Goal: Obtain resource: Download file/media

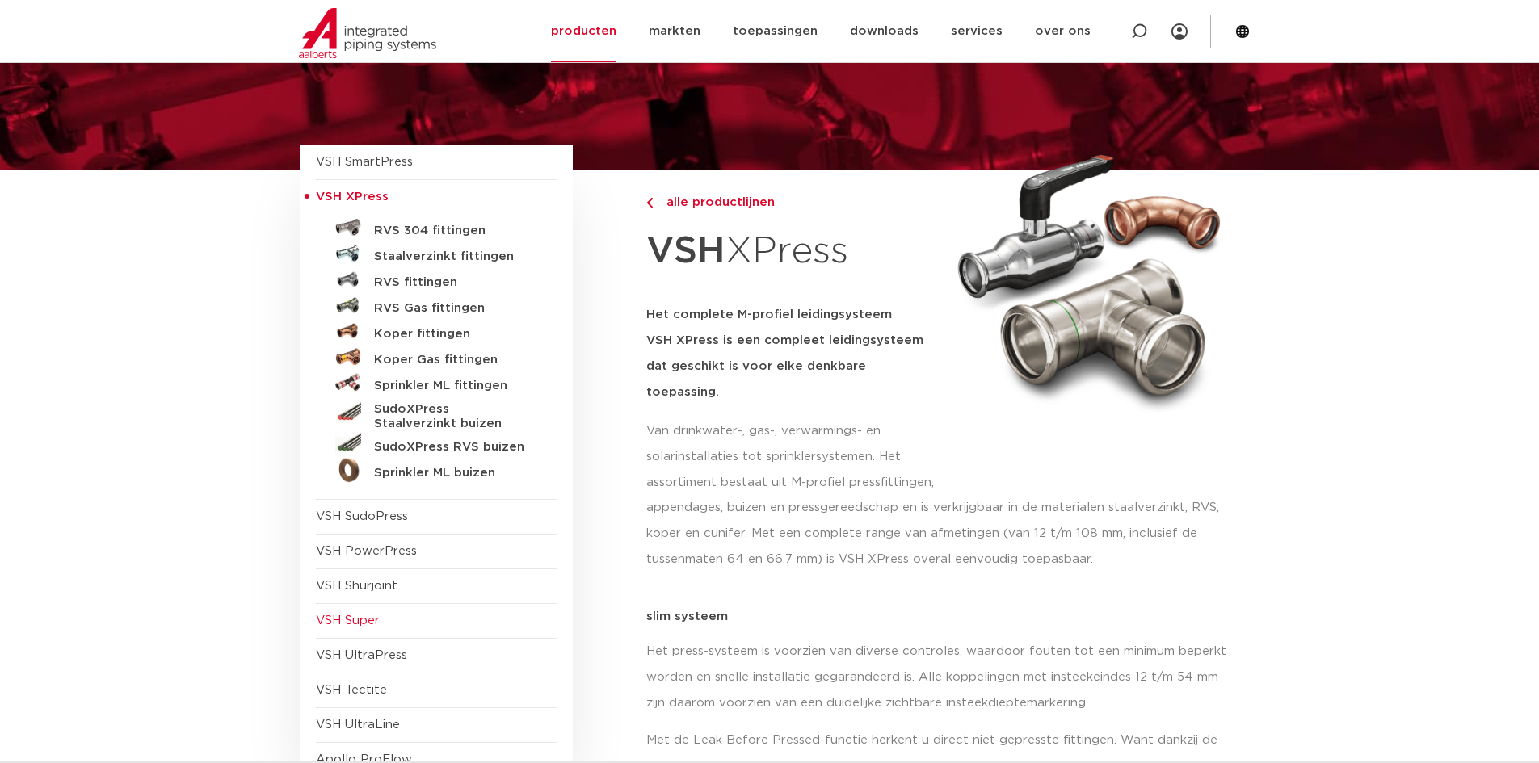
scroll to position [81, 0]
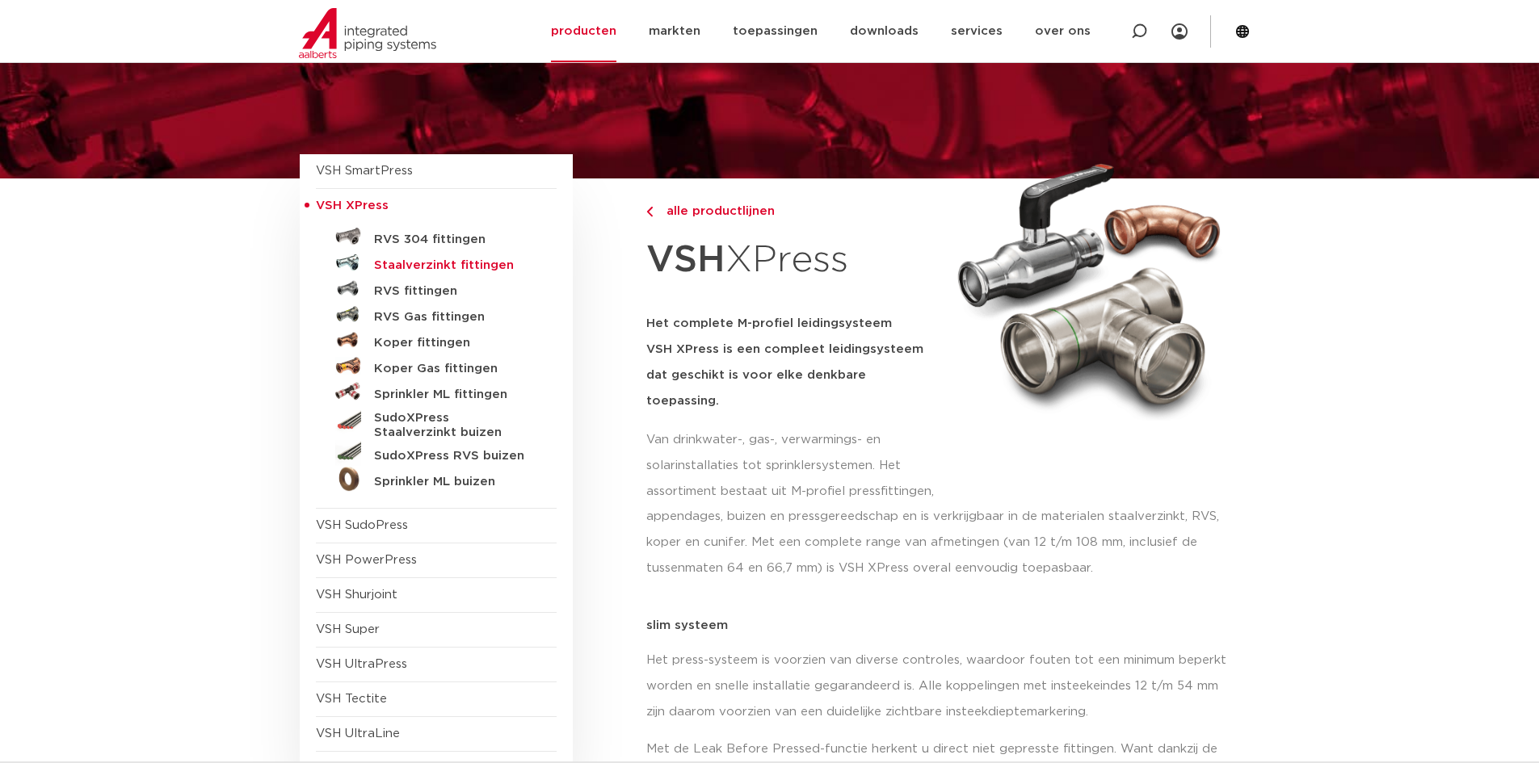
click at [449, 270] on h5 "Staalverzinkt fittingen" at bounding box center [454, 265] width 160 height 15
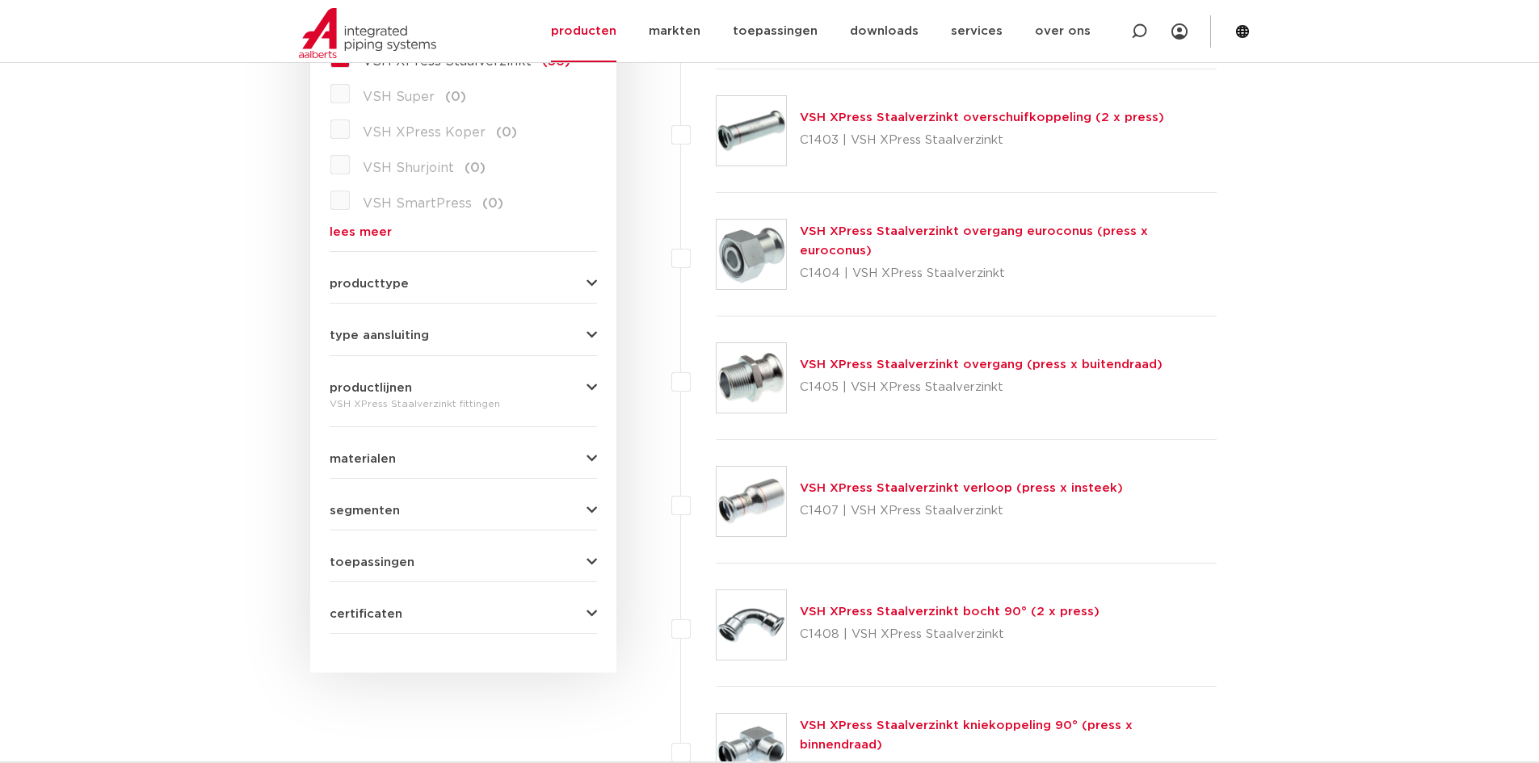
scroll to position [603, 0]
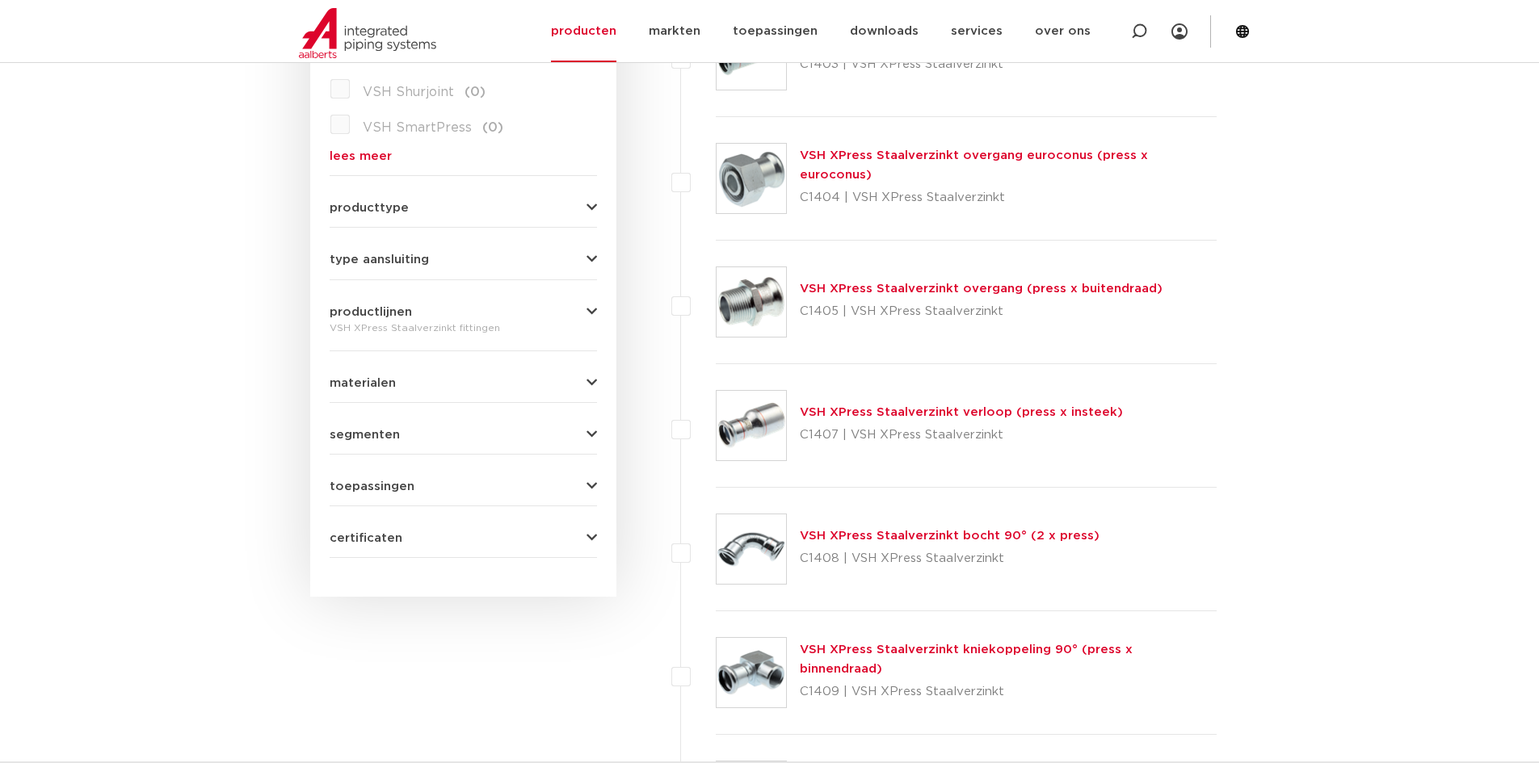
click at [415, 542] on button "certificaten" at bounding box center [463, 538] width 267 height 12
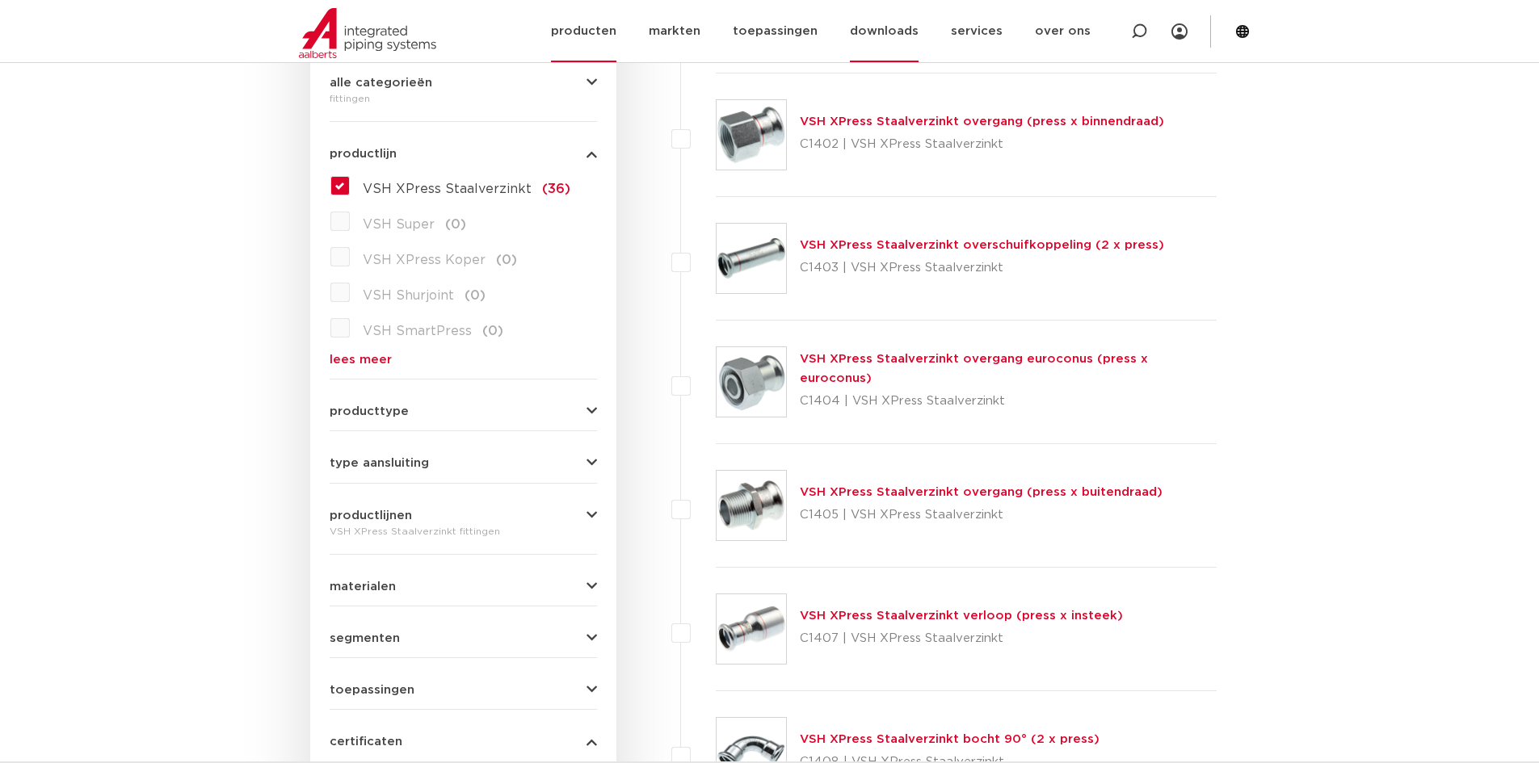
scroll to position [280, 0]
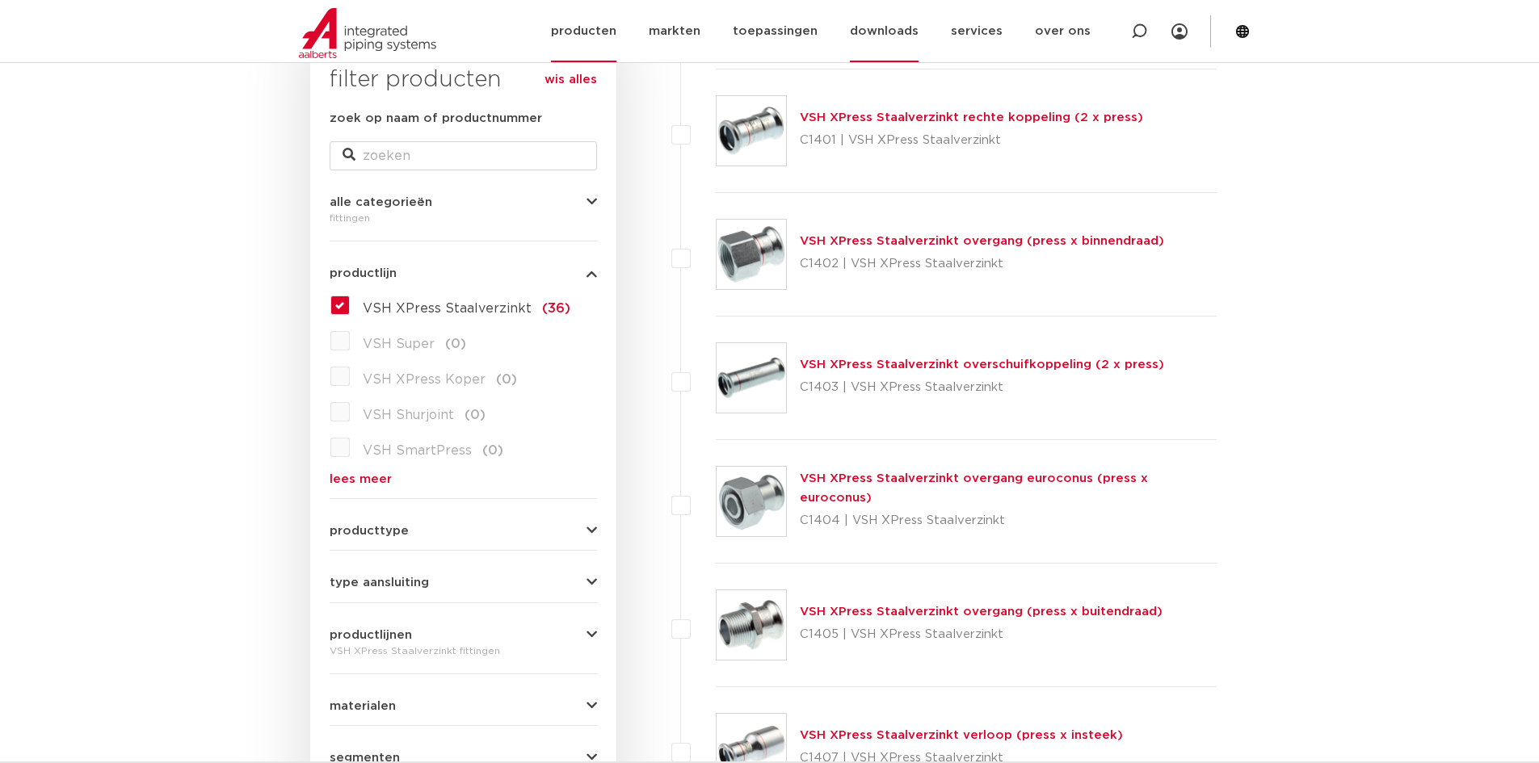
click at [872, 38] on link "downloads" at bounding box center [884, 31] width 69 height 62
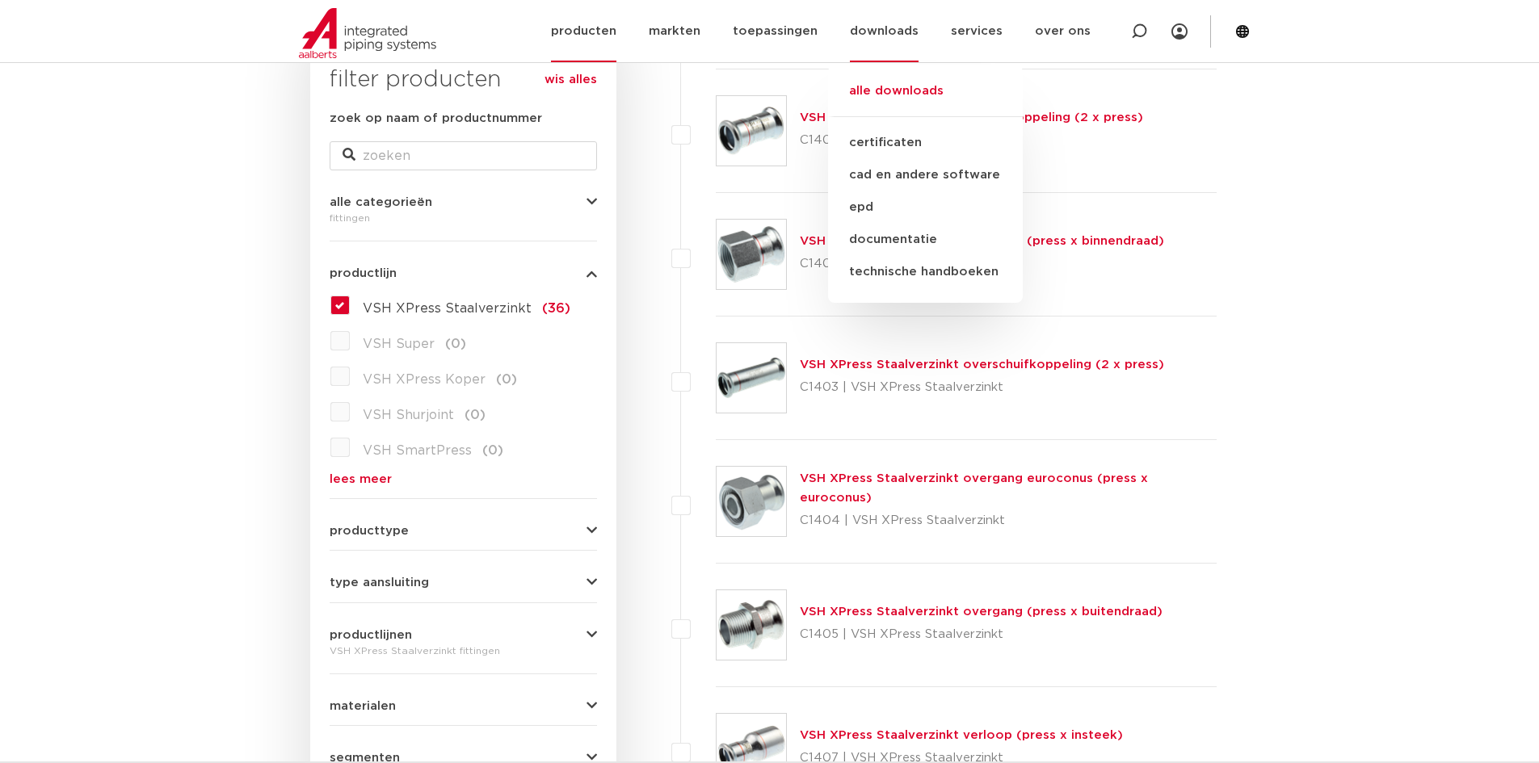
click at [912, 96] on link "alle downloads" at bounding box center [925, 100] width 195 height 36
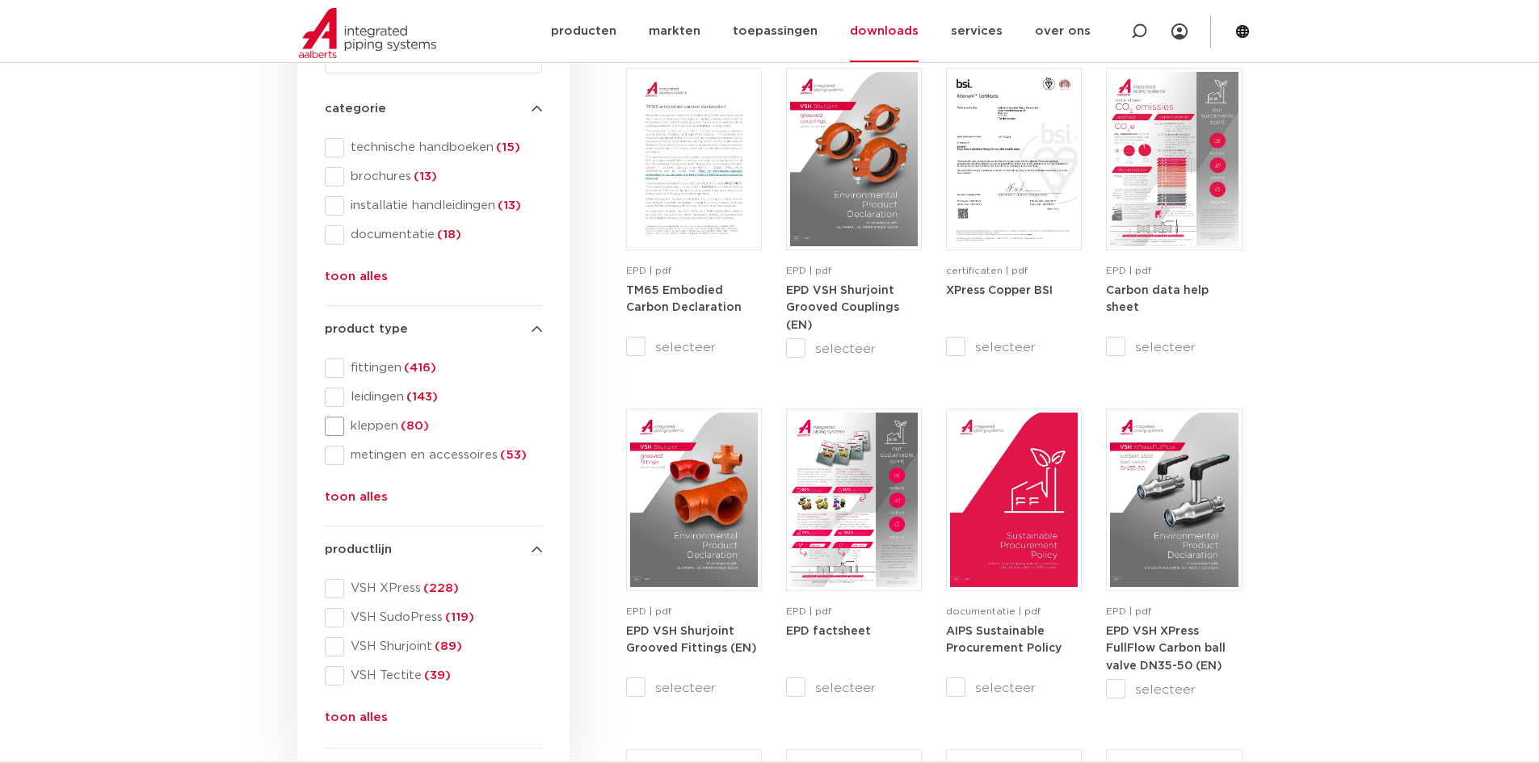
scroll to position [323, 0]
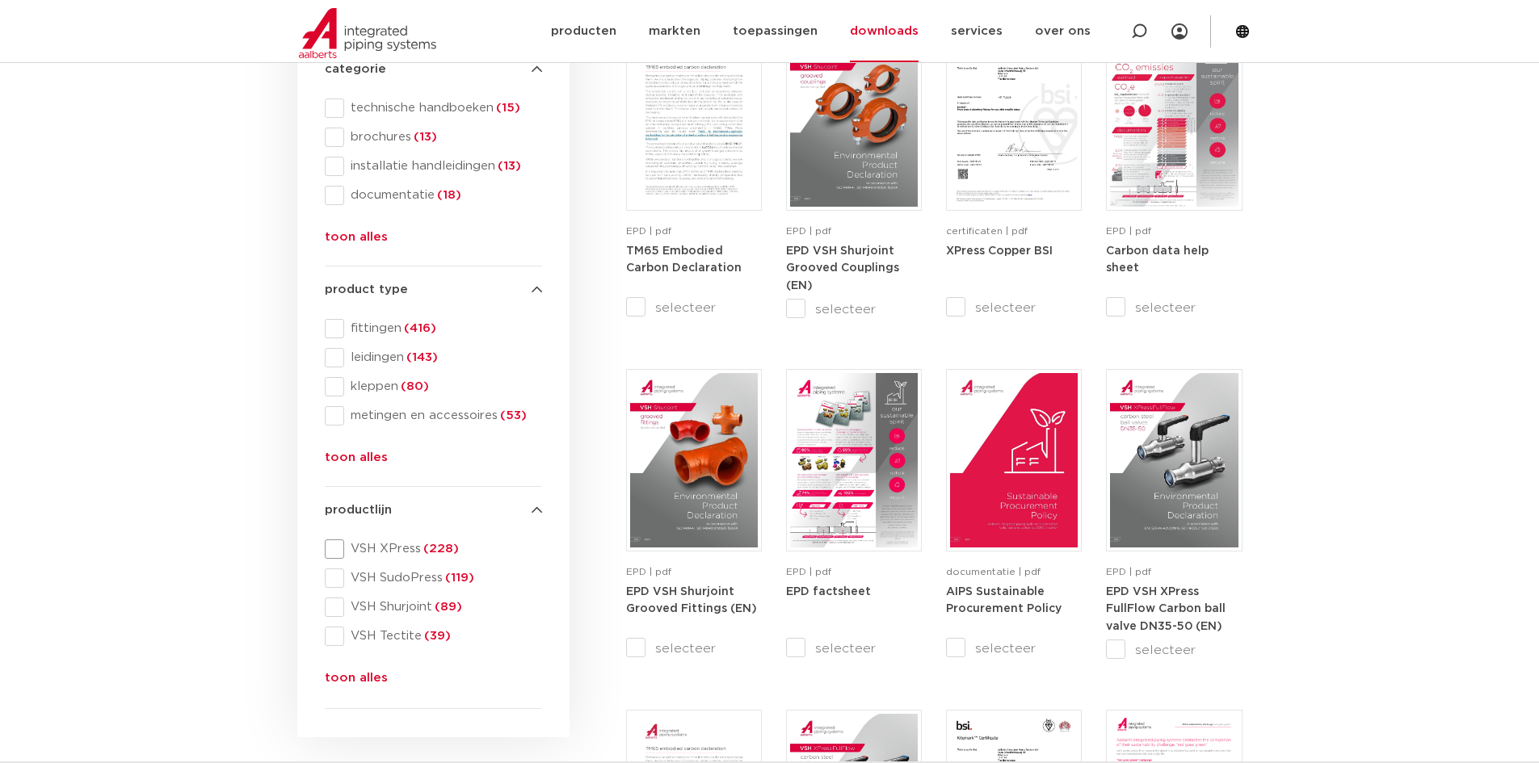
click at [397, 549] on span "VSH XPress (228)" at bounding box center [443, 549] width 198 height 16
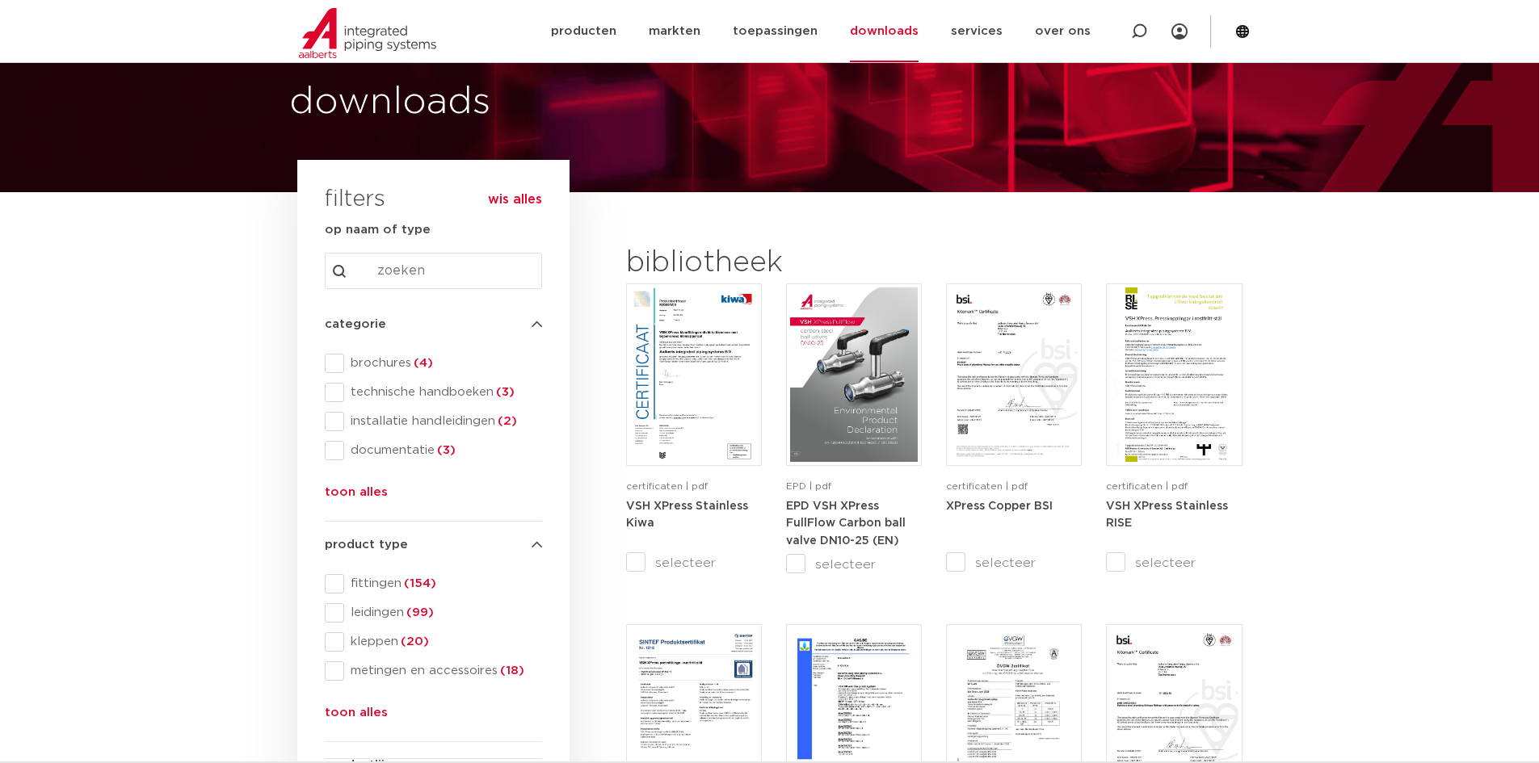
scroll to position [162, 0]
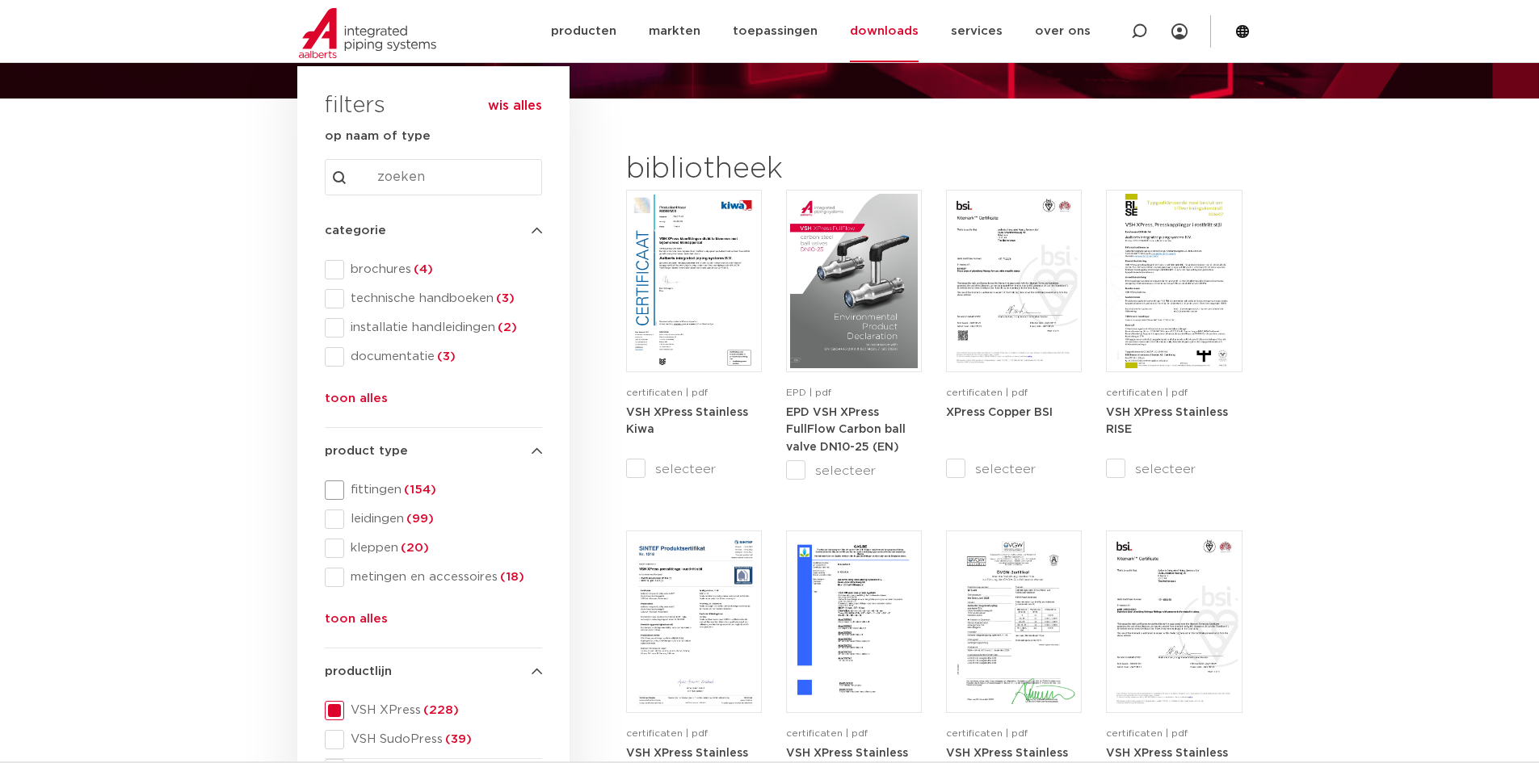
click at [351, 486] on span "fittingen (154)" at bounding box center [443, 490] width 198 height 16
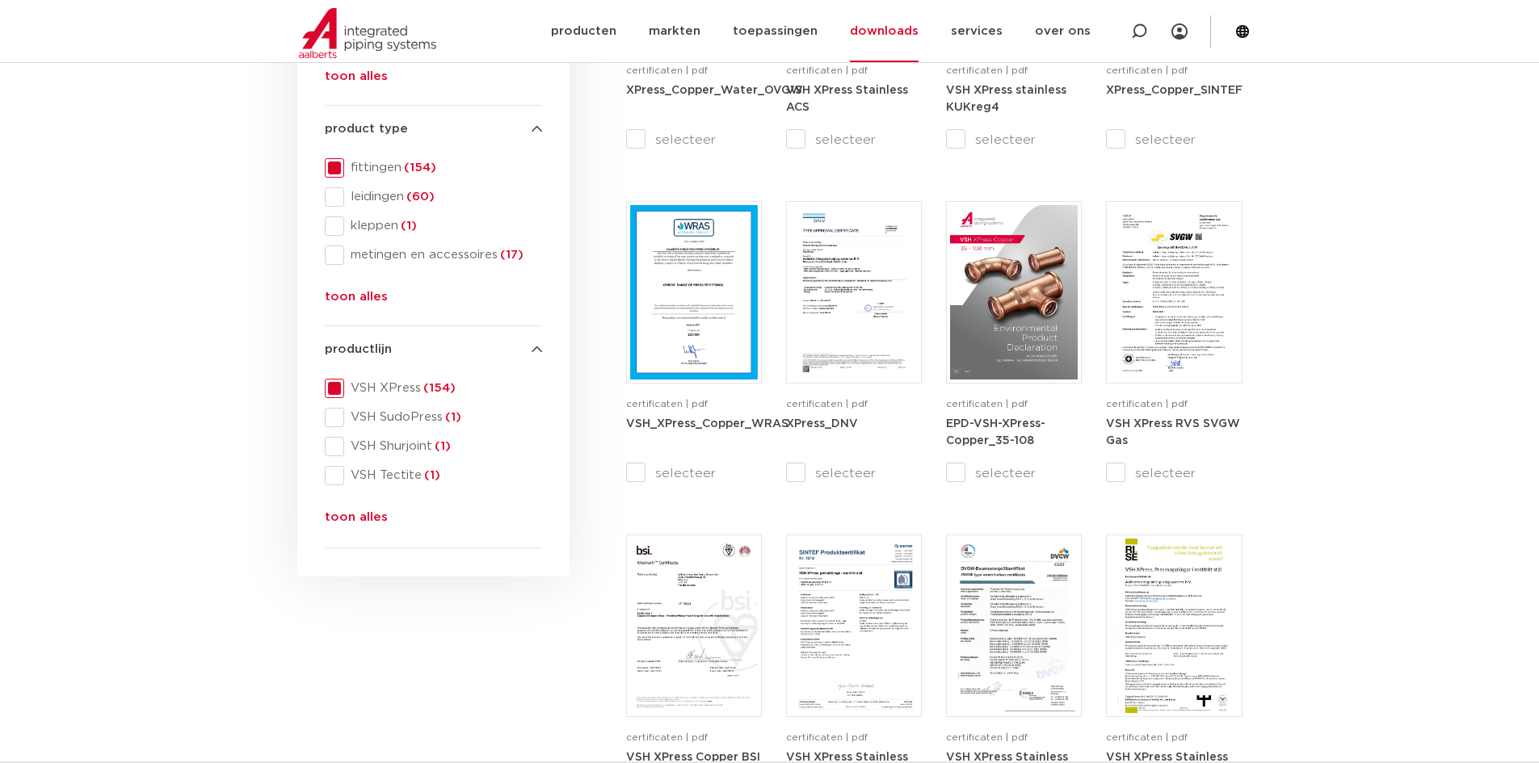
scroll to position [485, 0]
click at [363, 515] on button "toon alles" at bounding box center [356, 520] width 63 height 26
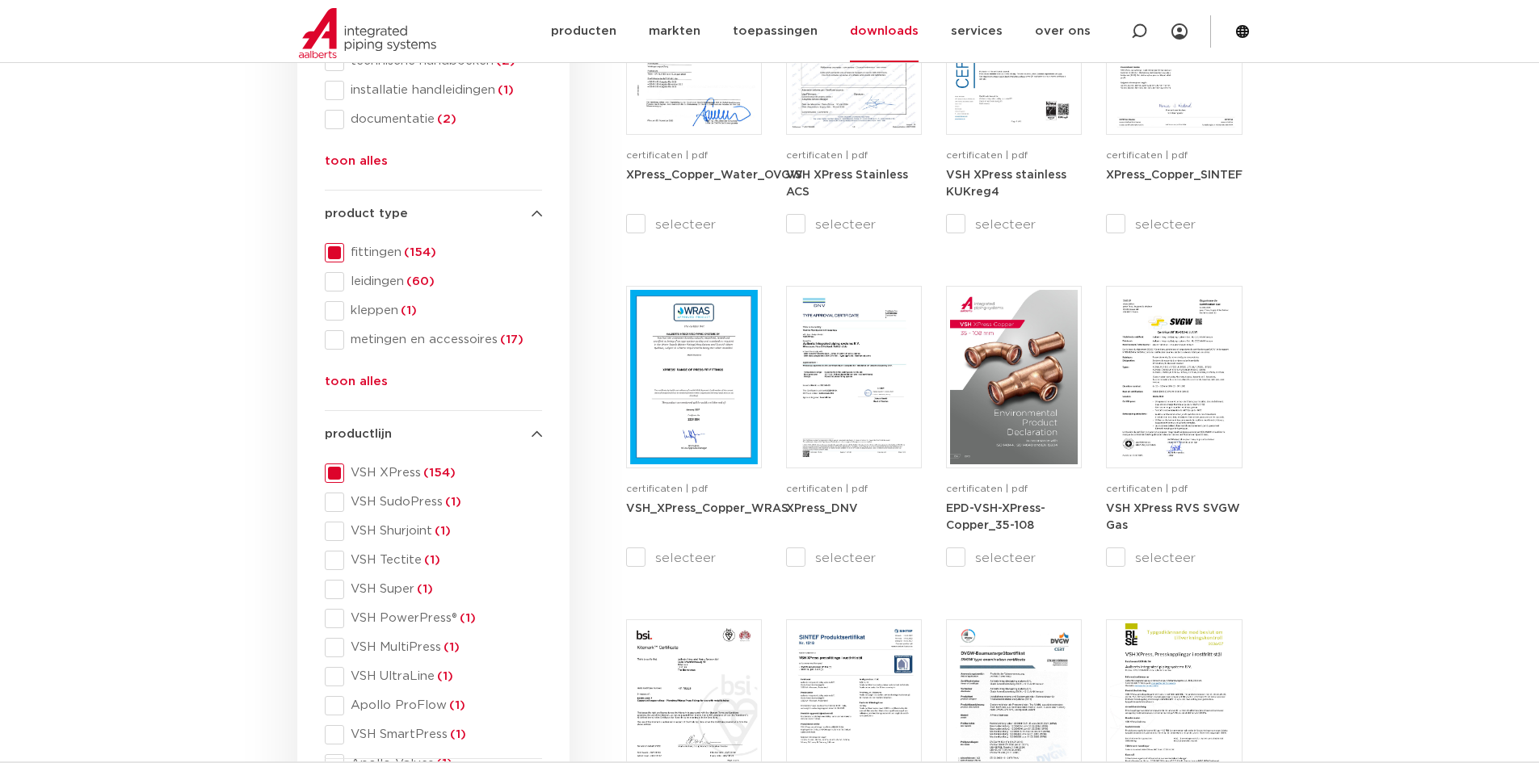
scroll to position [242, 0]
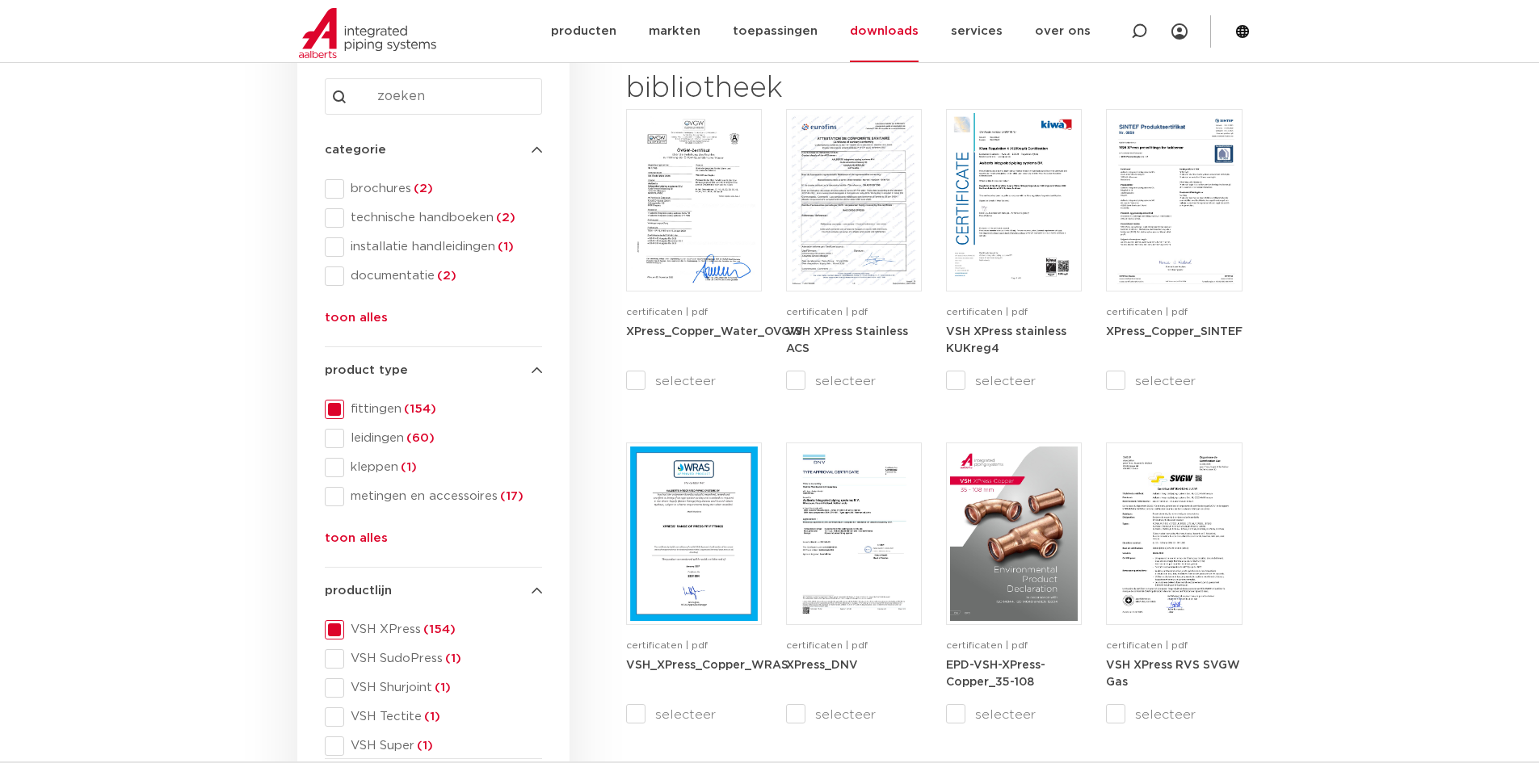
click at [357, 536] on button "toon alles" at bounding box center [356, 542] width 63 height 26
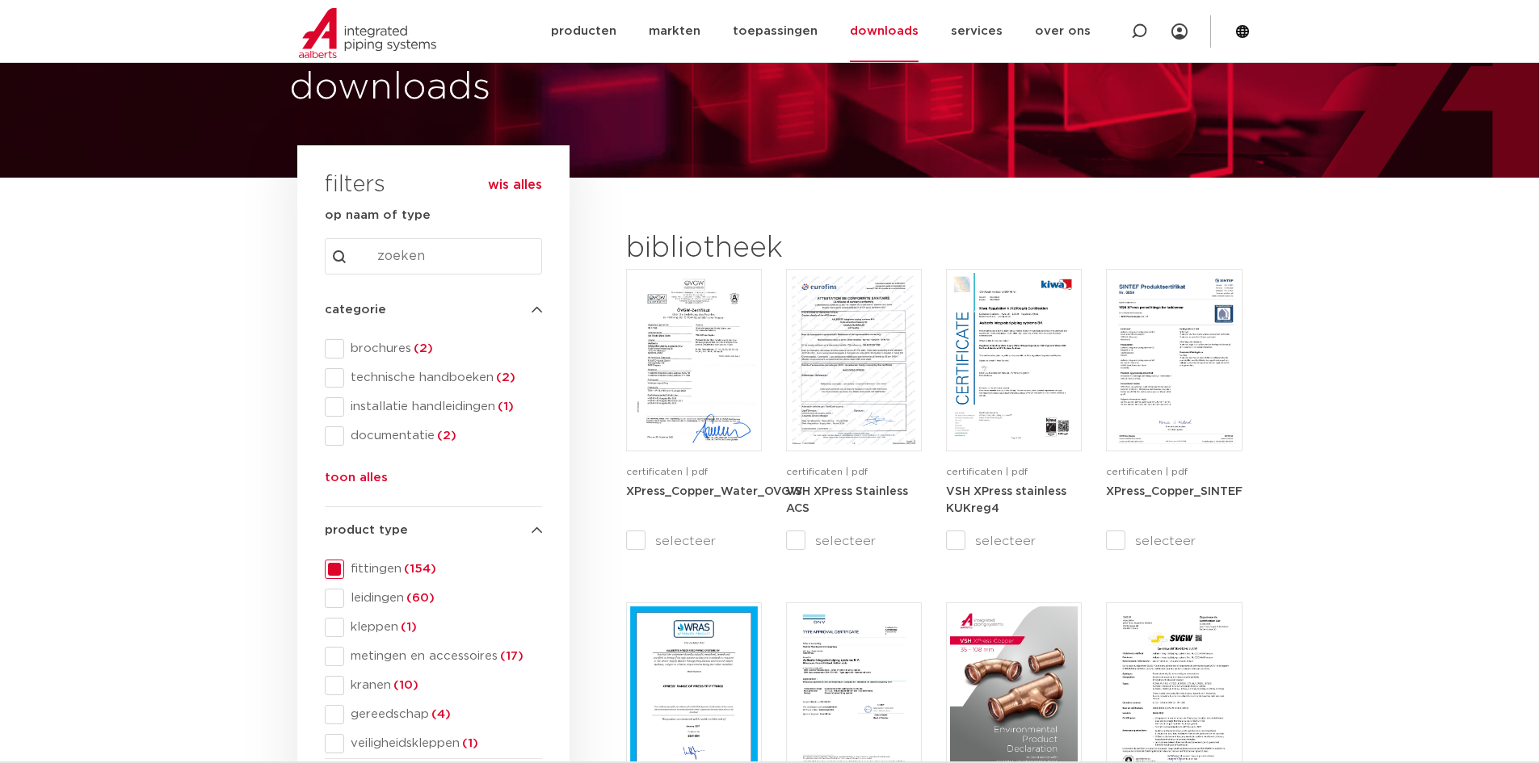
scroll to position [81, 0]
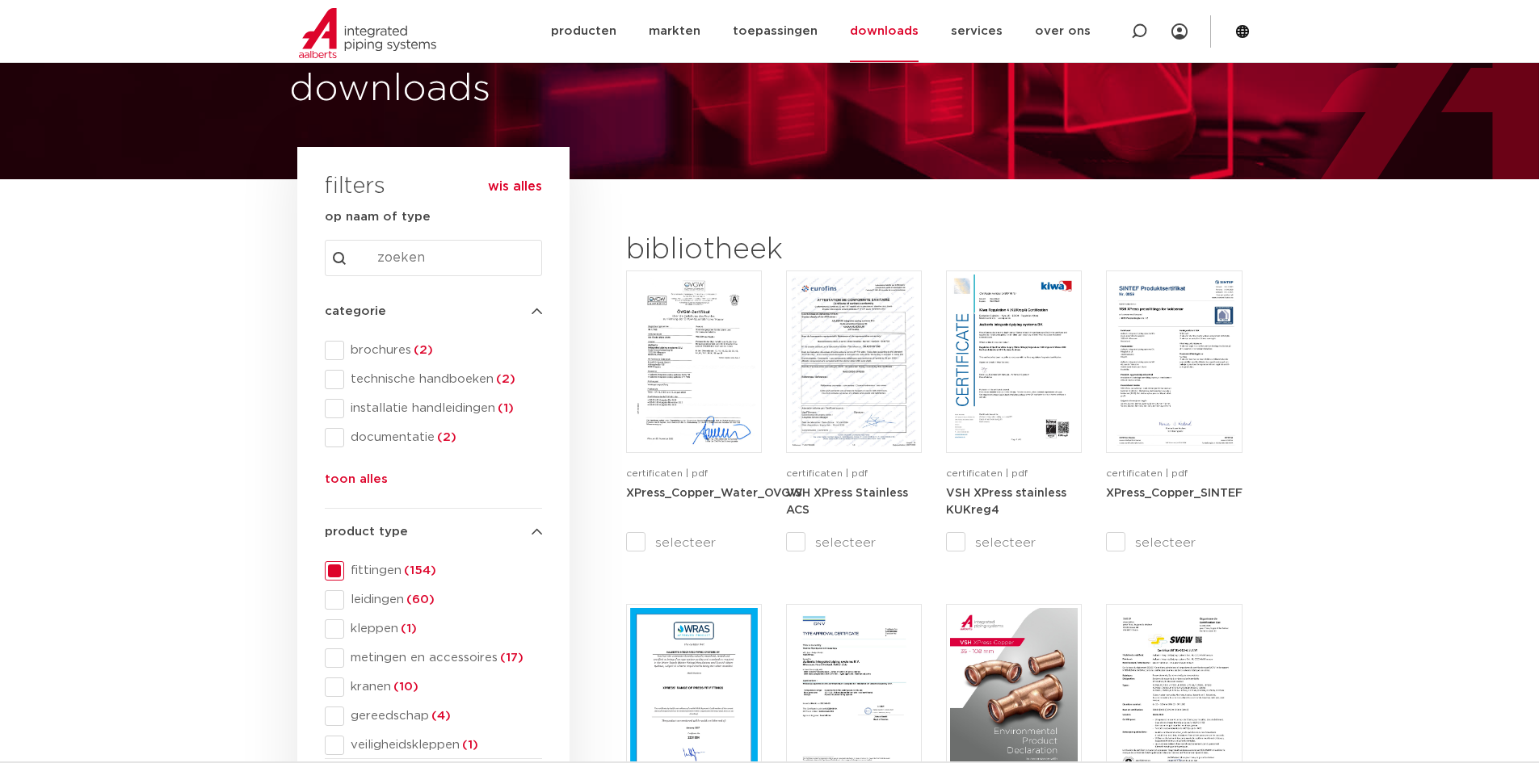
click at [364, 484] on button "toon alles" at bounding box center [356, 483] width 63 height 26
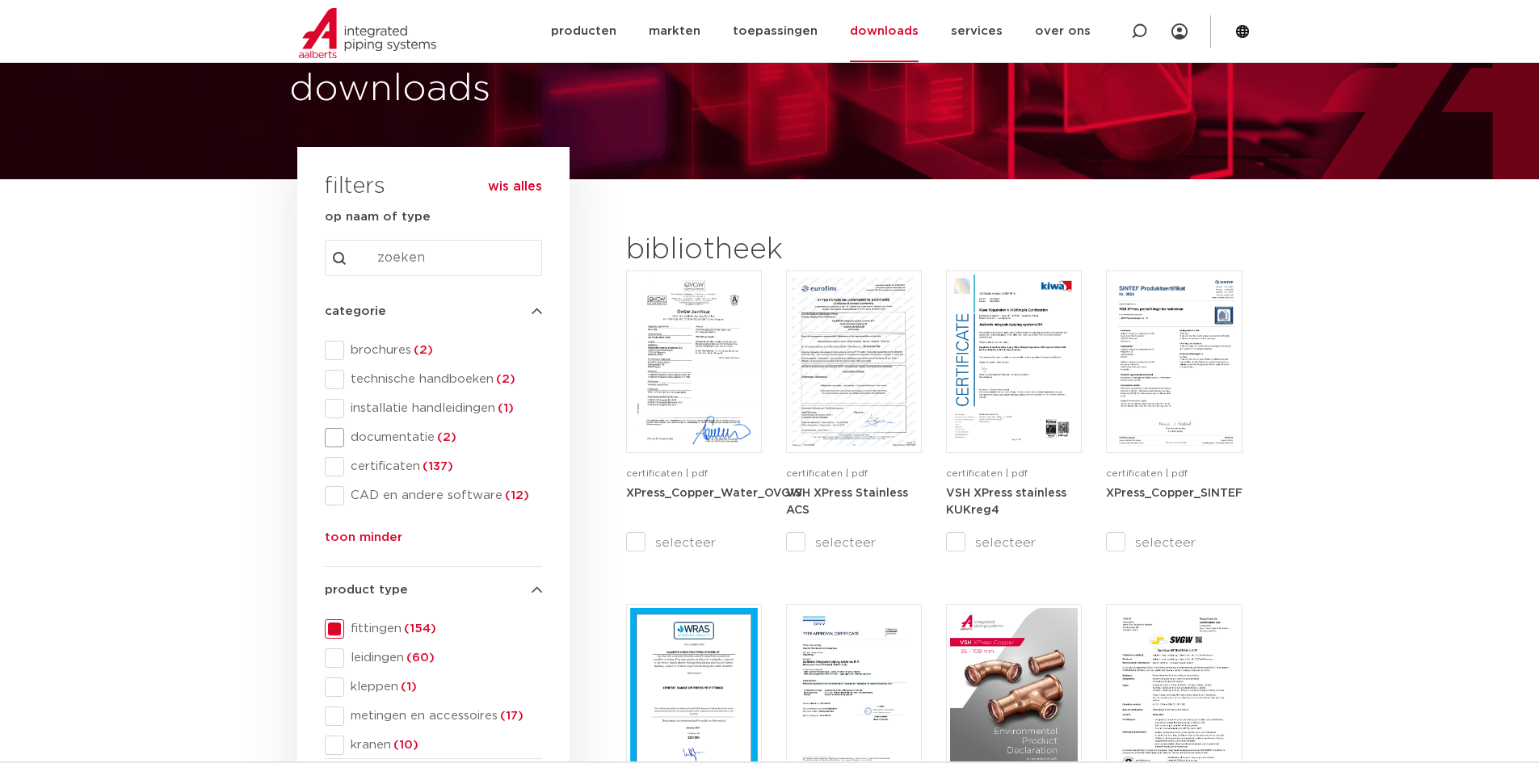
click at [391, 443] on span "documentatie (2)" at bounding box center [443, 438] width 198 height 16
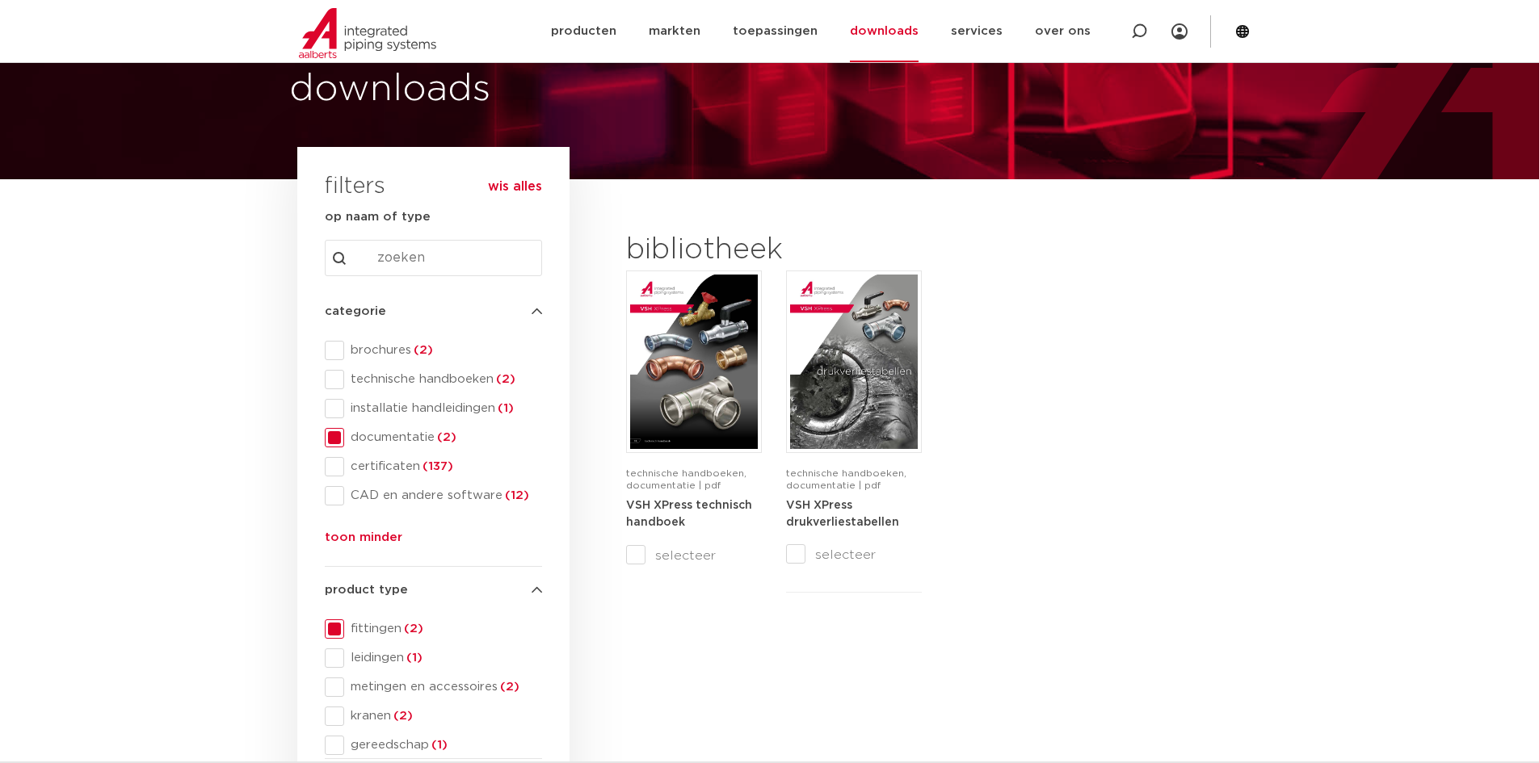
click at [391, 443] on span "documentatie (2)" at bounding box center [443, 438] width 198 height 16
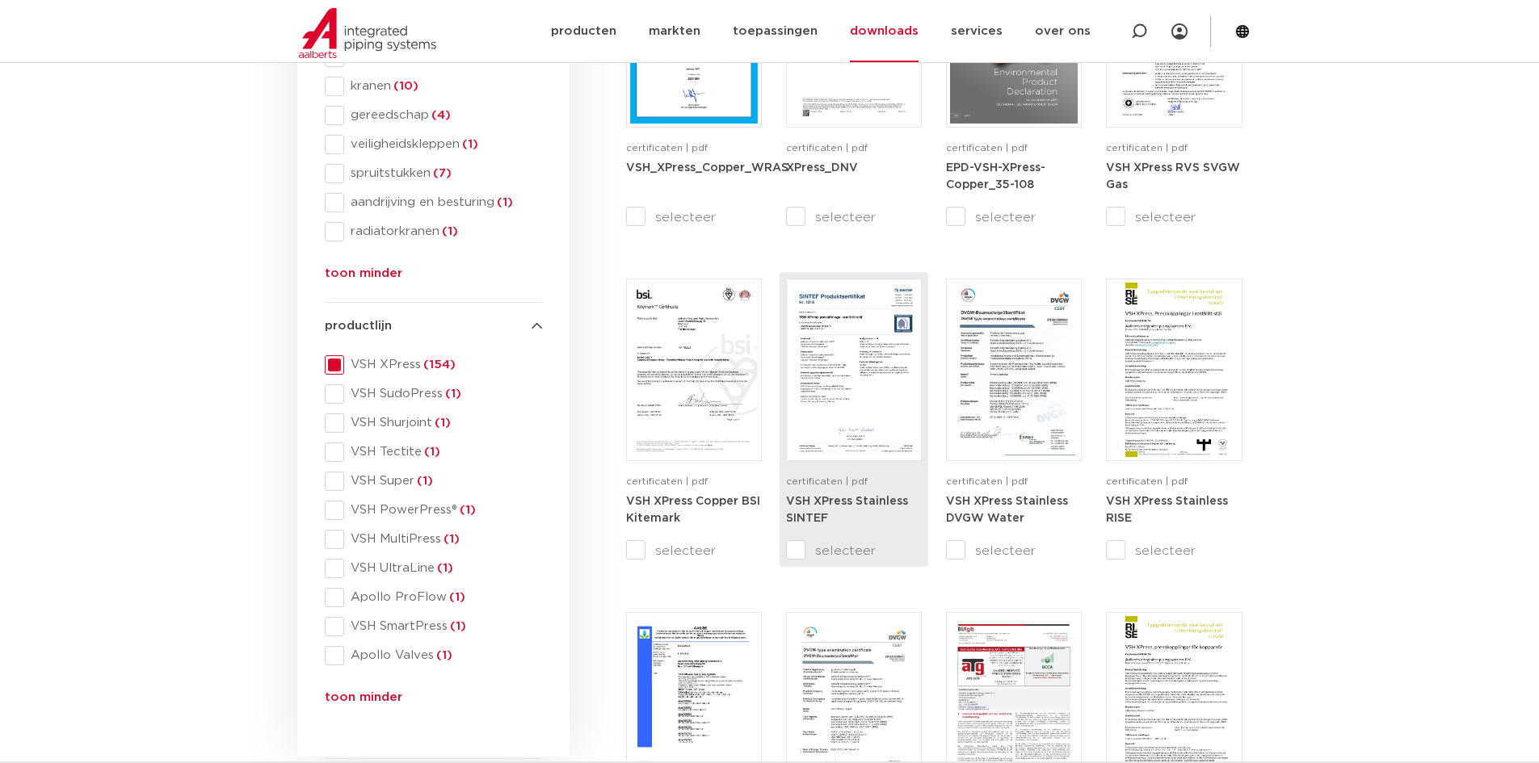
scroll to position [969, 0]
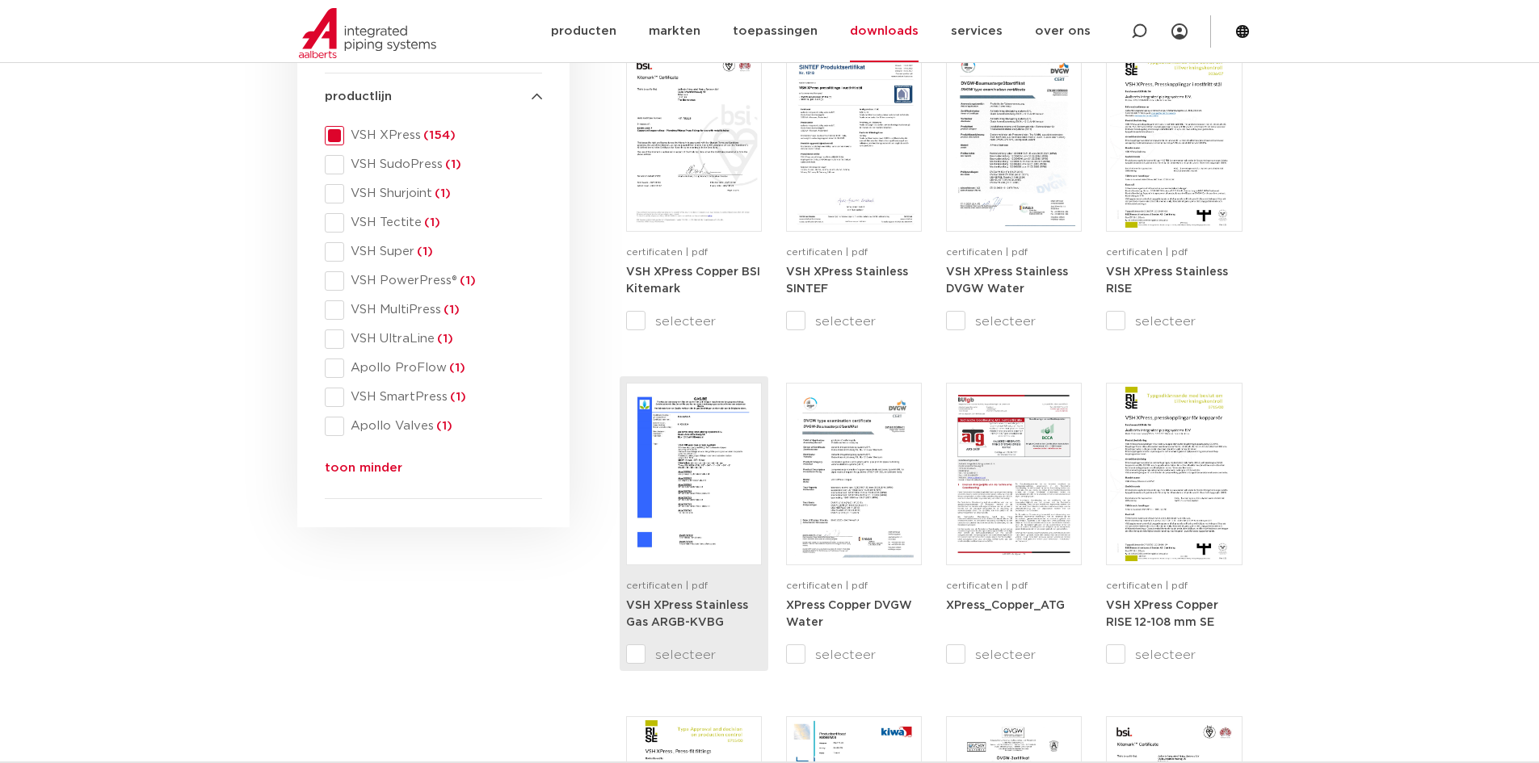
click at [712, 493] on img at bounding box center [694, 474] width 128 height 174
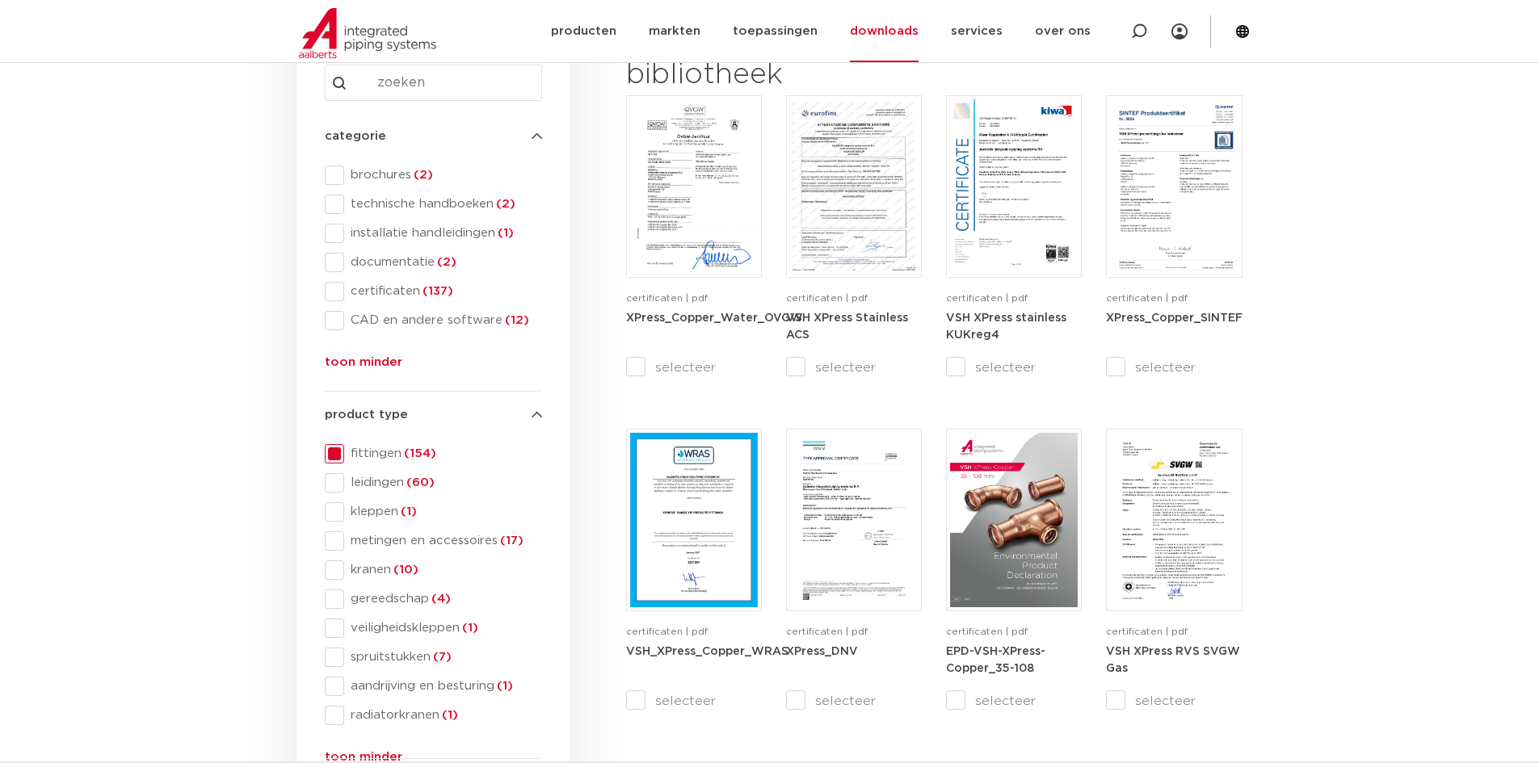
scroll to position [81, 0]
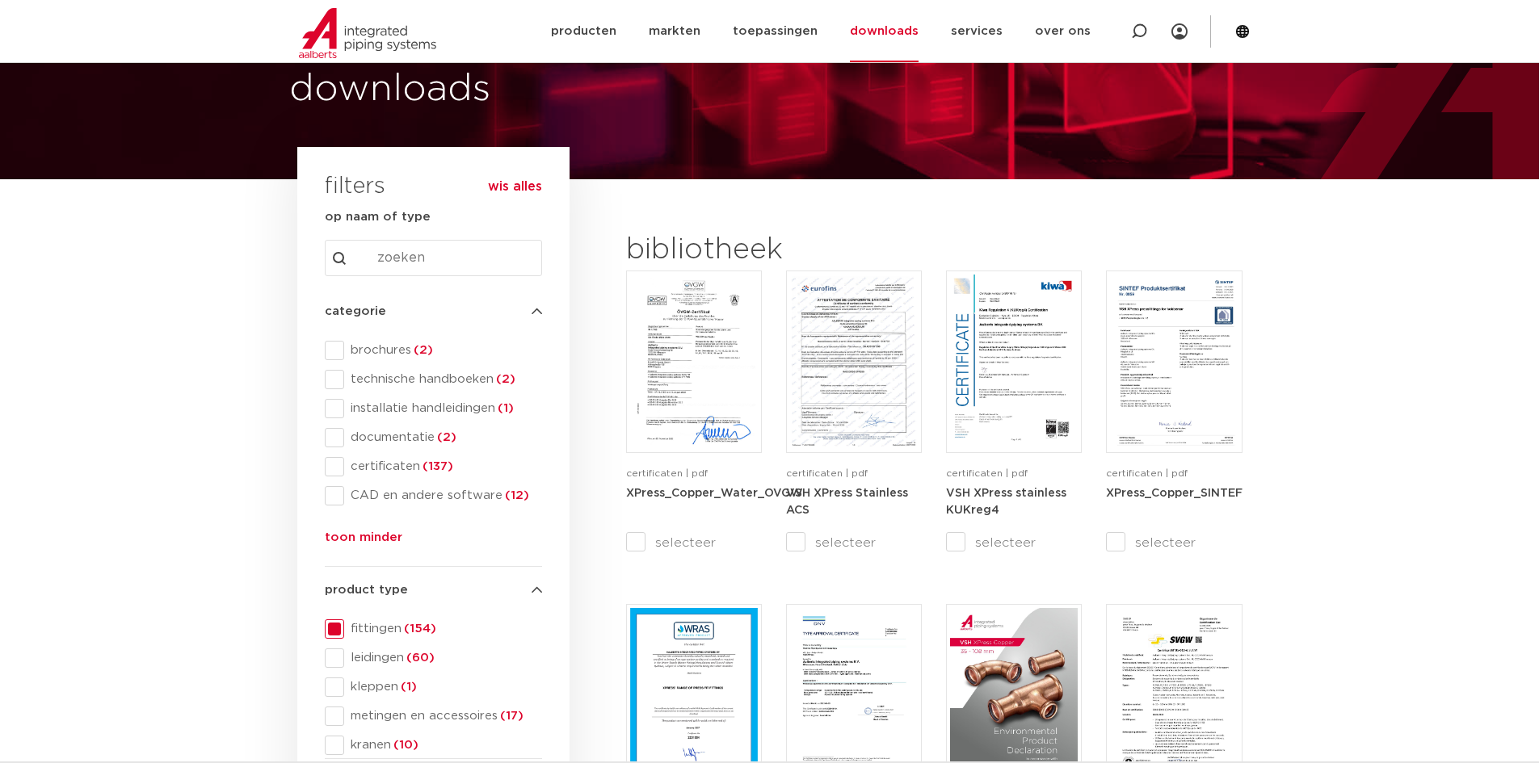
click at [405, 267] on input "Search content" at bounding box center [433, 258] width 217 height 36
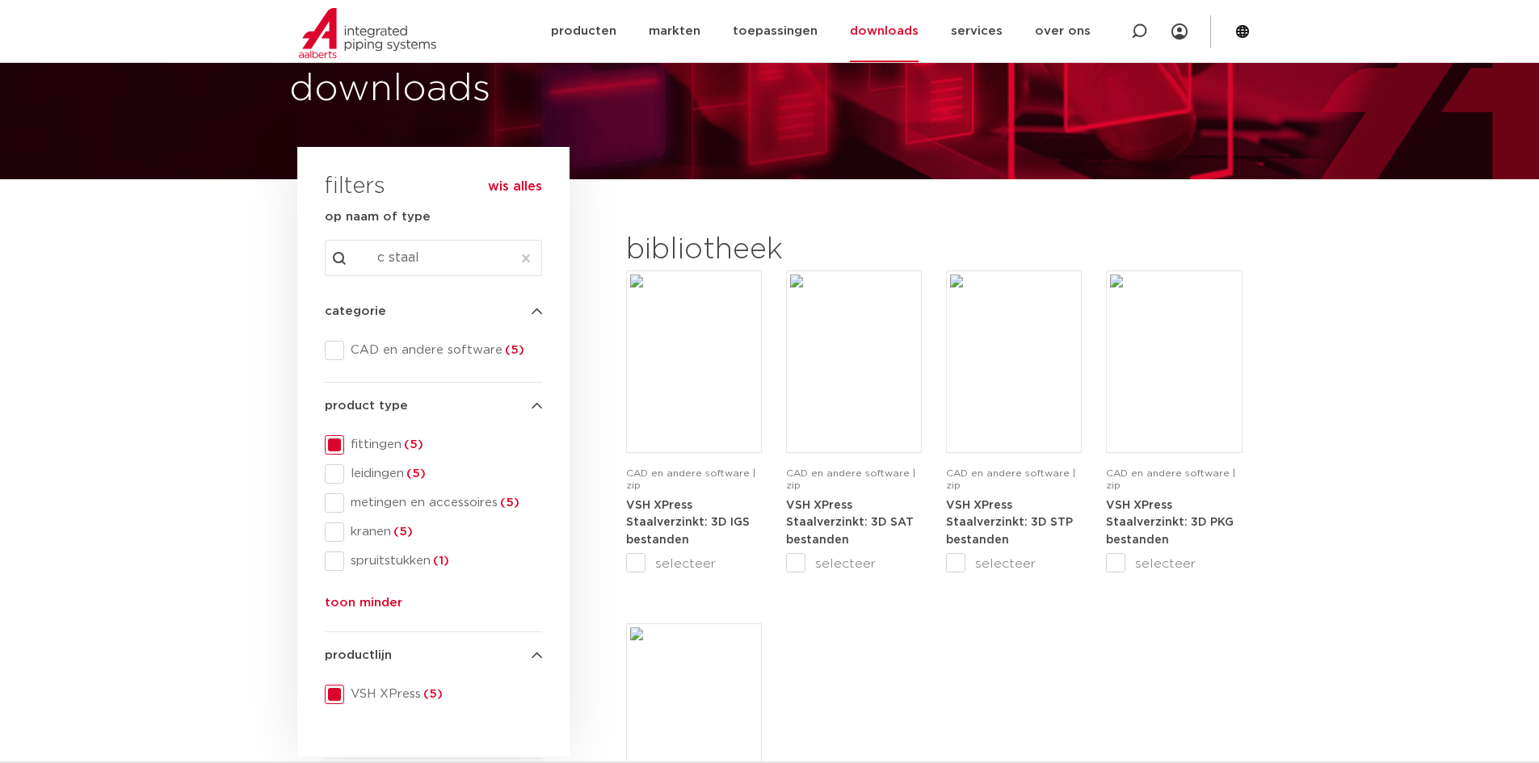
type input "c staal"
click at [918, 670] on div "CAD en andere software | zip VSH XPress Staalverzinkt: 3D IGS bestanden selecte…" at bounding box center [934, 612] width 616 height 683
click at [485, 263] on input "c staal" at bounding box center [433, 258] width 217 height 36
click at [519, 256] on button "Clear" at bounding box center [525, 258] width 29 height 36
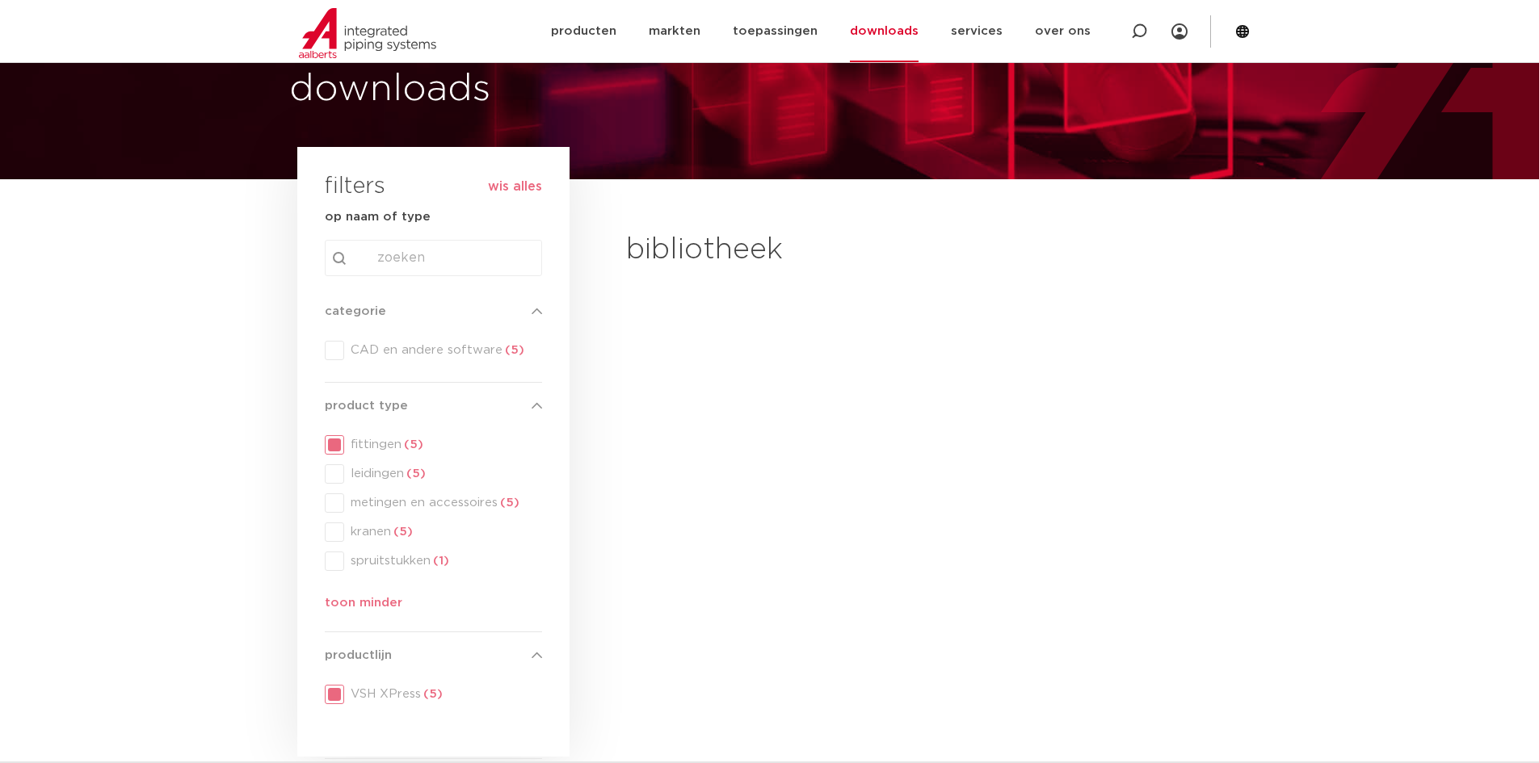
click at [435, 264] on div "search Search content Clear" at bounding box center [433, 258] width 217 height 36
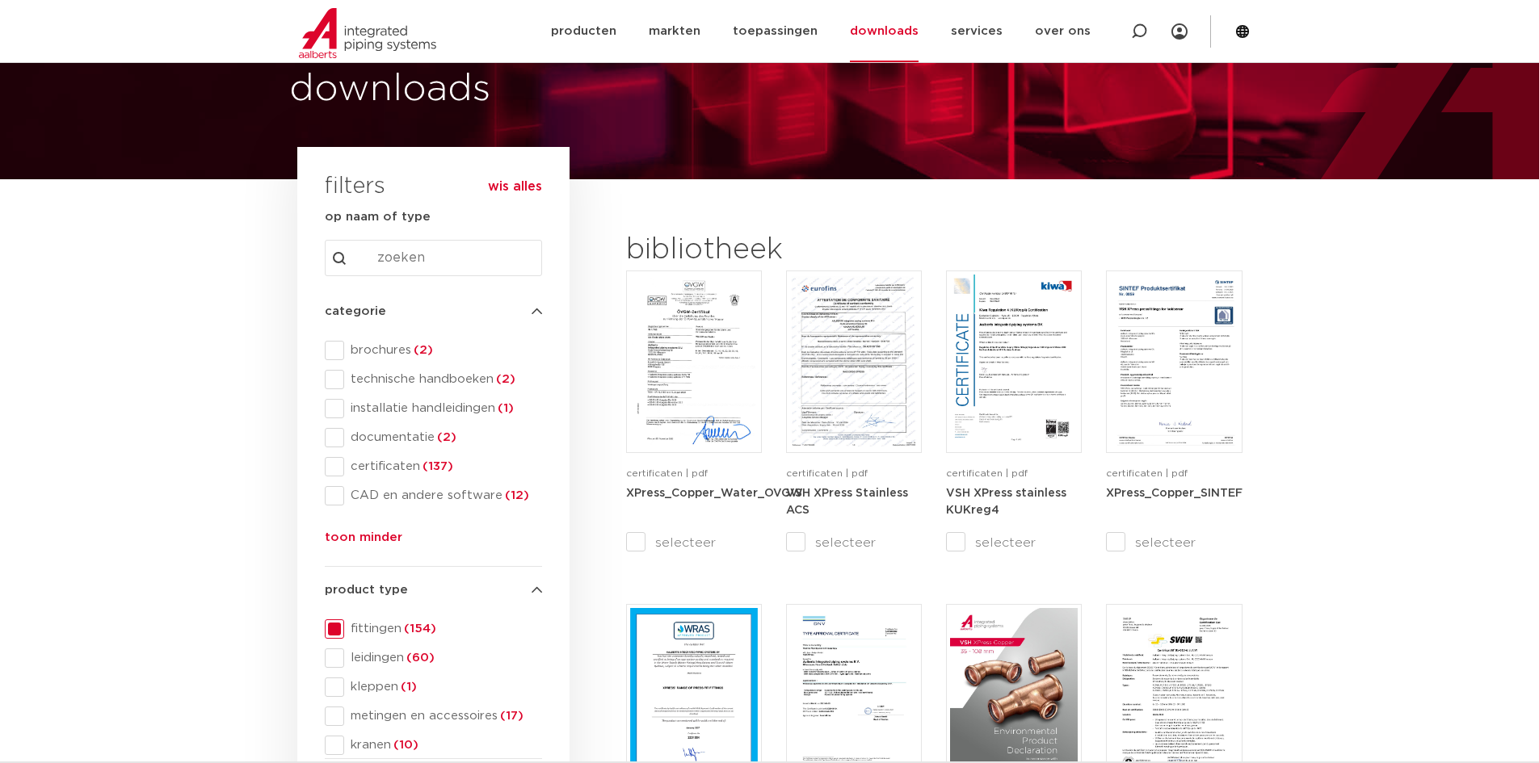
click at [433, 264] on input "Search content" at bounding box center [433, 258] width 217 height 36
type input "verzink"
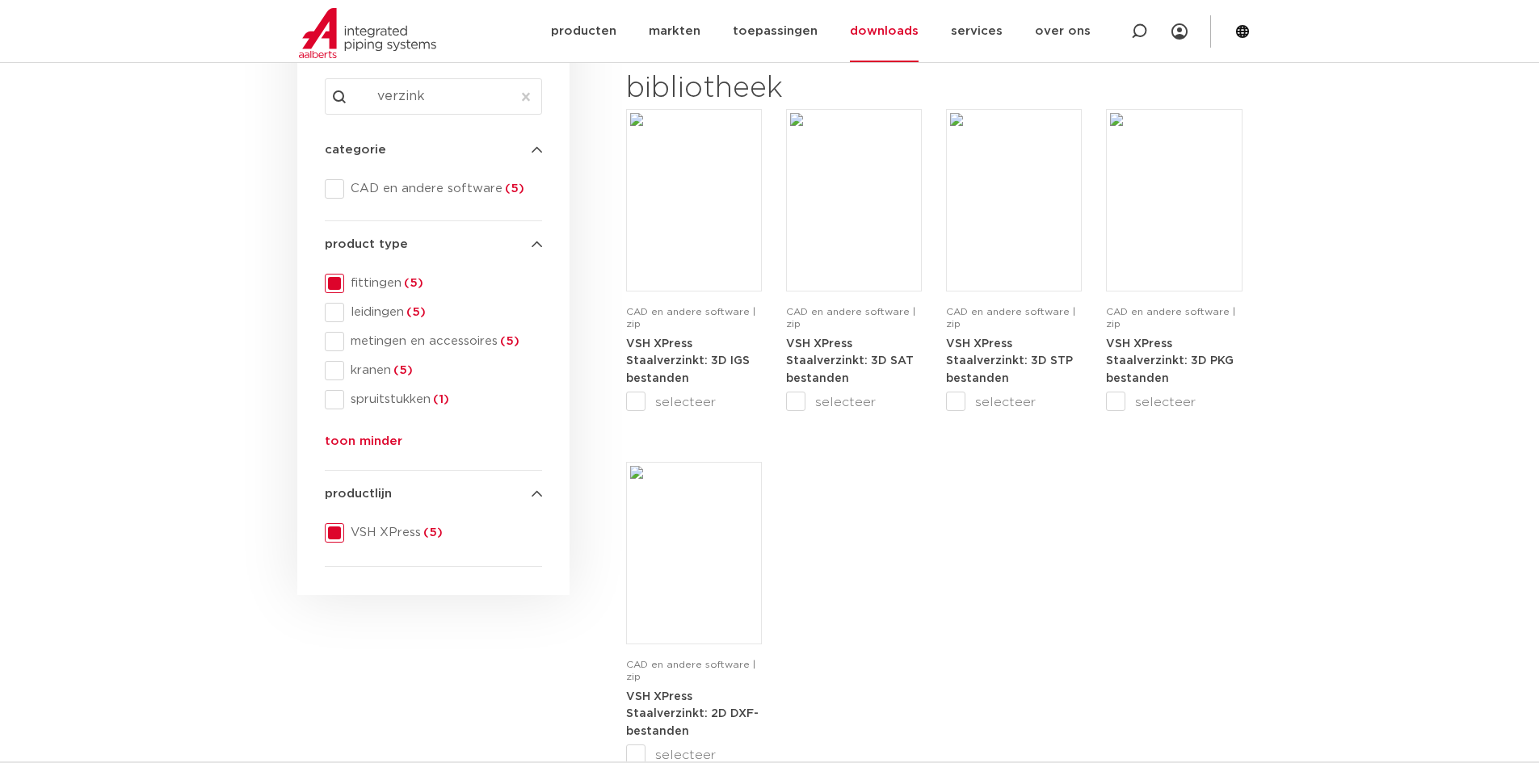
scroll to position [162, 0]
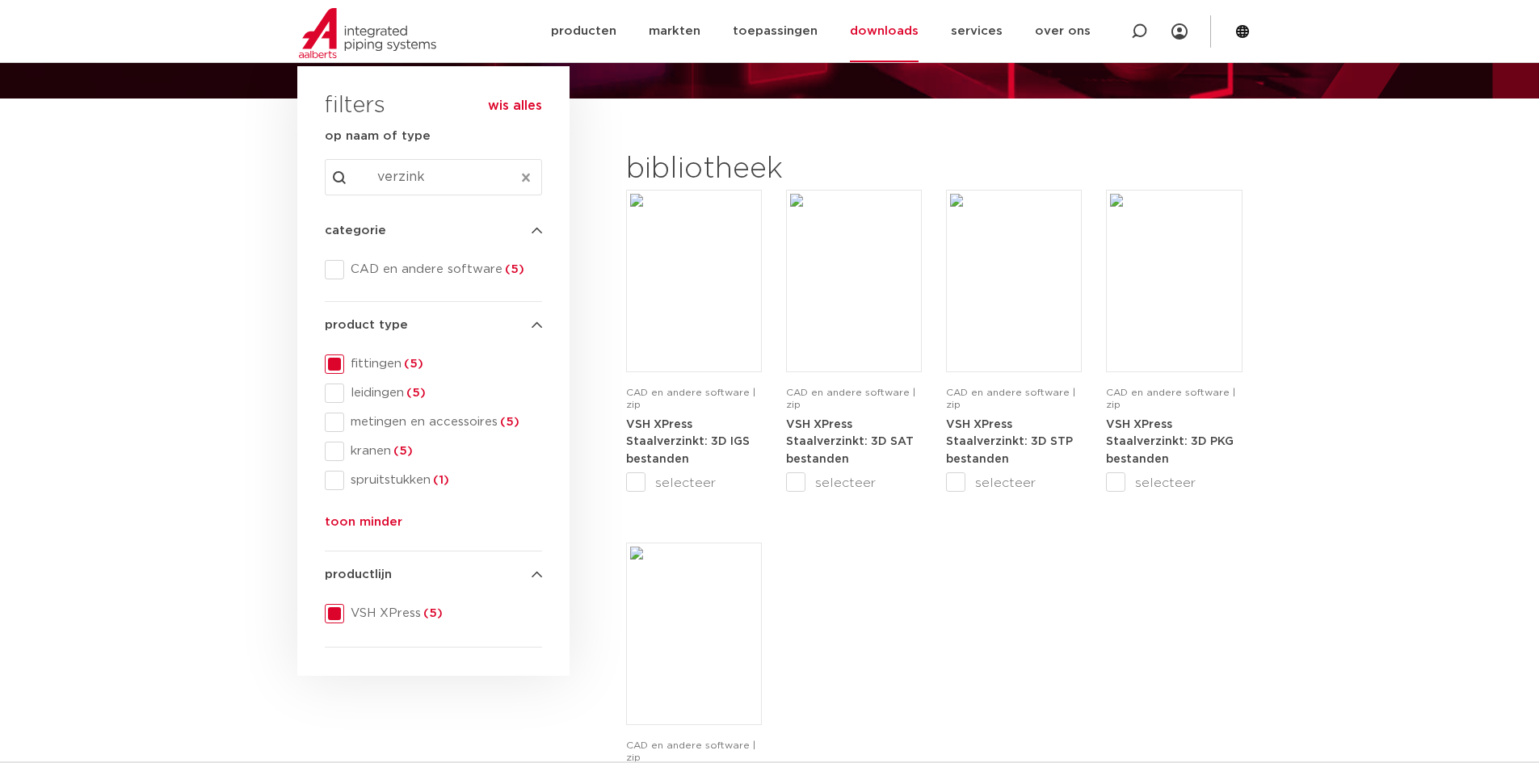
click at [527, 180] on button "Clear" at bounding box center [525, 177] width 29 height 36
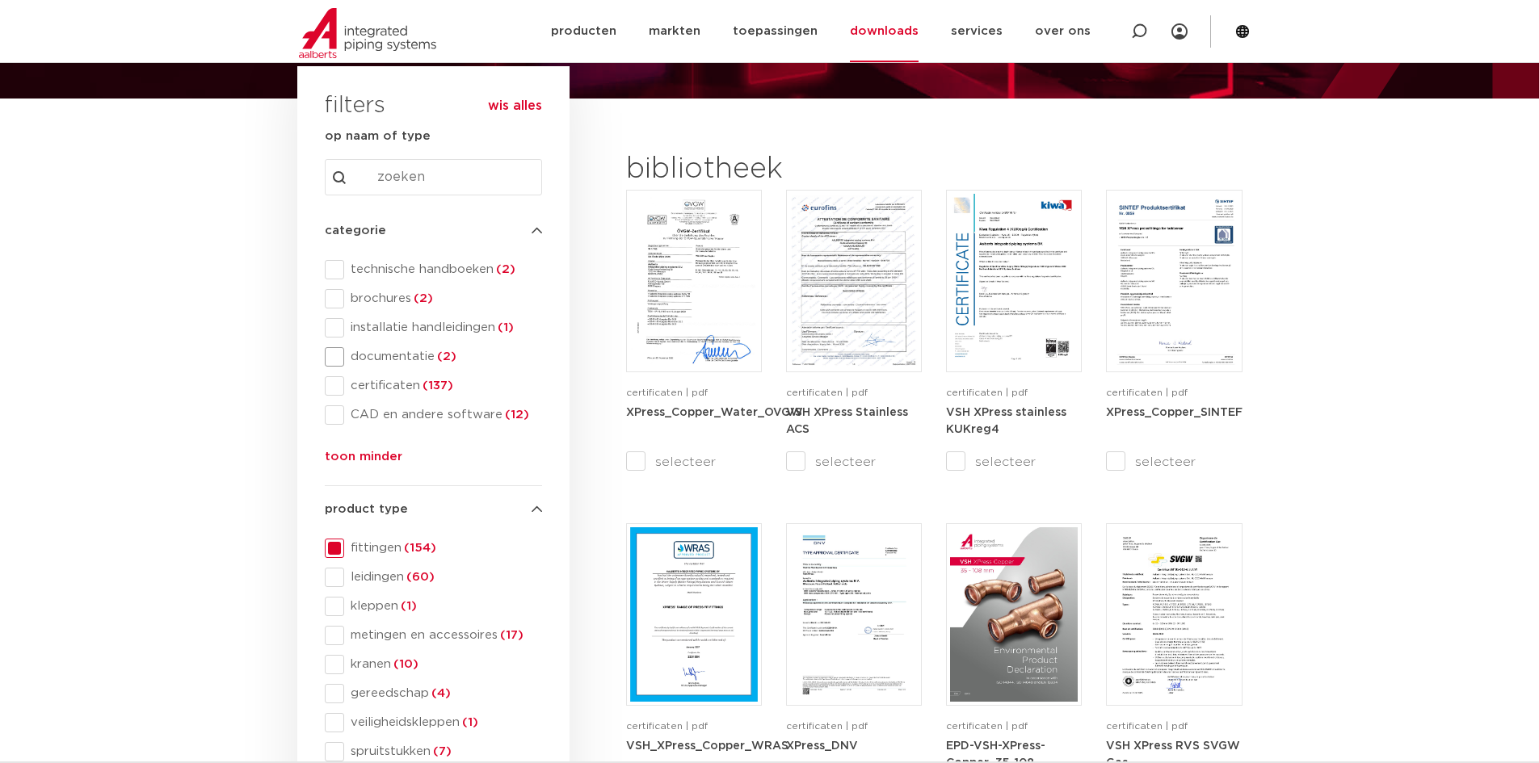
click at [399, 355] on span "documentatie (2)" at bounding box center [443, 357] width 198 height 16
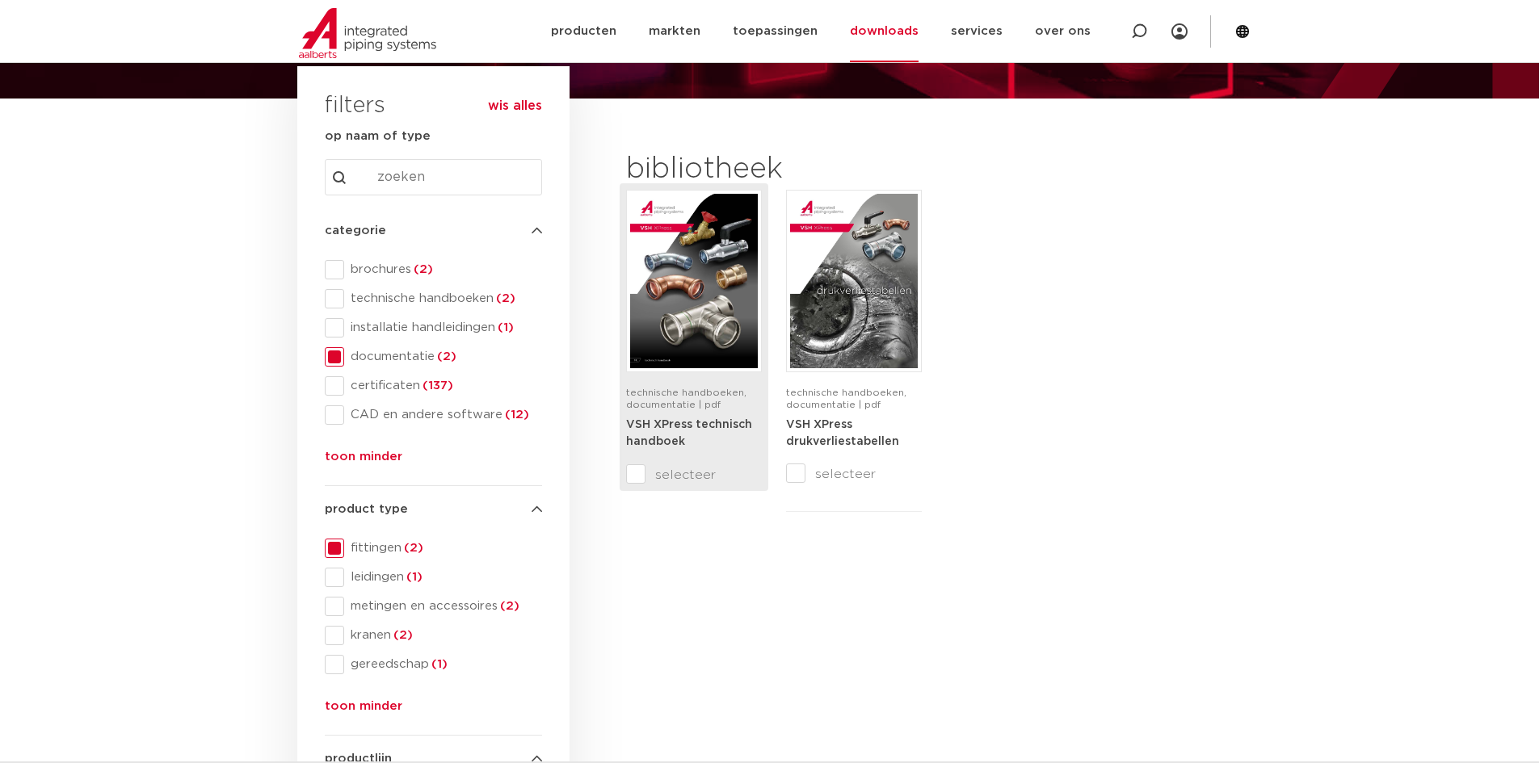
click at [696, 295] on img at bounding box center [694, 281] width 128 height 174
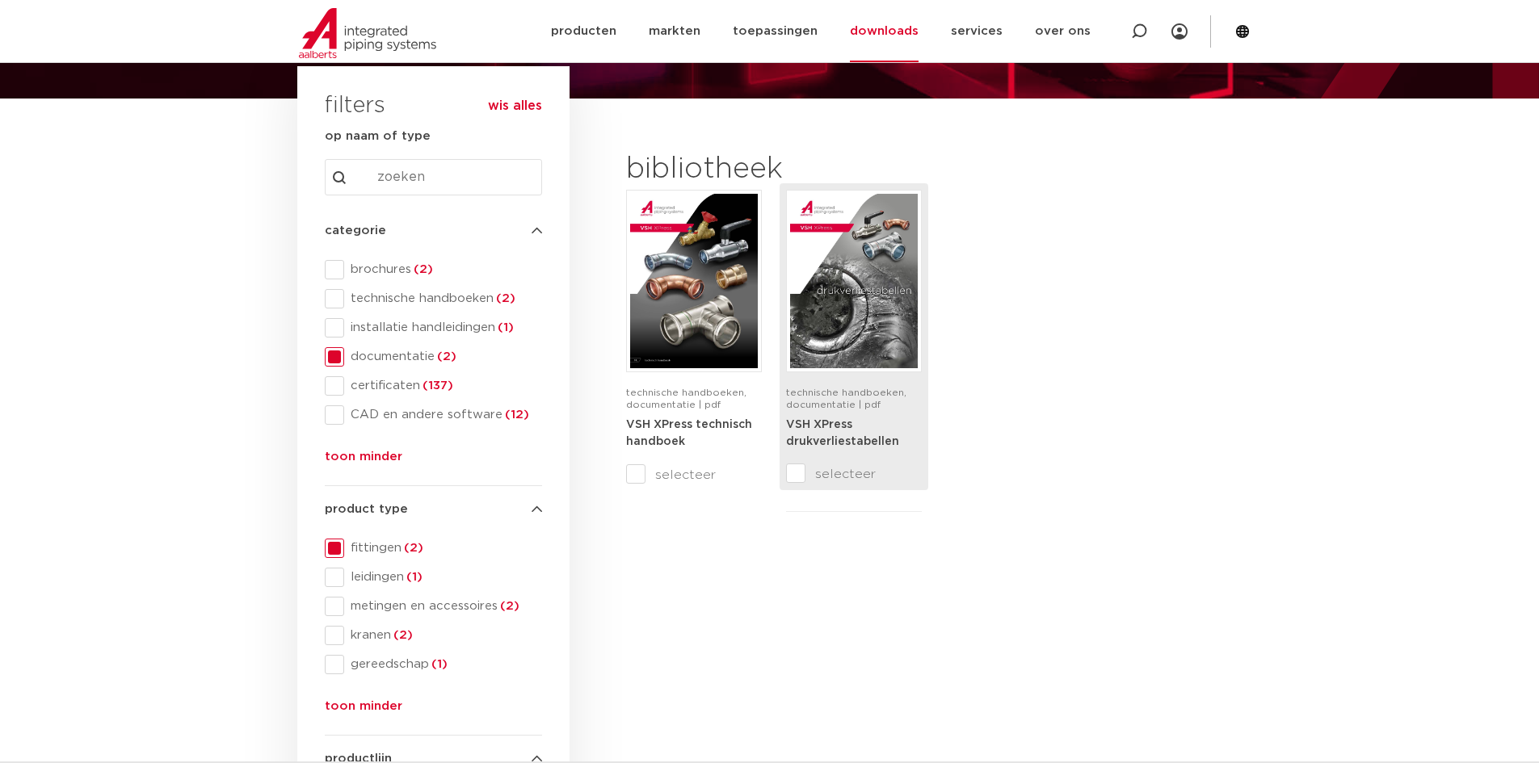
click at [878, 452] on div "VSH XPress drukverliestabellen" at bounding box center [854, 440] width 136 height 48
click at [826, 321] on img at bounding box center [854, 281] width 128 height 174
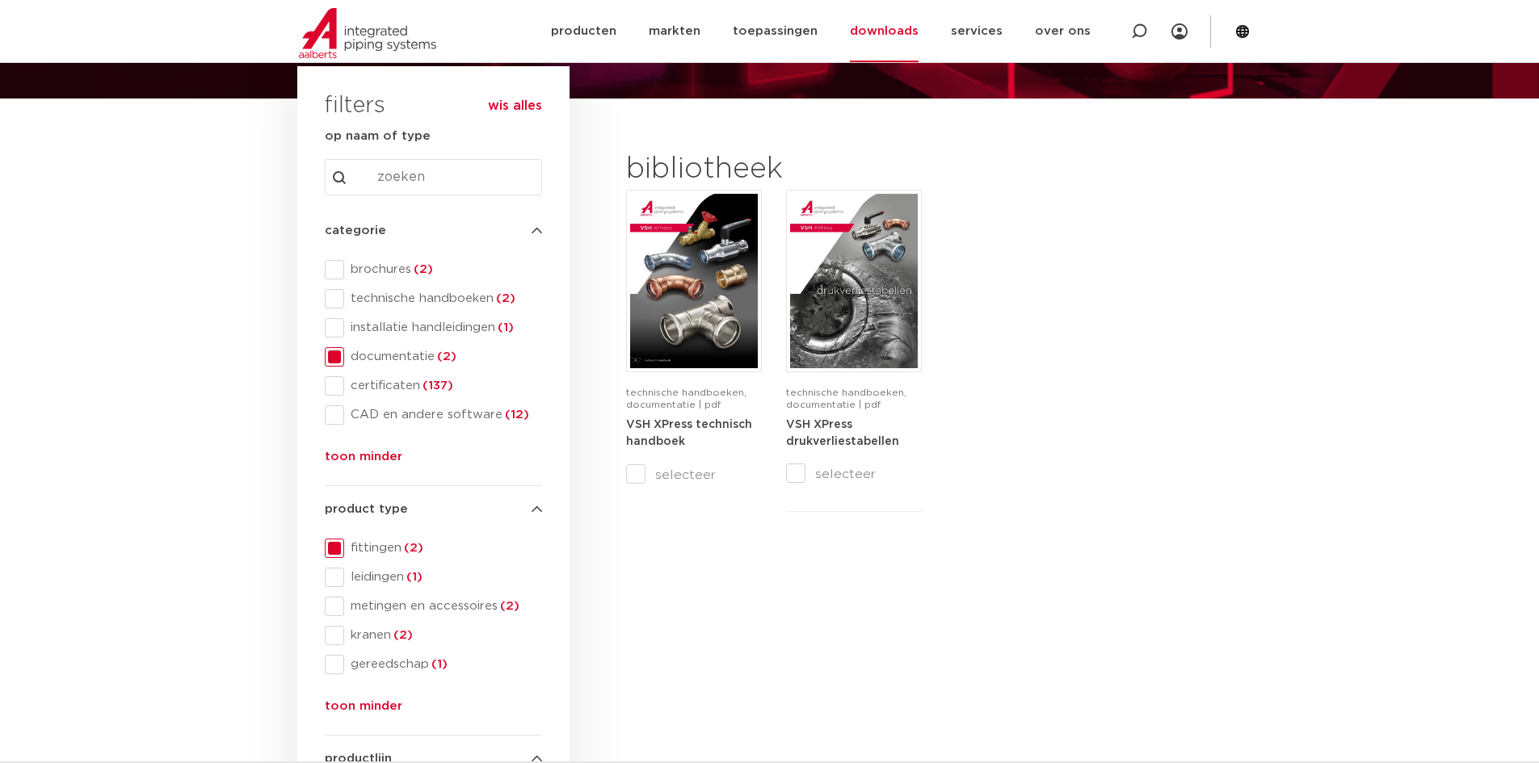
click at [406, 359] on span "documentatie (2)" at bounding box center [443, 357] width 198 height 16
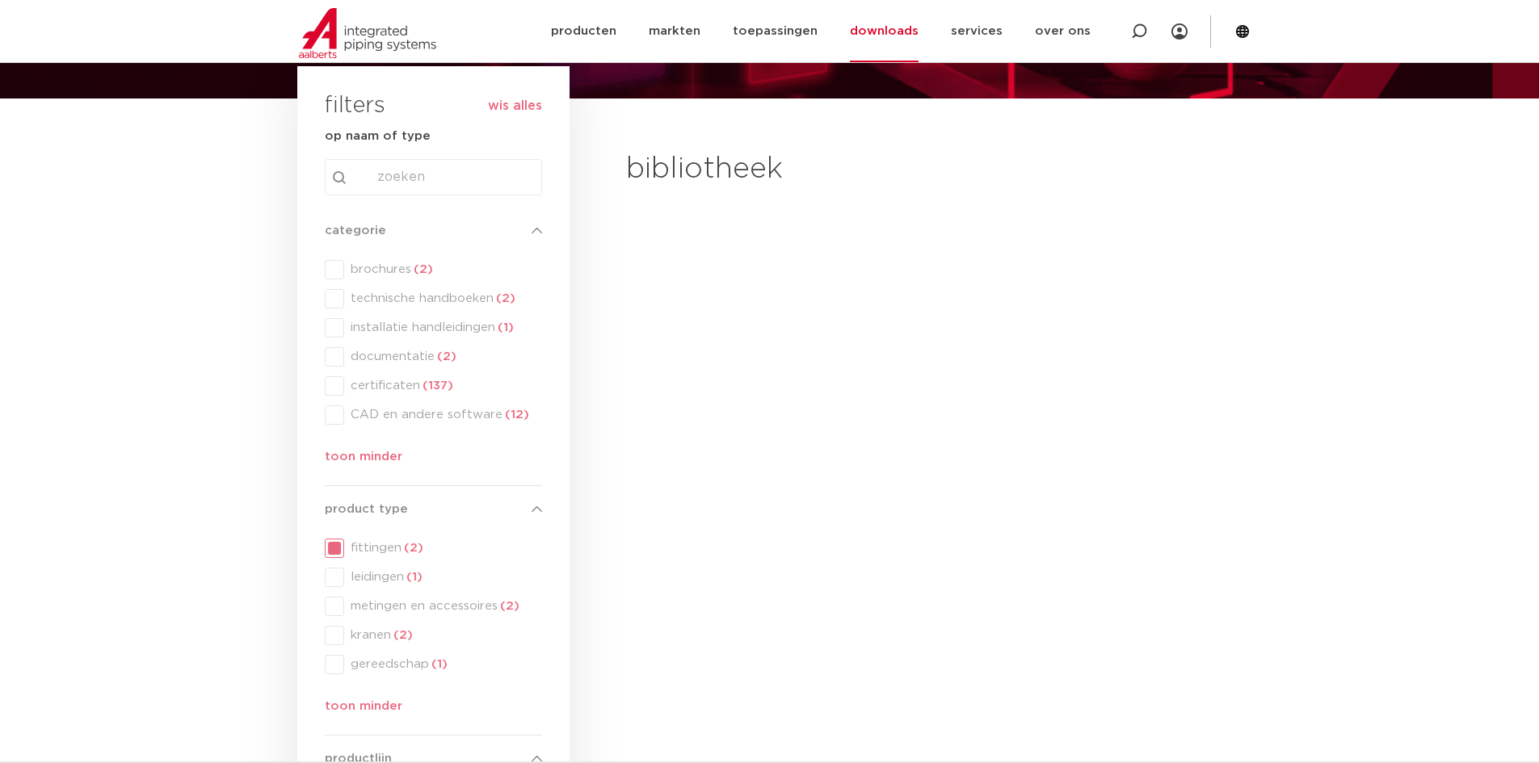
click at [451, 300] on div "categorie categorie brochures (2) technische handboeken (2) installatie handlei…" at bounding box center [433, 347] width 217 height 252
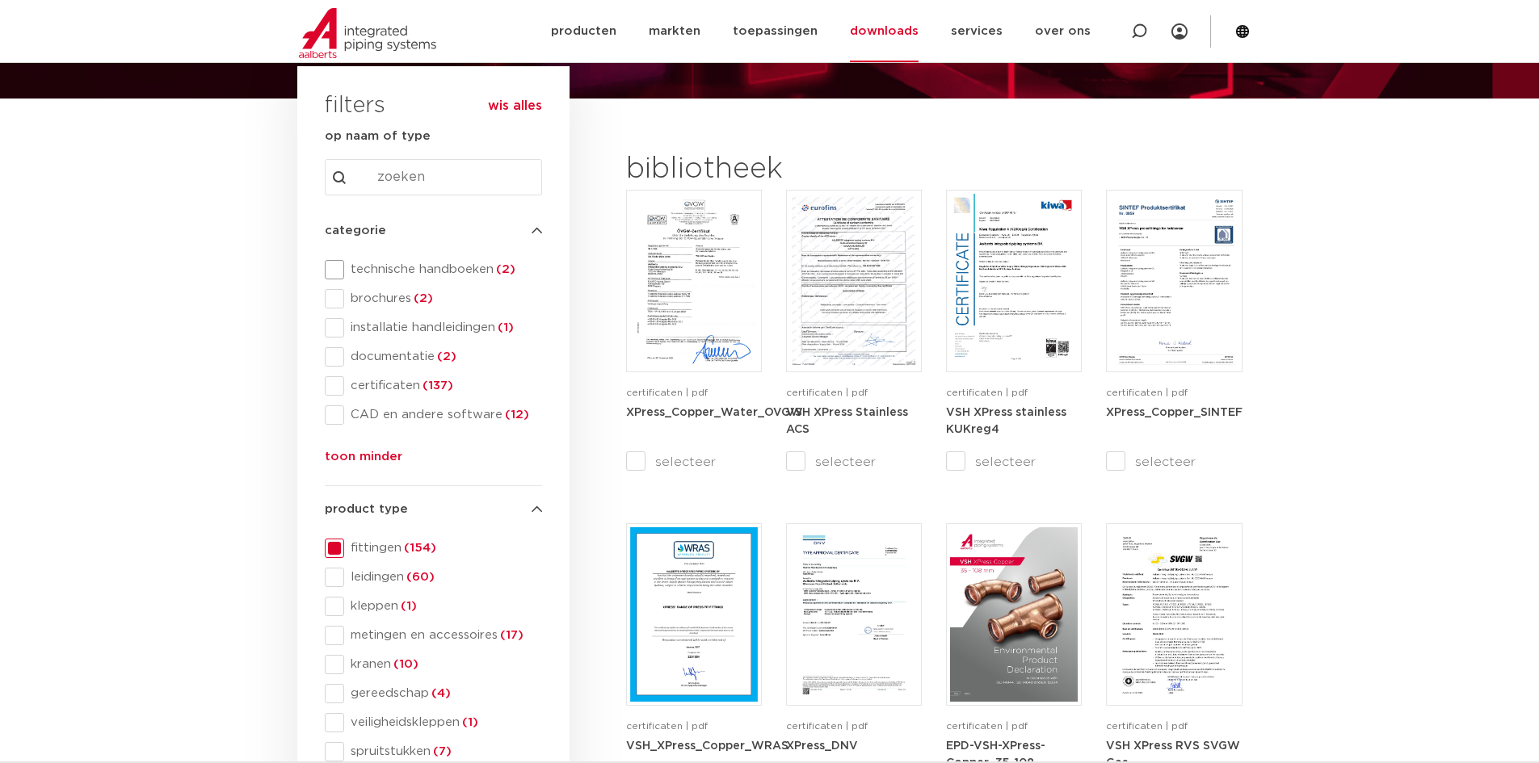
click at [454, 273] on span "technische handboeken (2)" at bounding box center [443, 270] width 198 height 16
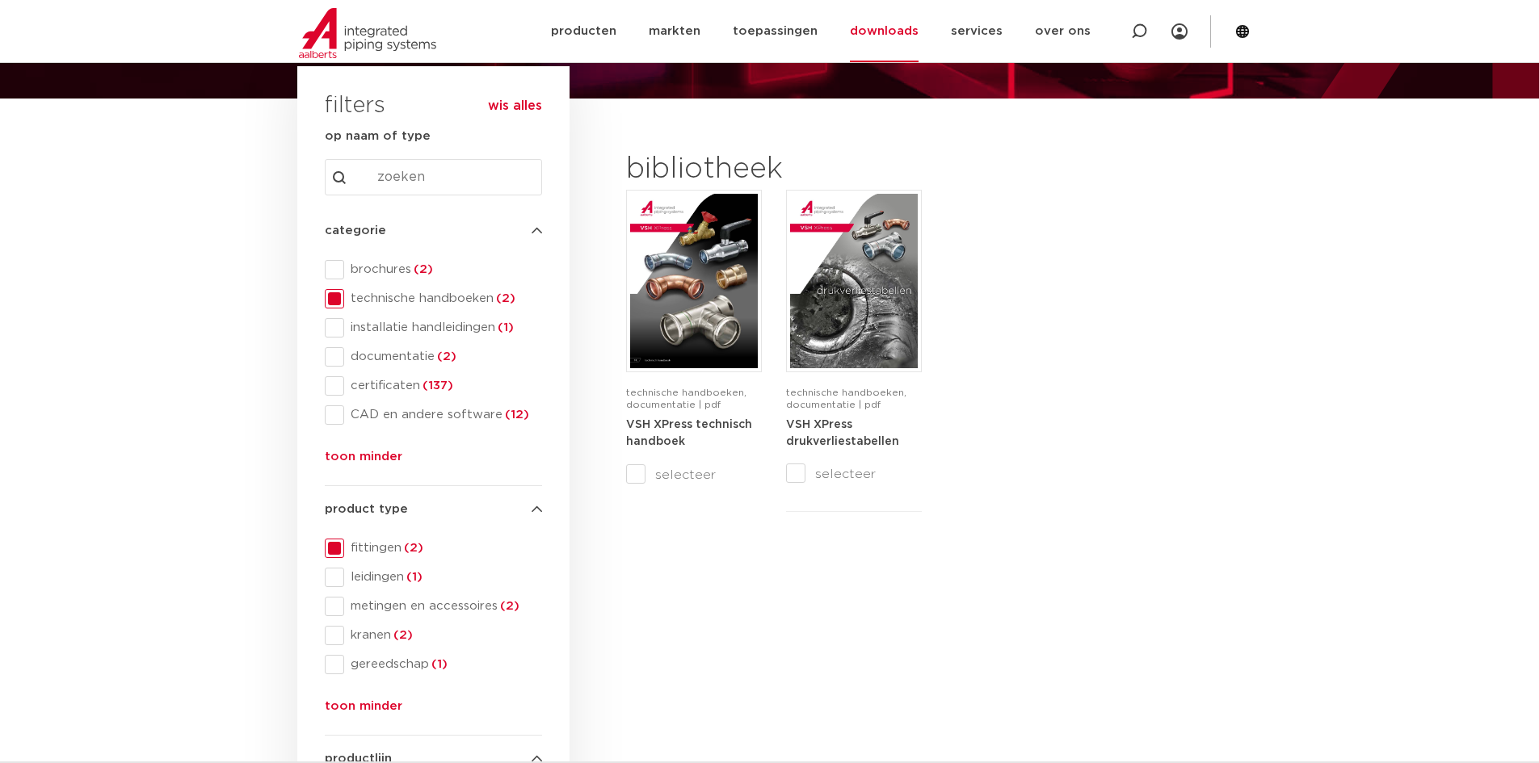
click at [393, 358] on span "documentatie (2)" at bounding box center [443, 357] width 198 height 16
click at [393, 413] on span "CAD en andere software (12)" at bounding box center [443, 415] width 198 height 16
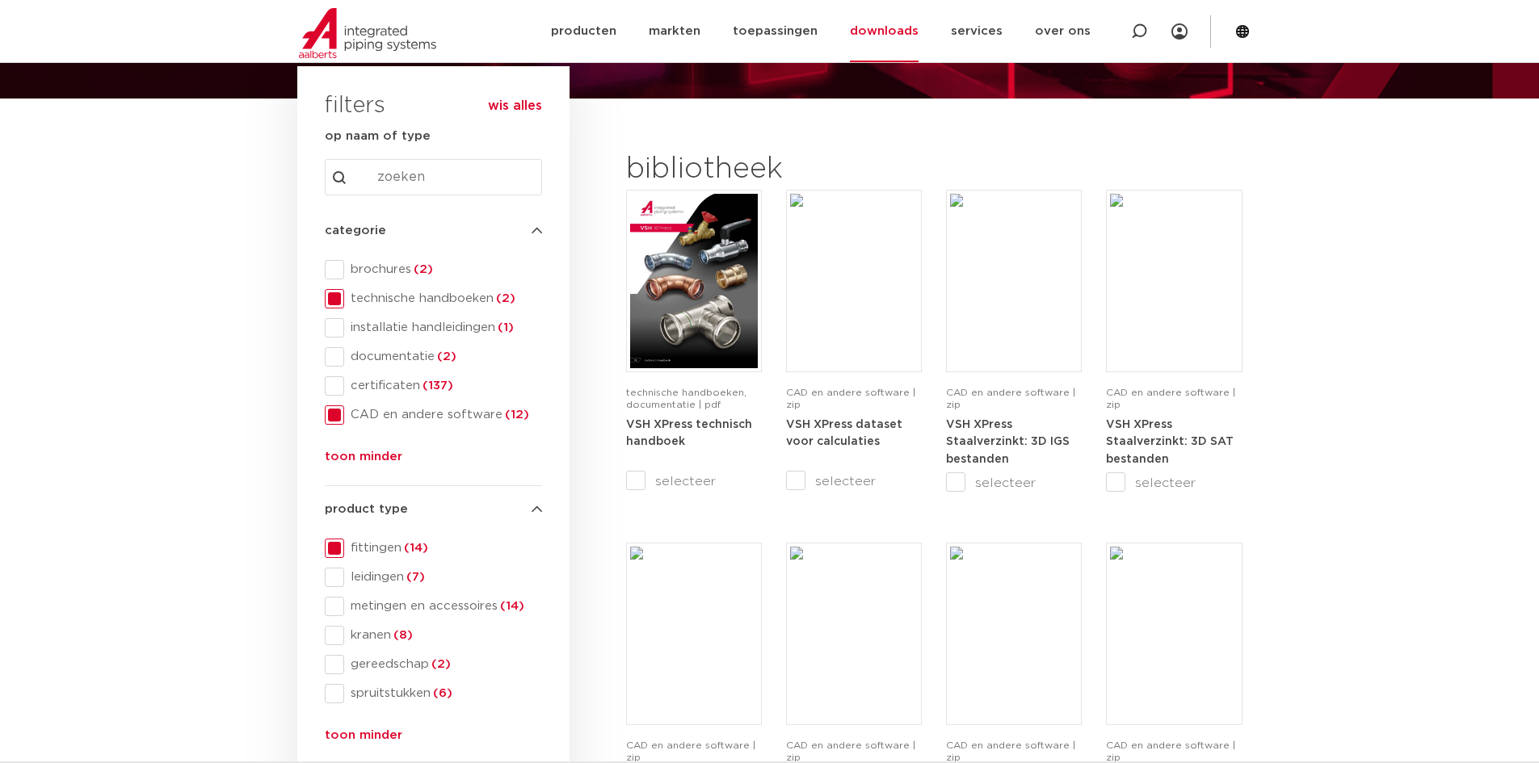
click at [393, 413] on span "CAD en andere software (12)" at bounding box center [443, 415] width 198 height 16
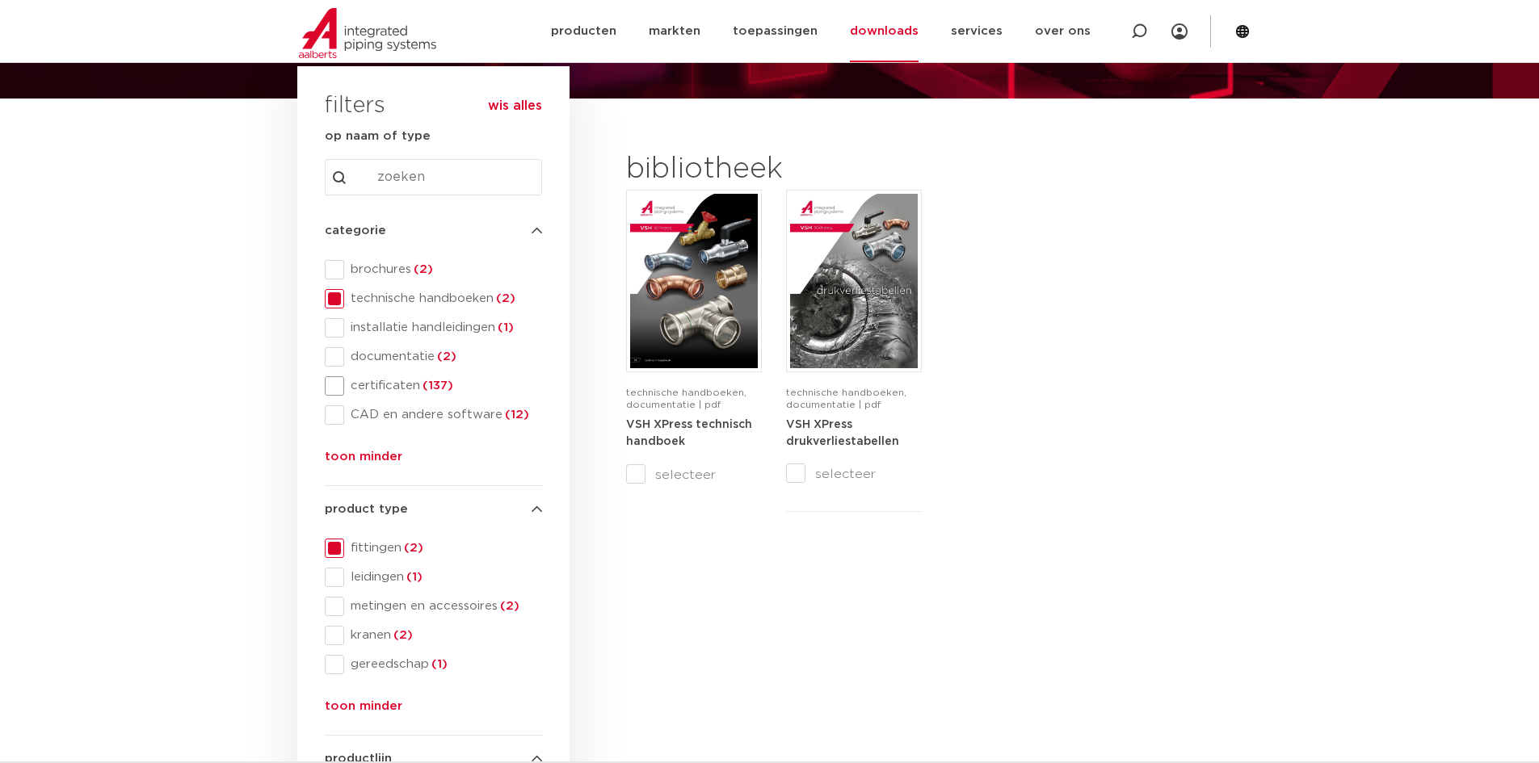
click at [397, 389] on span "certificaten (137)" at bounding box center [443, 386] width 198 height 16
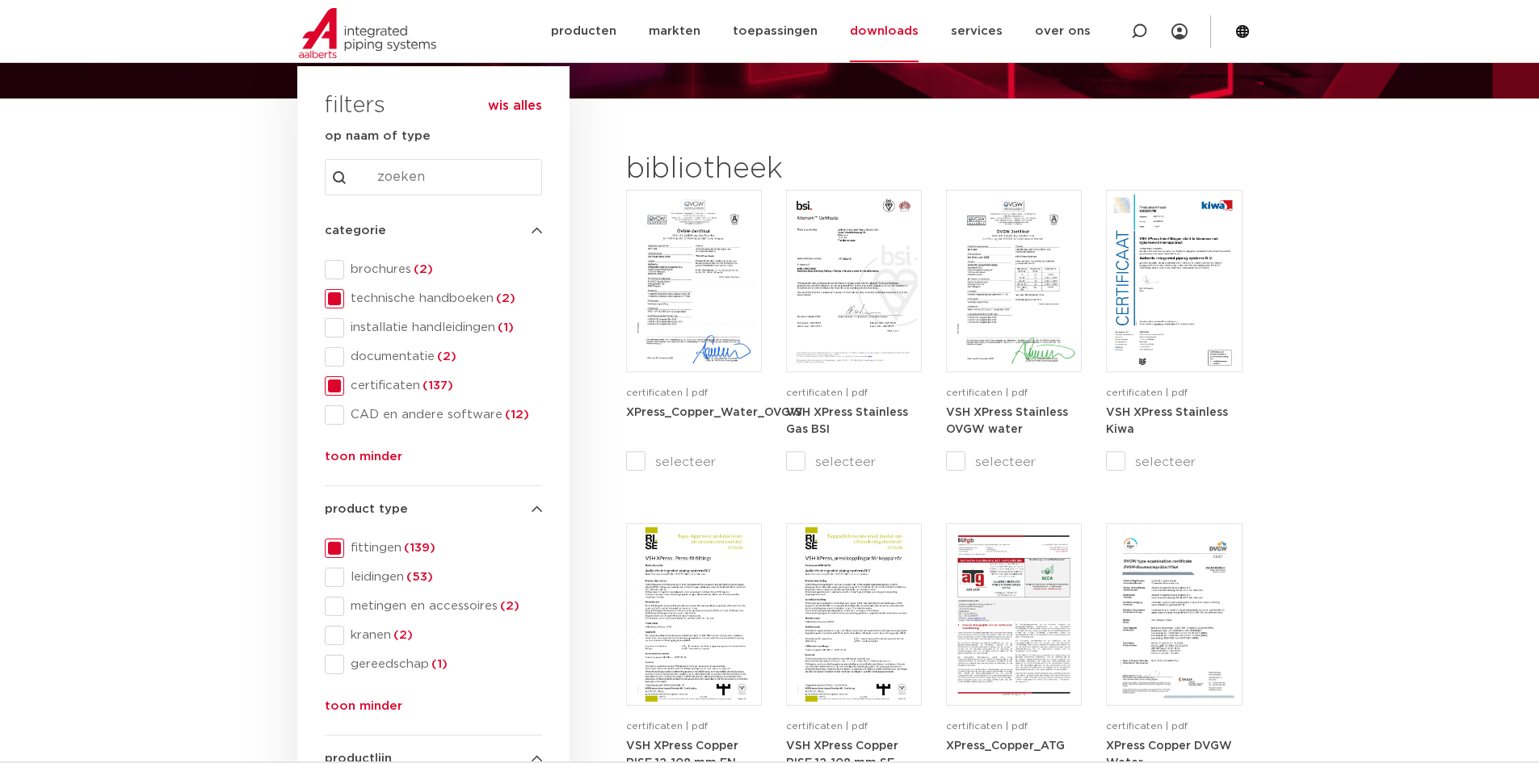
click at [367, 304] on span "technische handboeken (2)" at bounding box center [443, 299] width 198 height 16
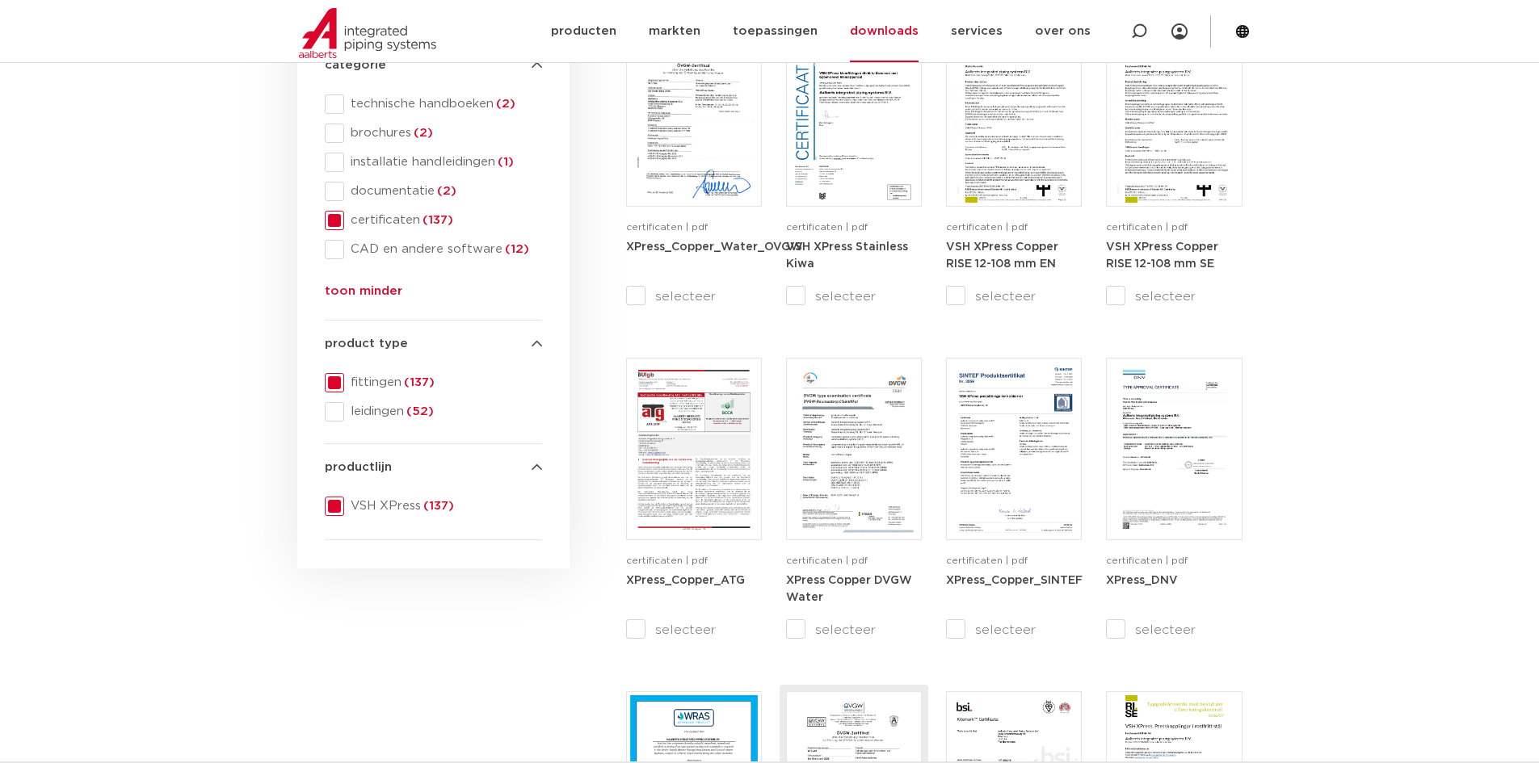
scroll to position [81, 0]
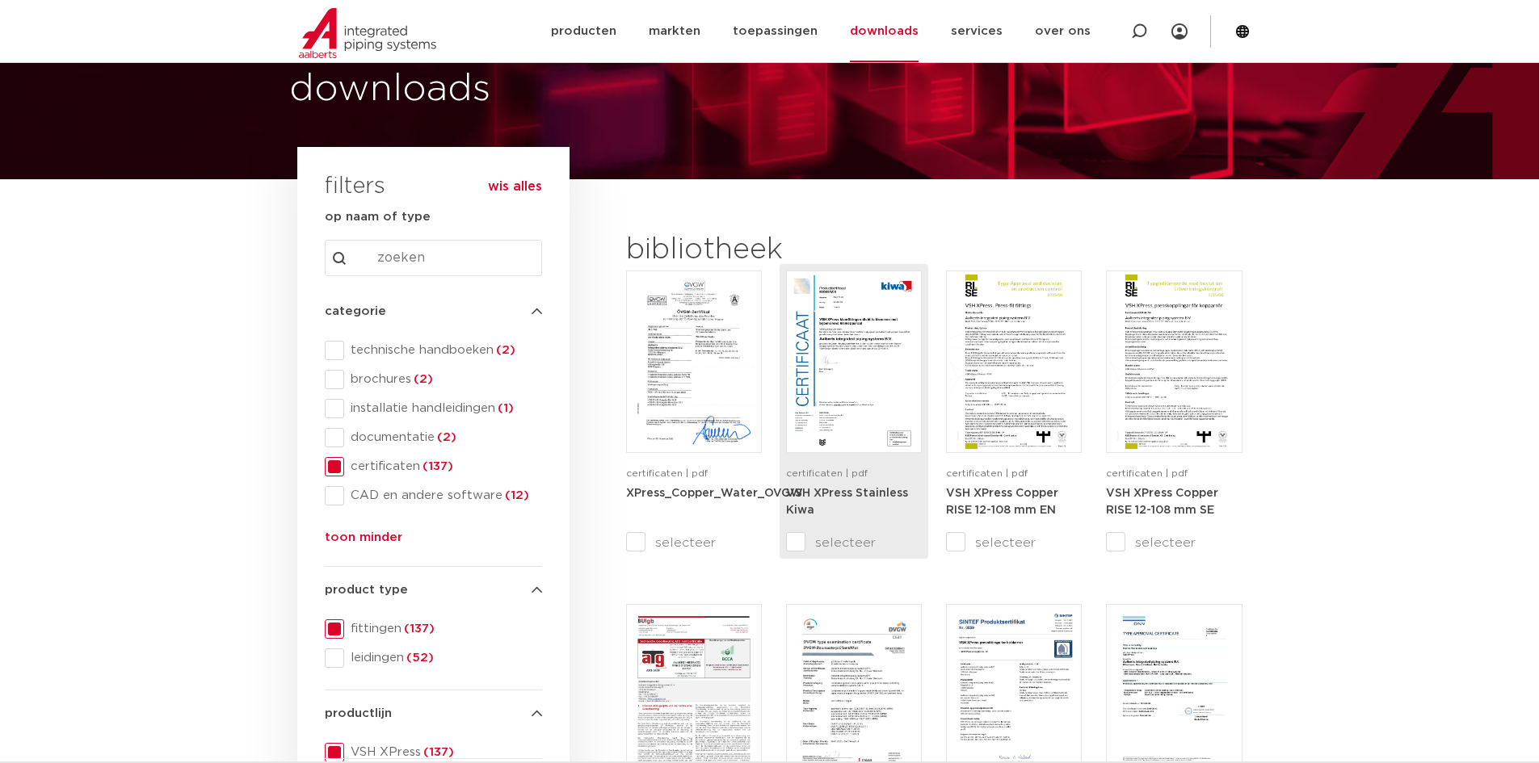
click at [859, 410] on img at bounding box center [854, 362] width 128 height 174
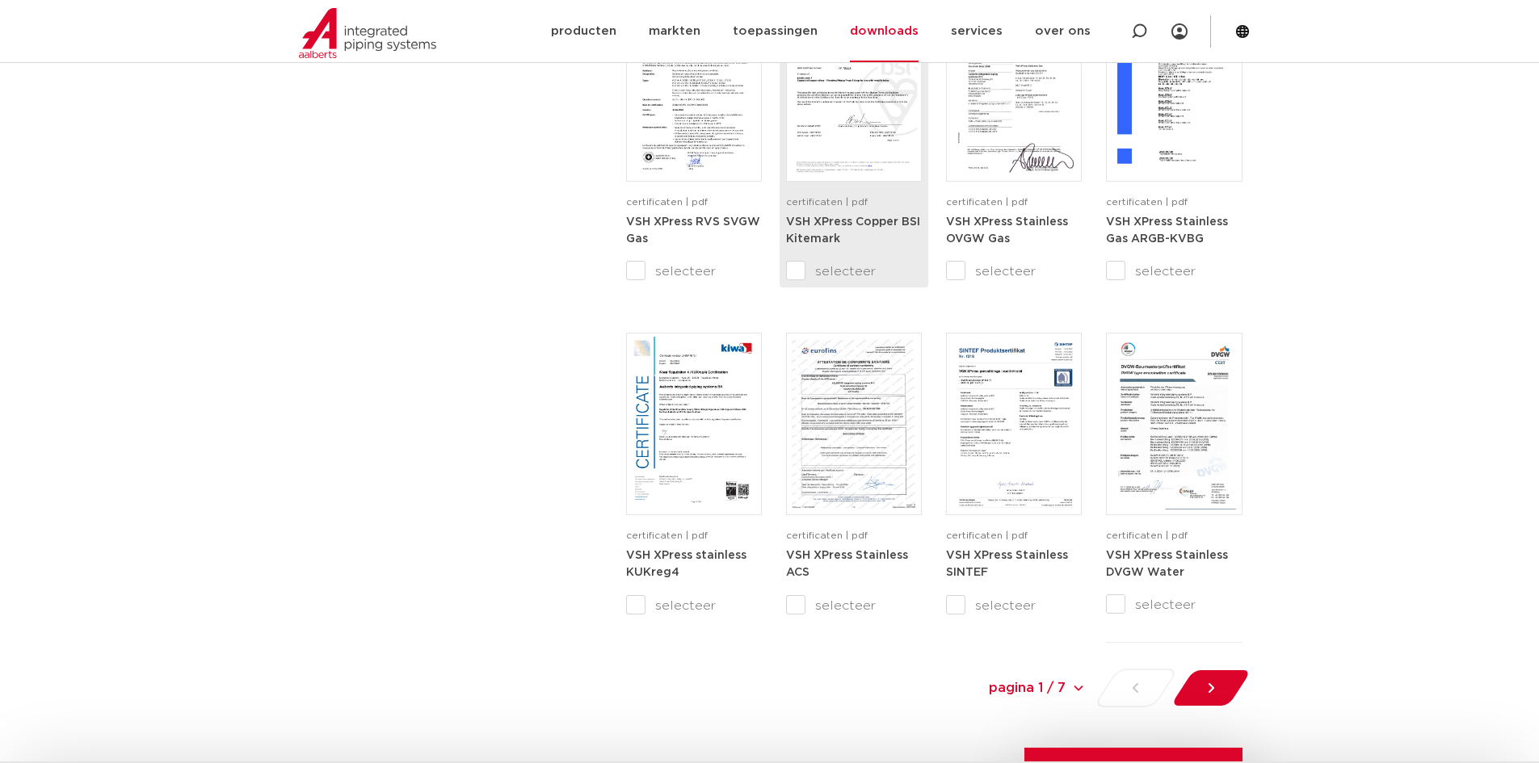
scroll to position [1615, 0]
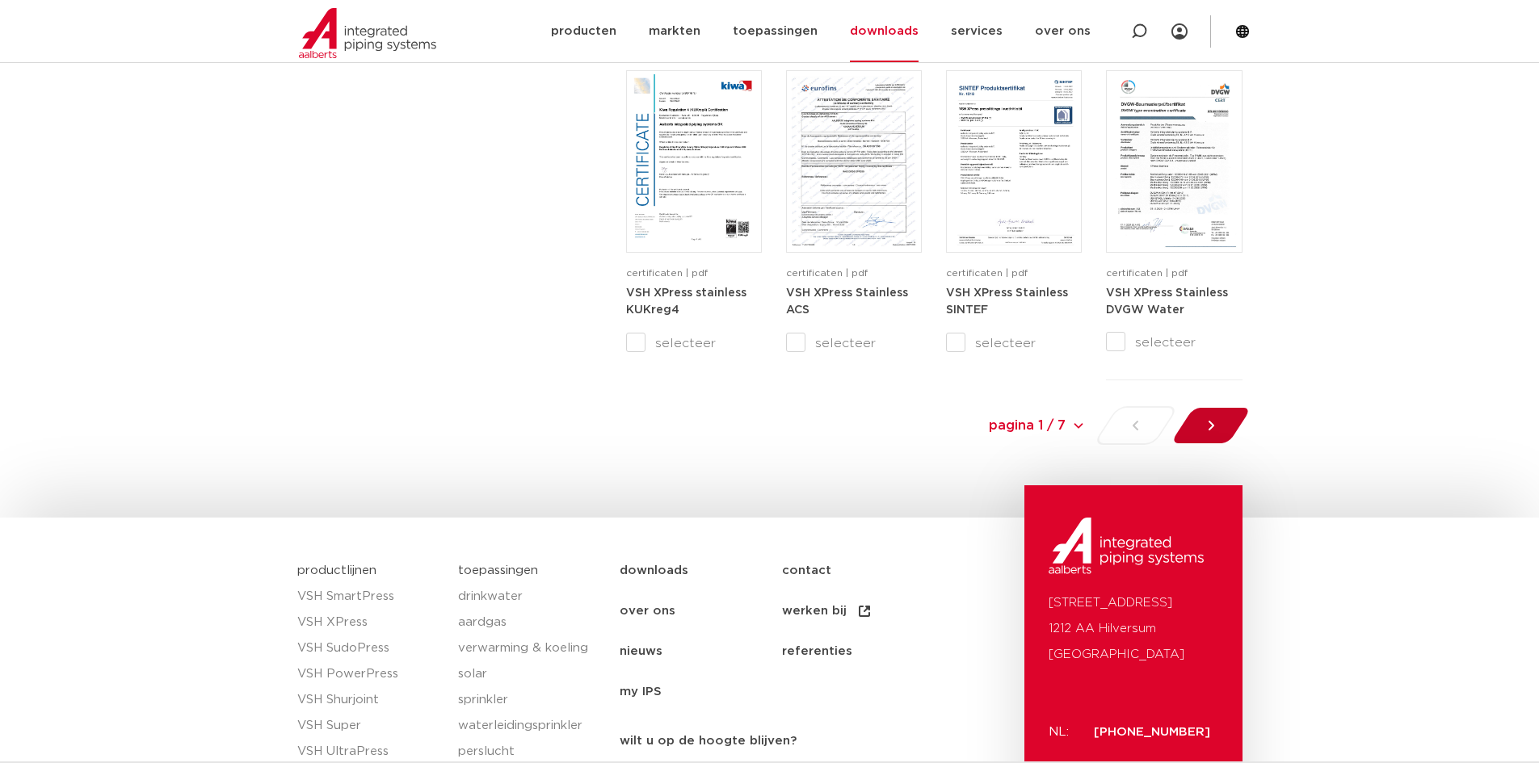
click at [1208, 424] on icon at bounding box center [1211, 426] width 16 height 16
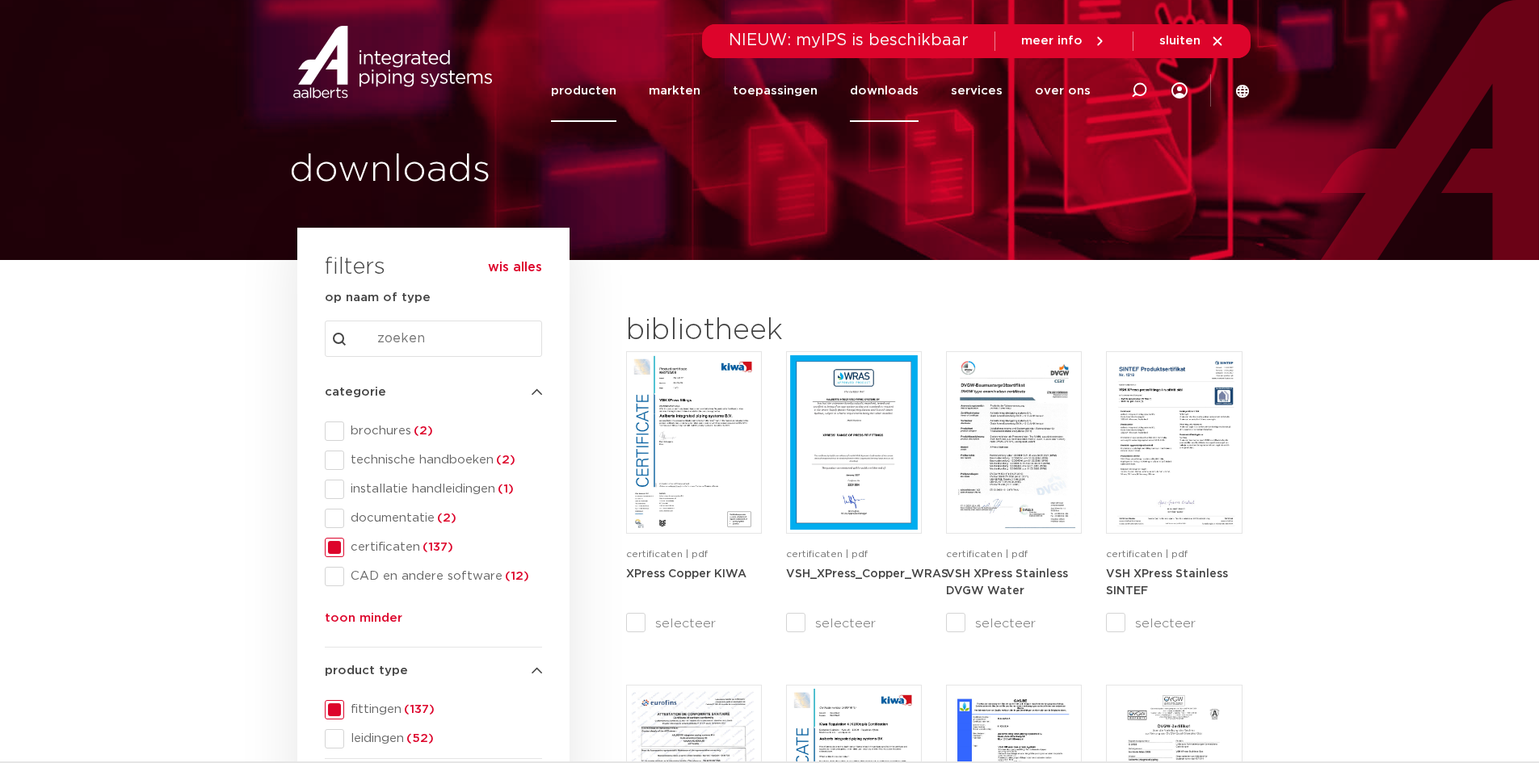
click at [608, 79] on link "producten" at bounding box center [583, 91] width 65 height 62
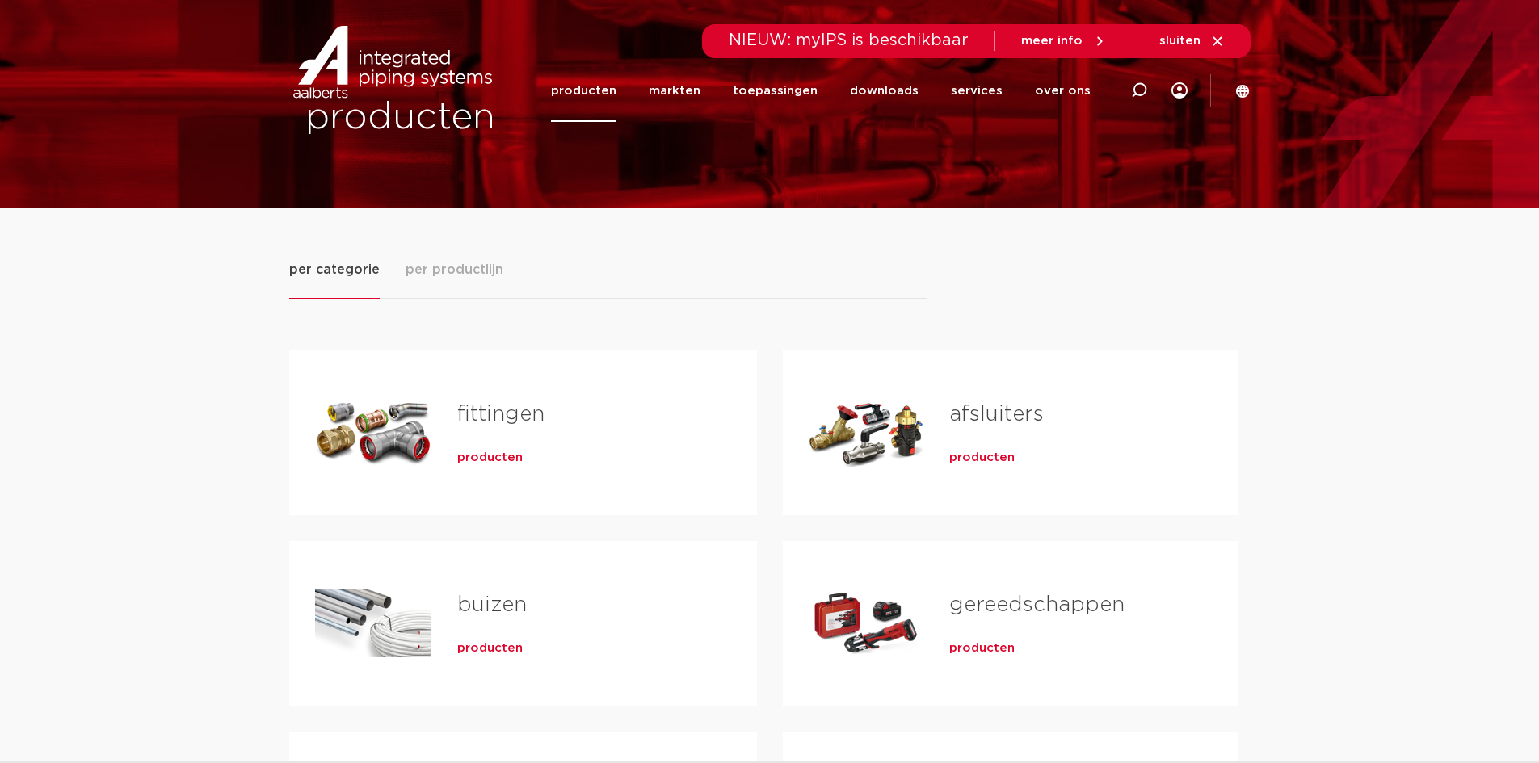
scroll to position [81, 0]
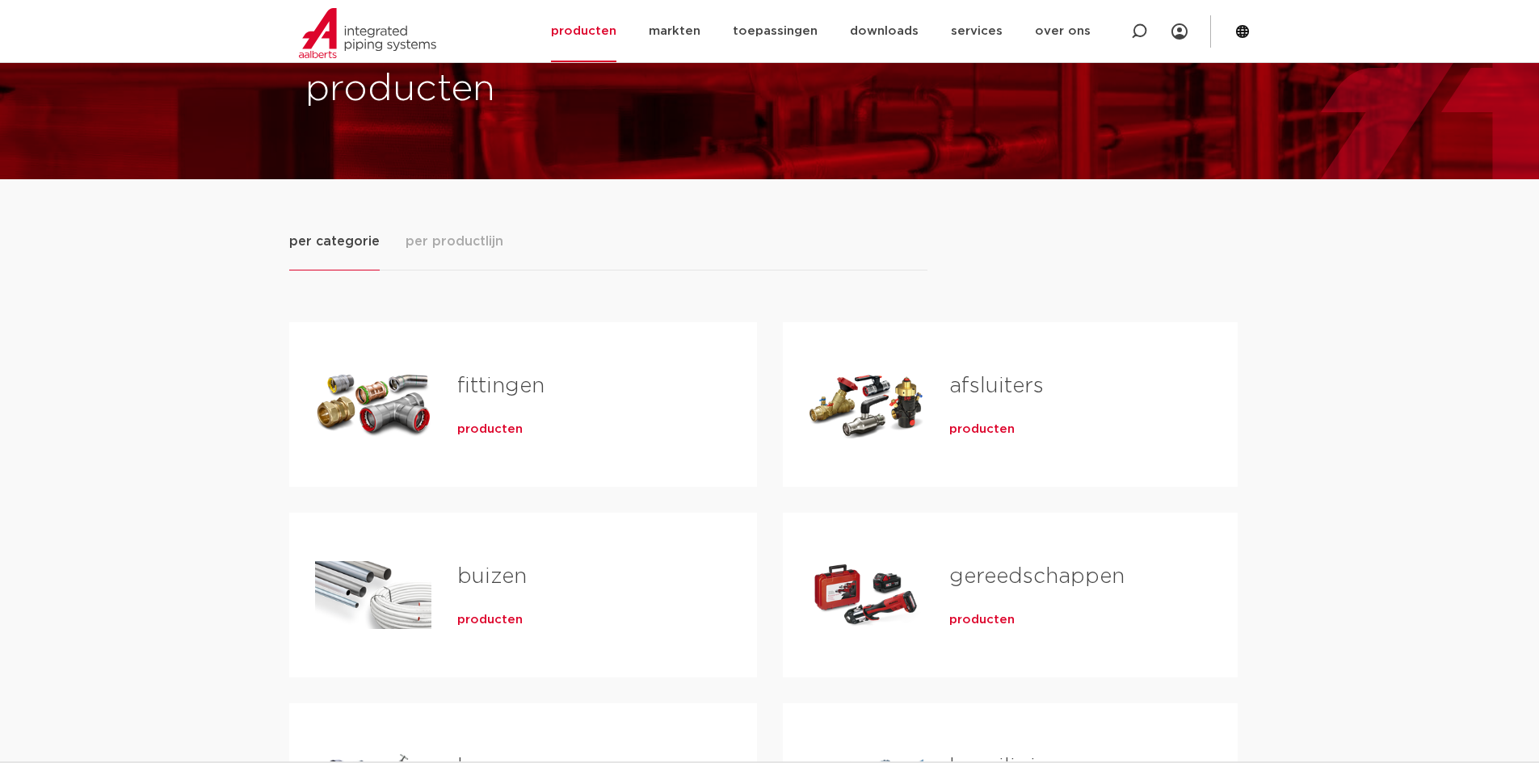
click at [494, 434] on span "producten" at bounding box center [489, 430] width 65 height 16
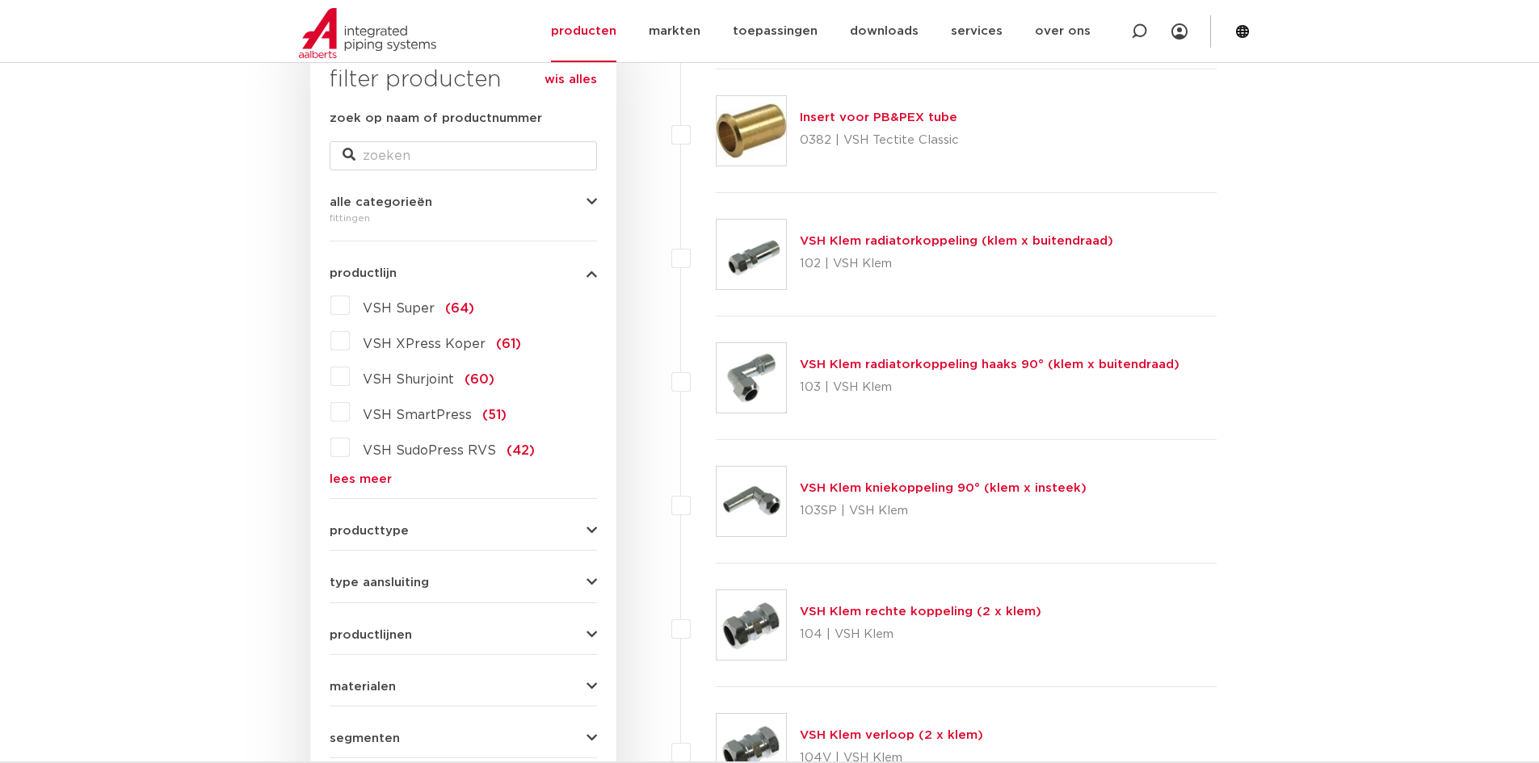
click at [387, 481] on link "lees meer" at bounding box center [463, 479] width 267 height 12
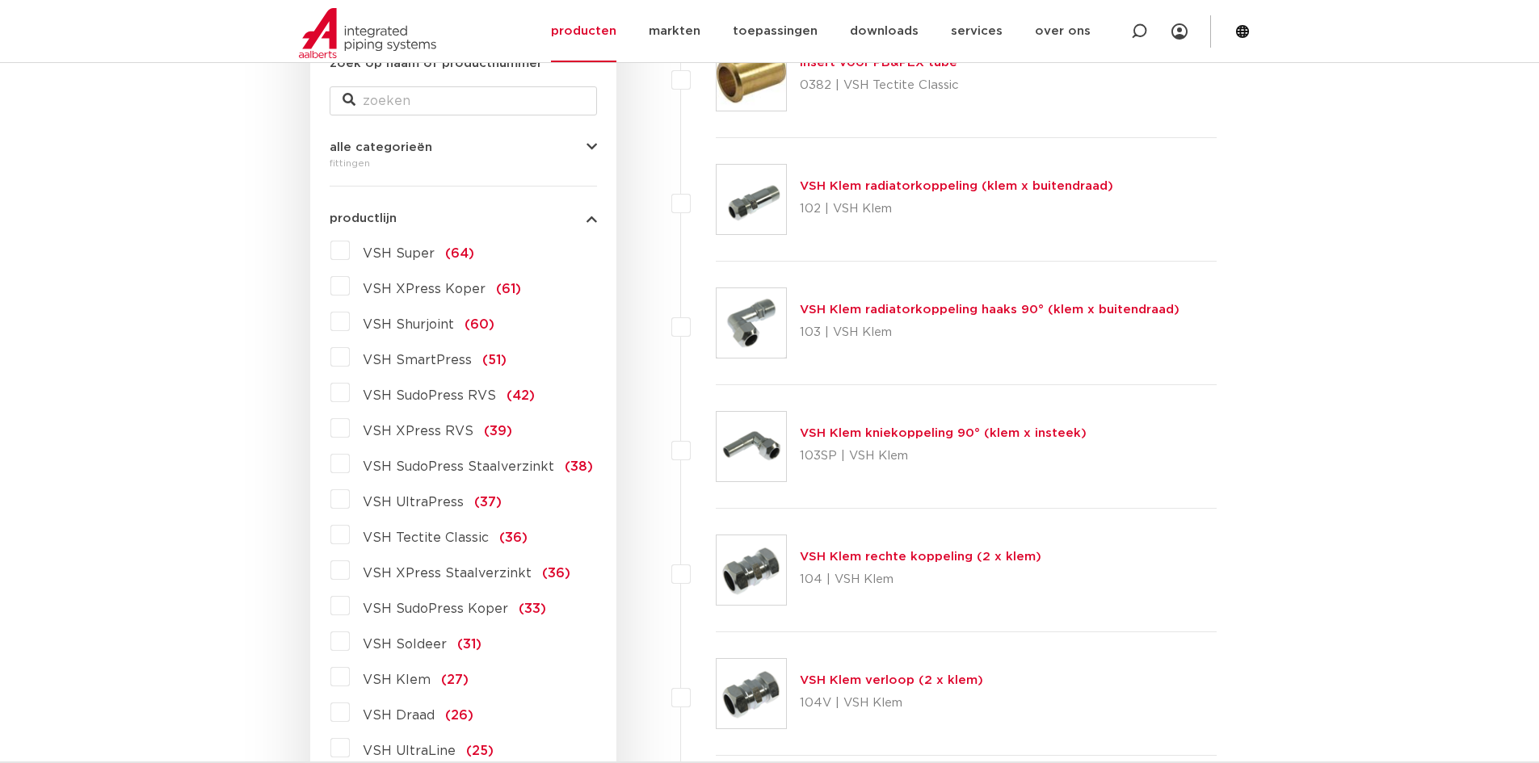
scroll to position [361, 0]
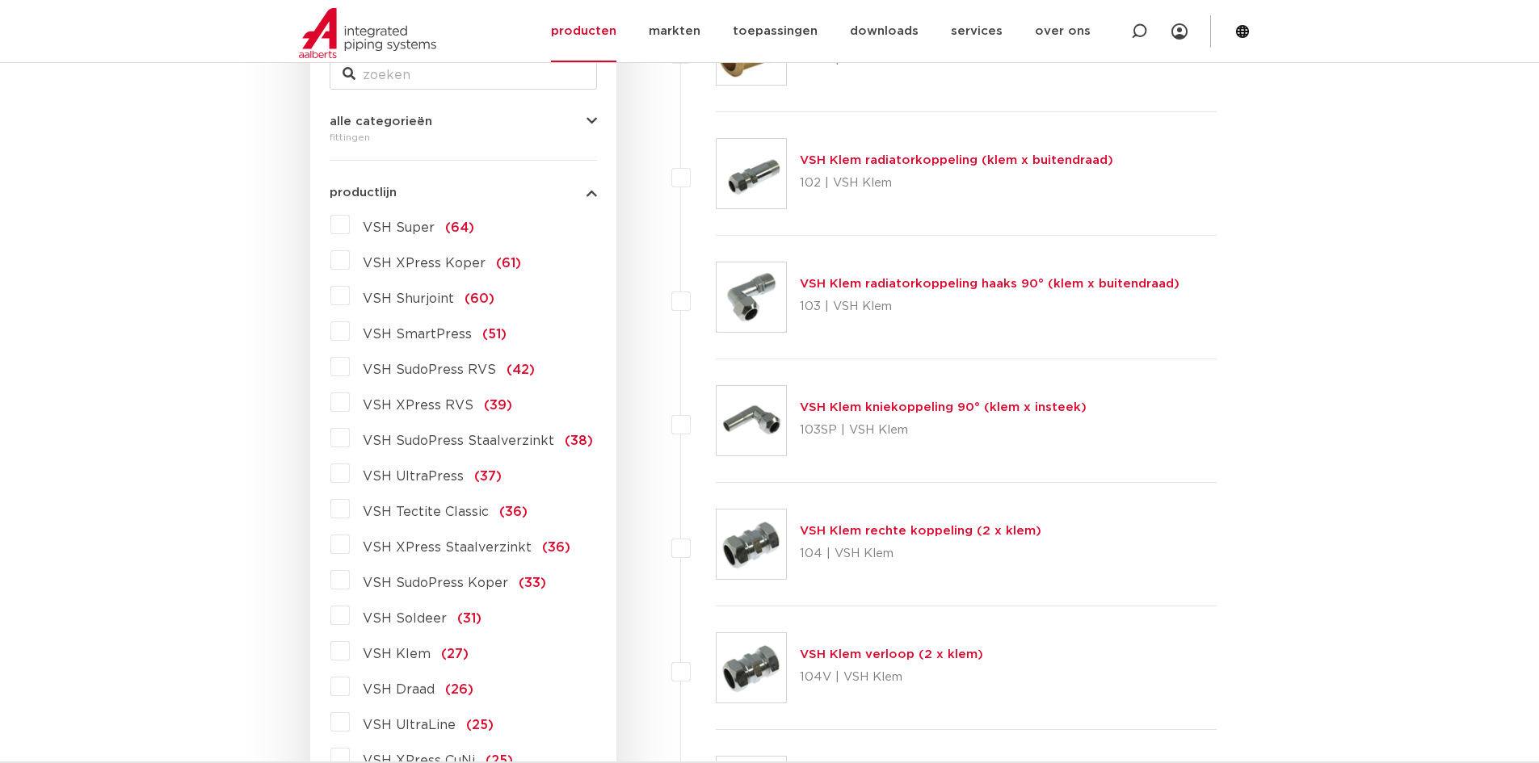
click at [486, 554] on span "VSH XPress Staalverzinkt" at bounding box center [447, 547] width 169 height 13
click at [0, 0] on input "VSH XPress Staalverzinkt (36)" at bounding box center [0, 0] width 0 height 0
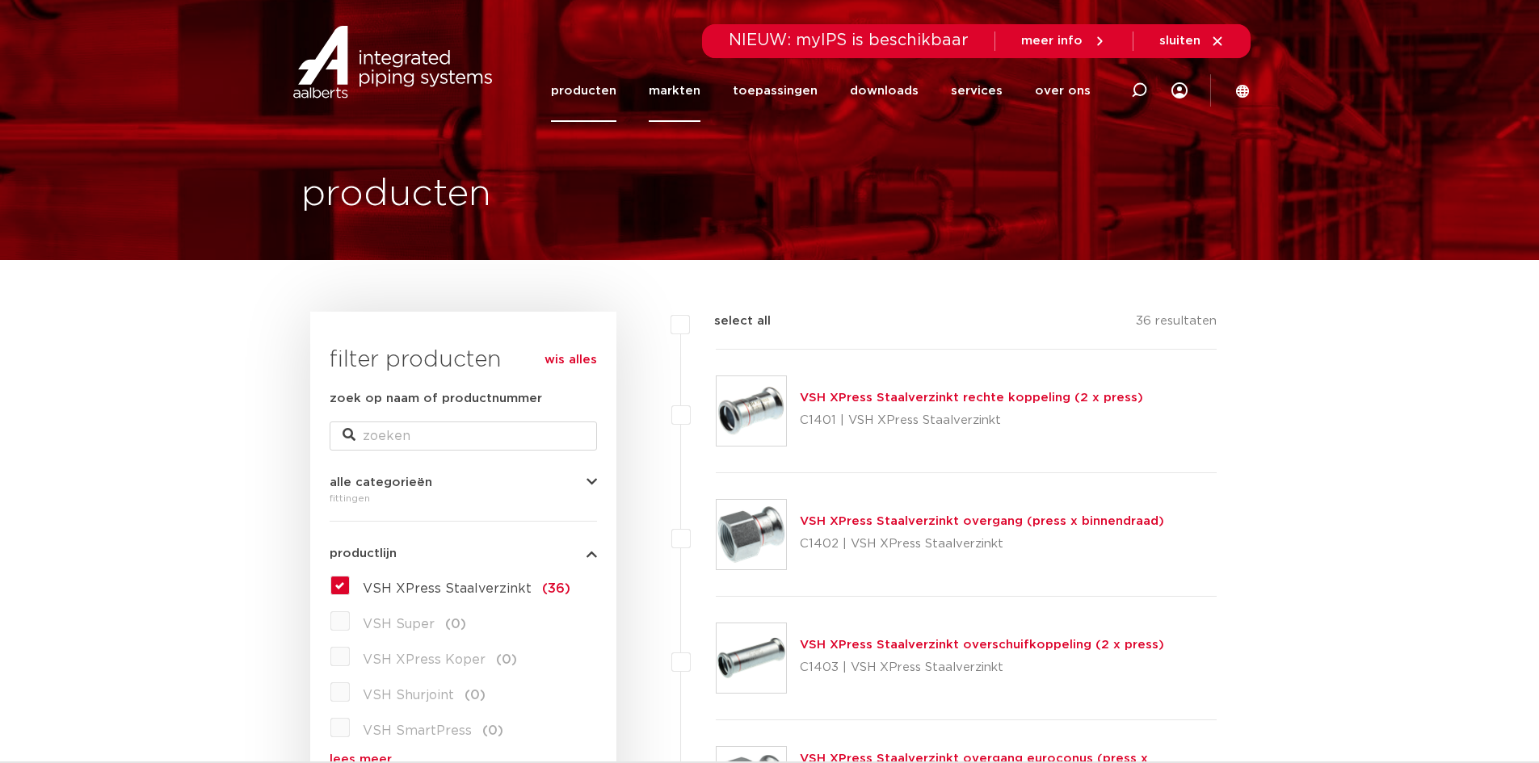
click at [700, 94] on link "markten" at bounding box center [675, 91] width 52 height 62
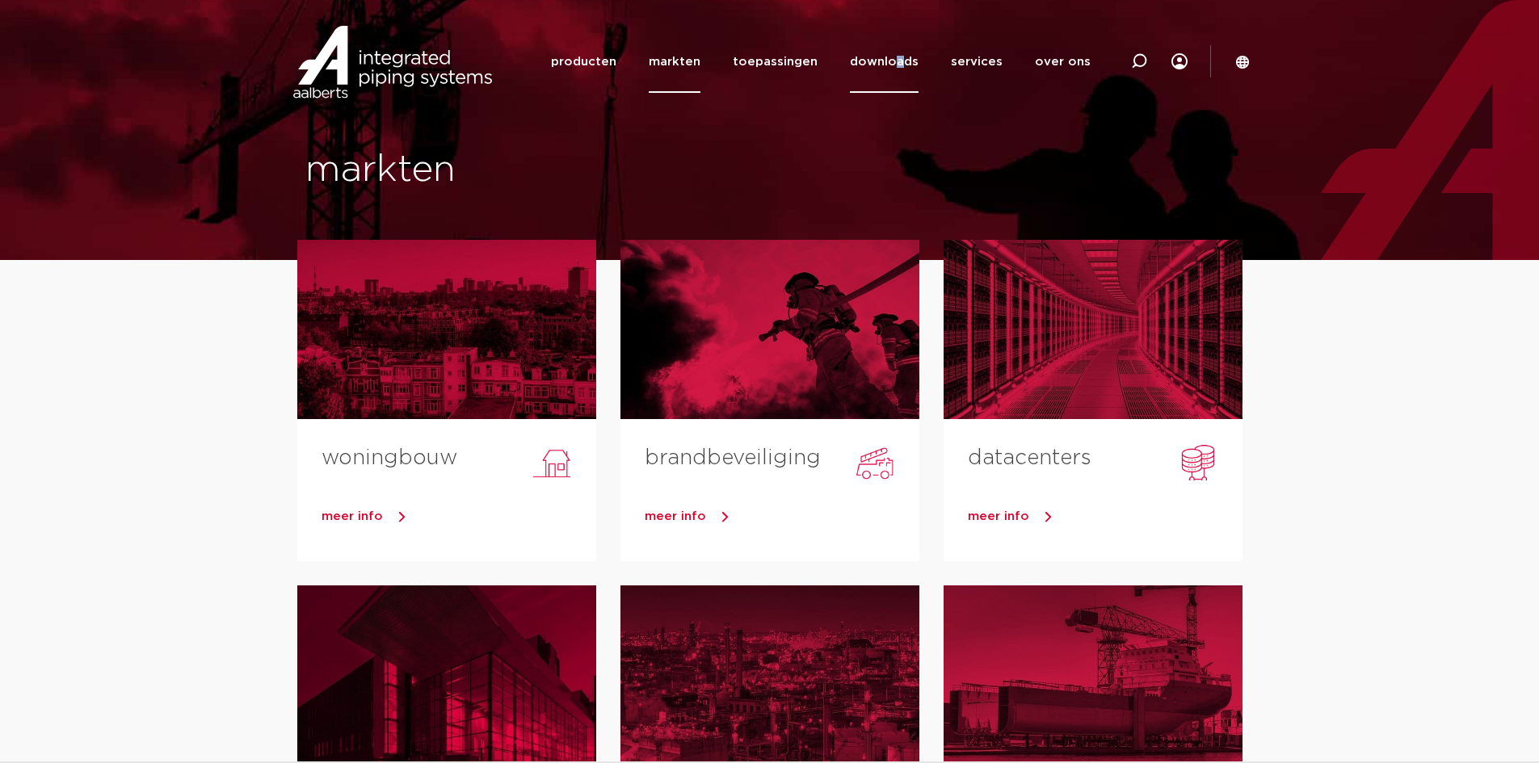
click at [907, 67] on link "downloads" at bounding box center [884, 62] width 69 height 62
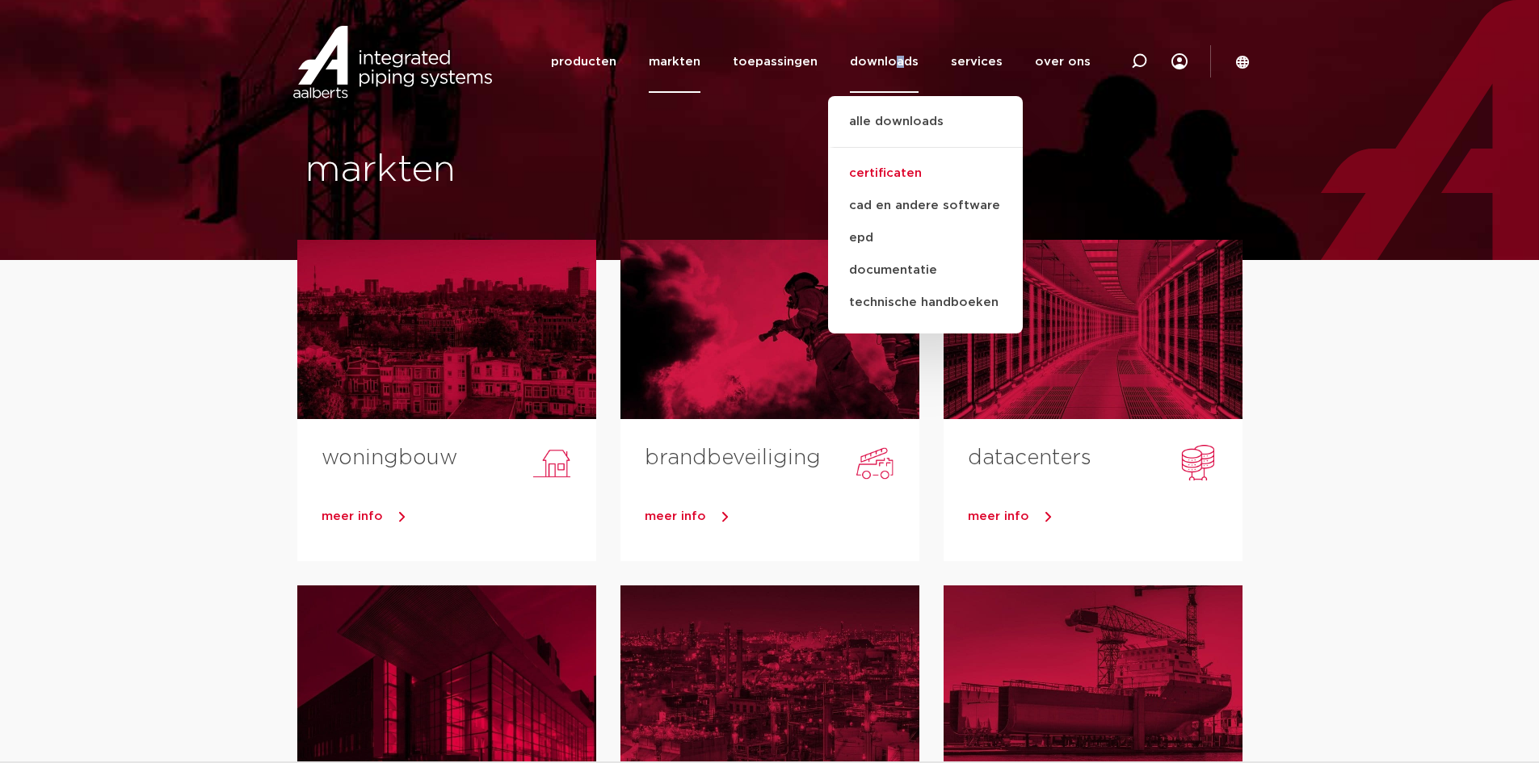
click at [905, 164] on link "certificaten" at bounding box center [925, 174] width 195 height 32
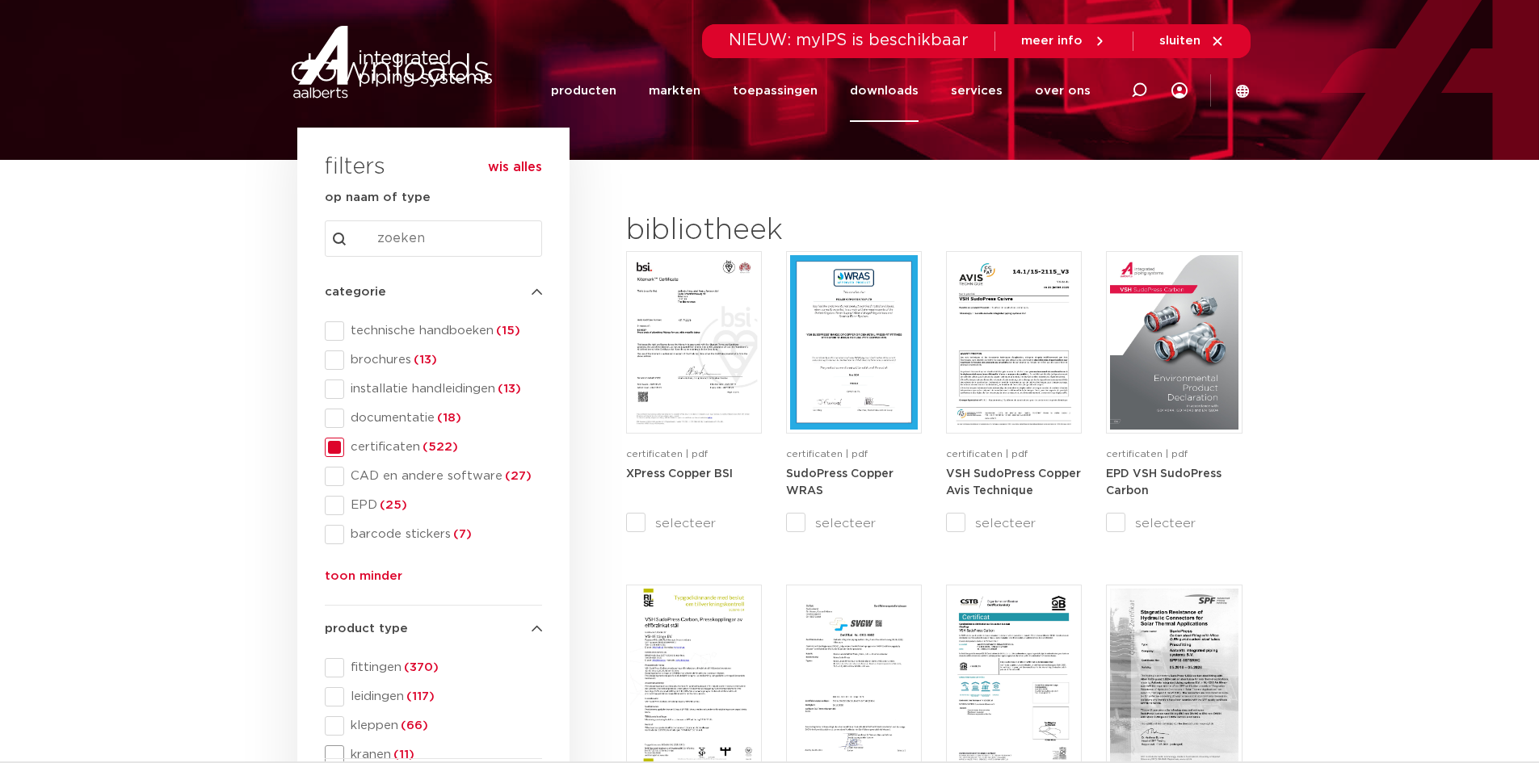
scroll to position [485, 0]
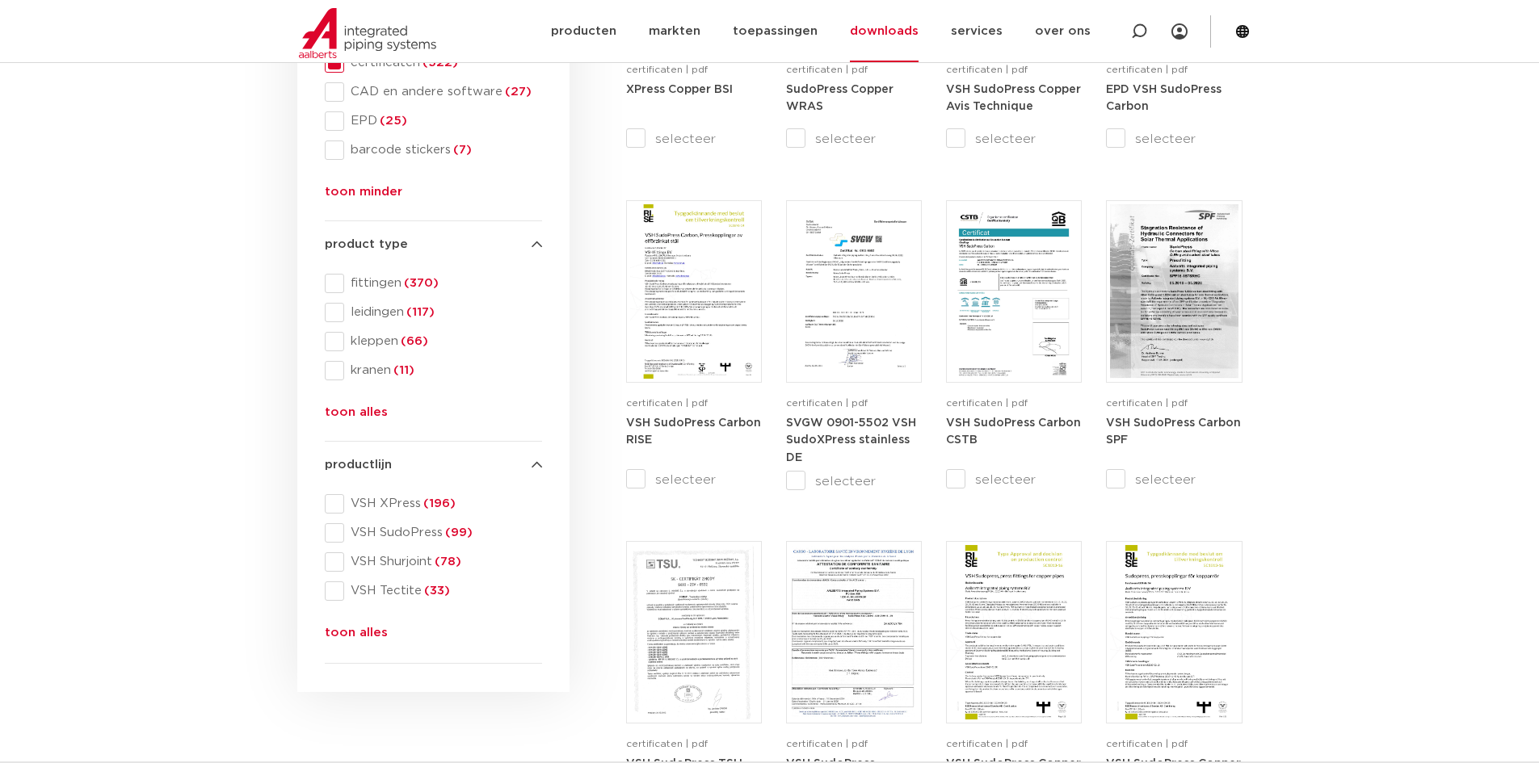
click at [368, 630] on button "toon alles" at bounding box center [356, 637] width 63 height 26
click at [340, 497] on span at bounding box center [334, 503] width 19 height 19
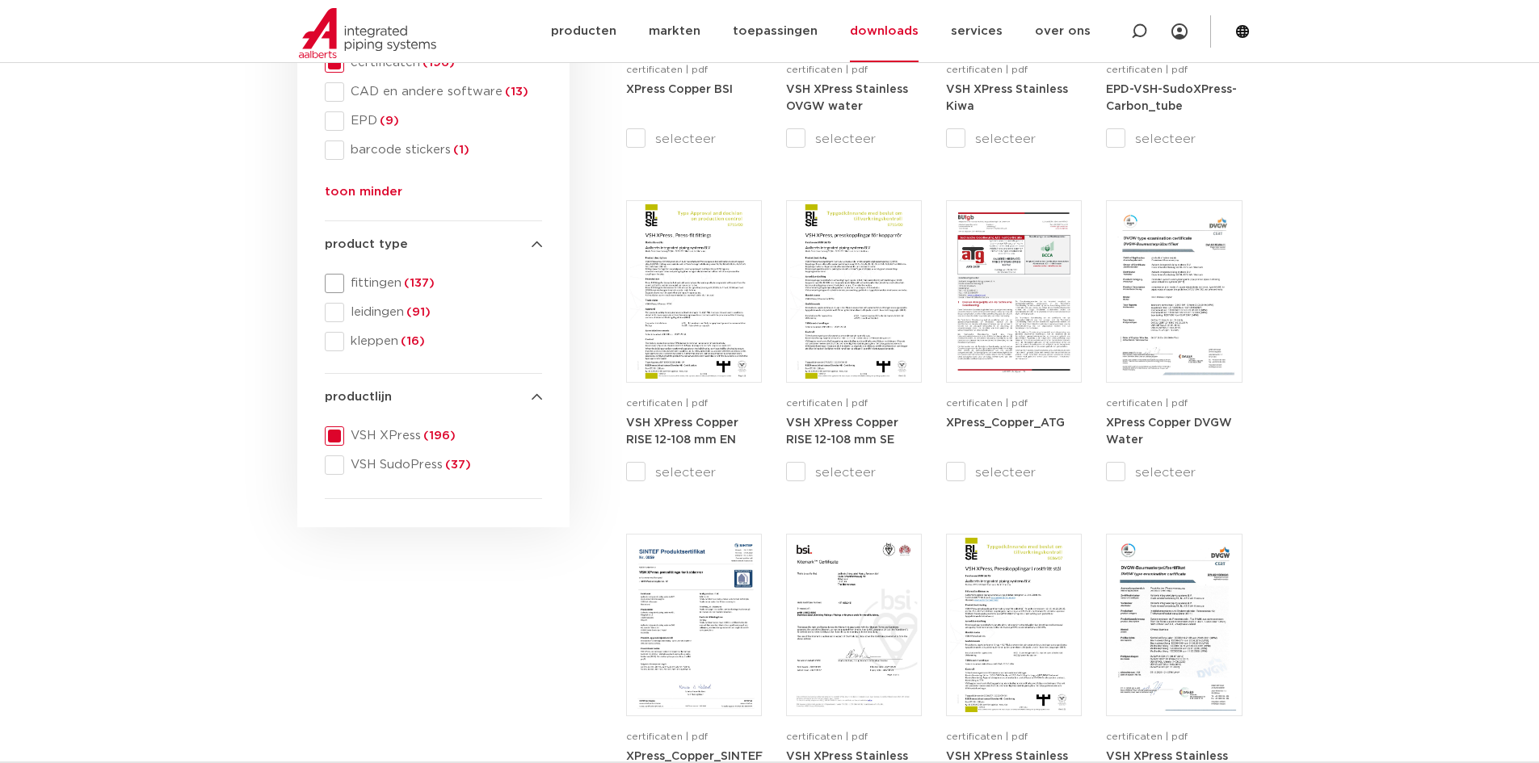
click at [328, 283] on span at bounding box center [334, 283] width 19 height 19
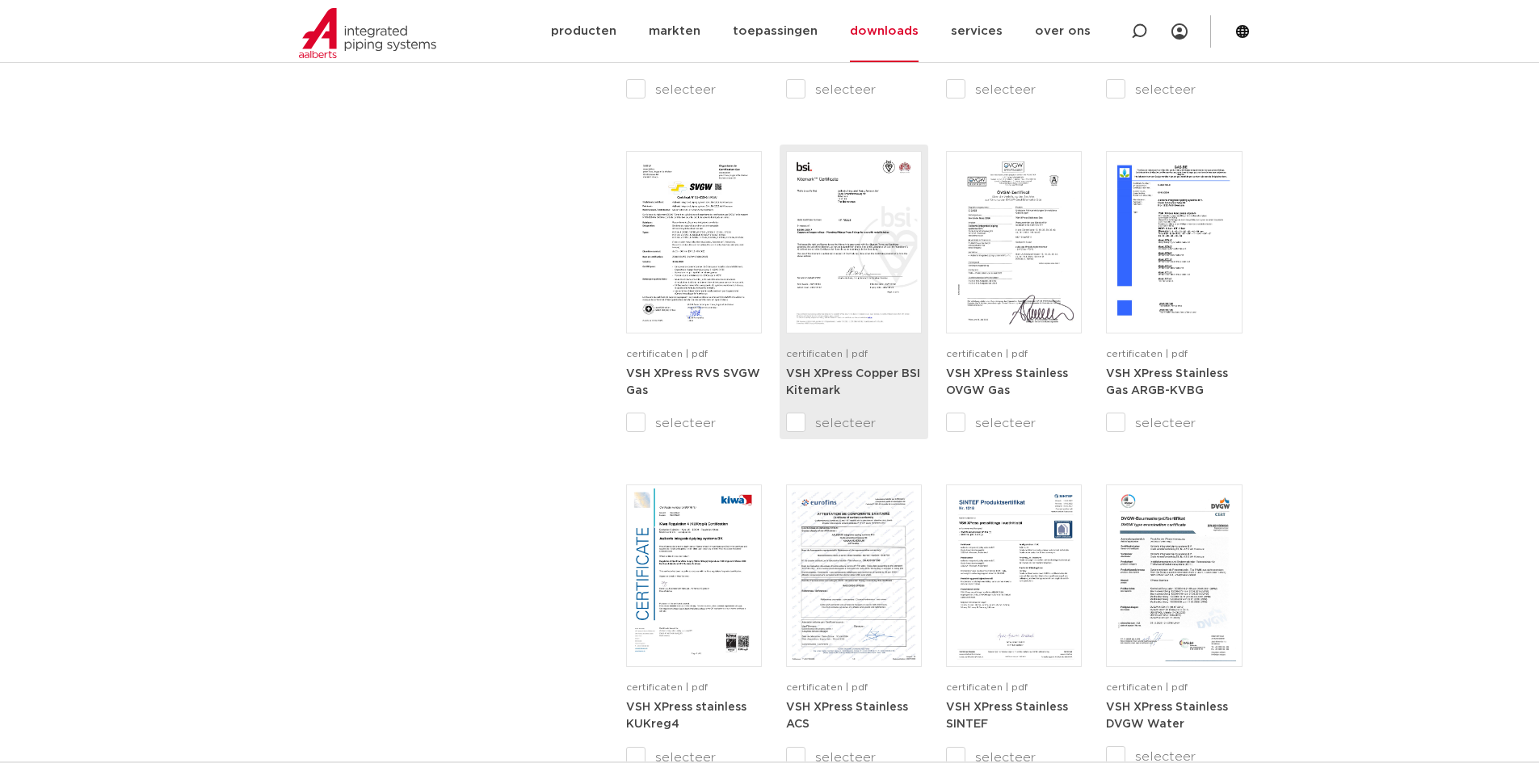
scroll to position [1615, 0]
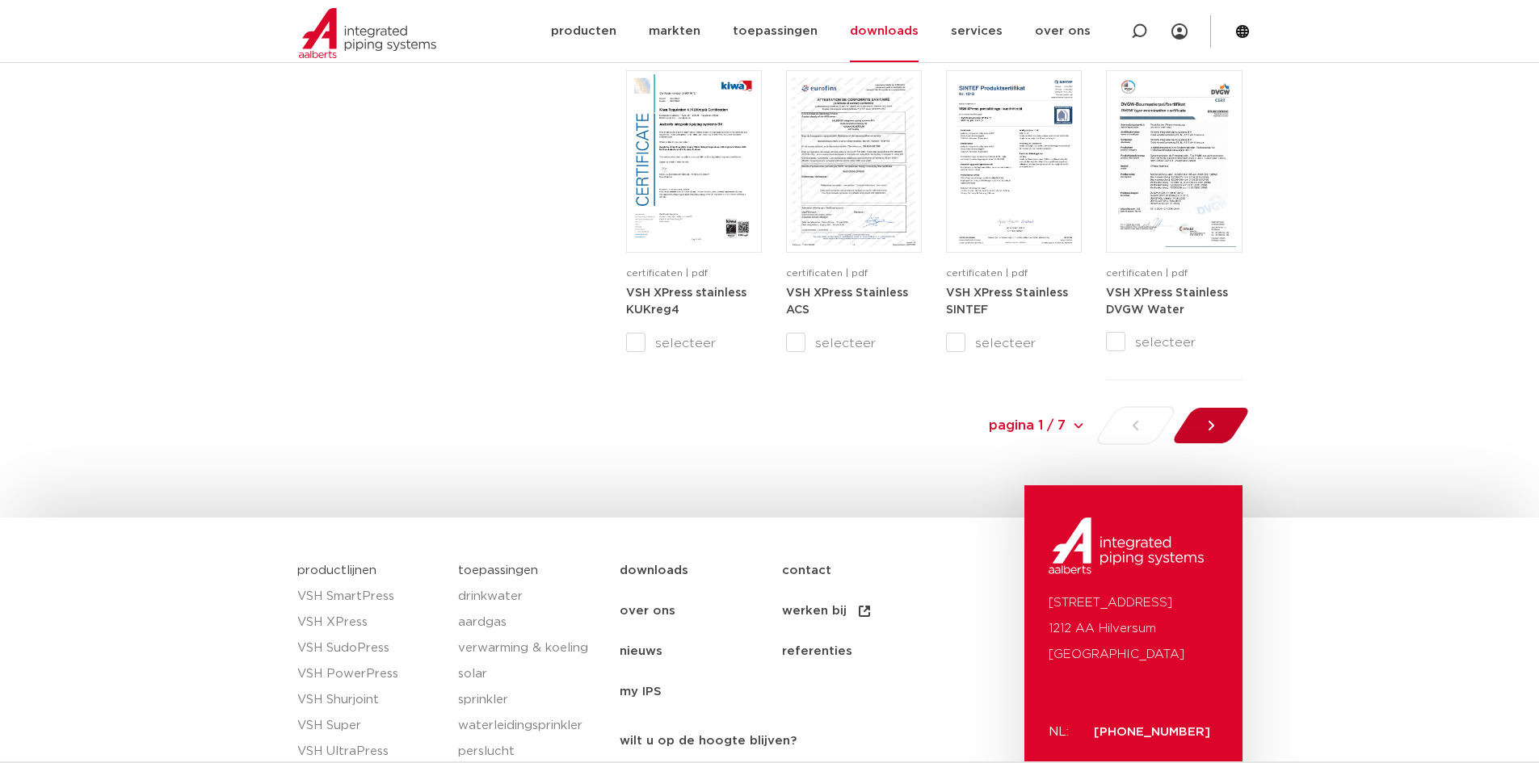
click at [1223, 427] on div at bounding box center [1210, 425] width 88 height 39
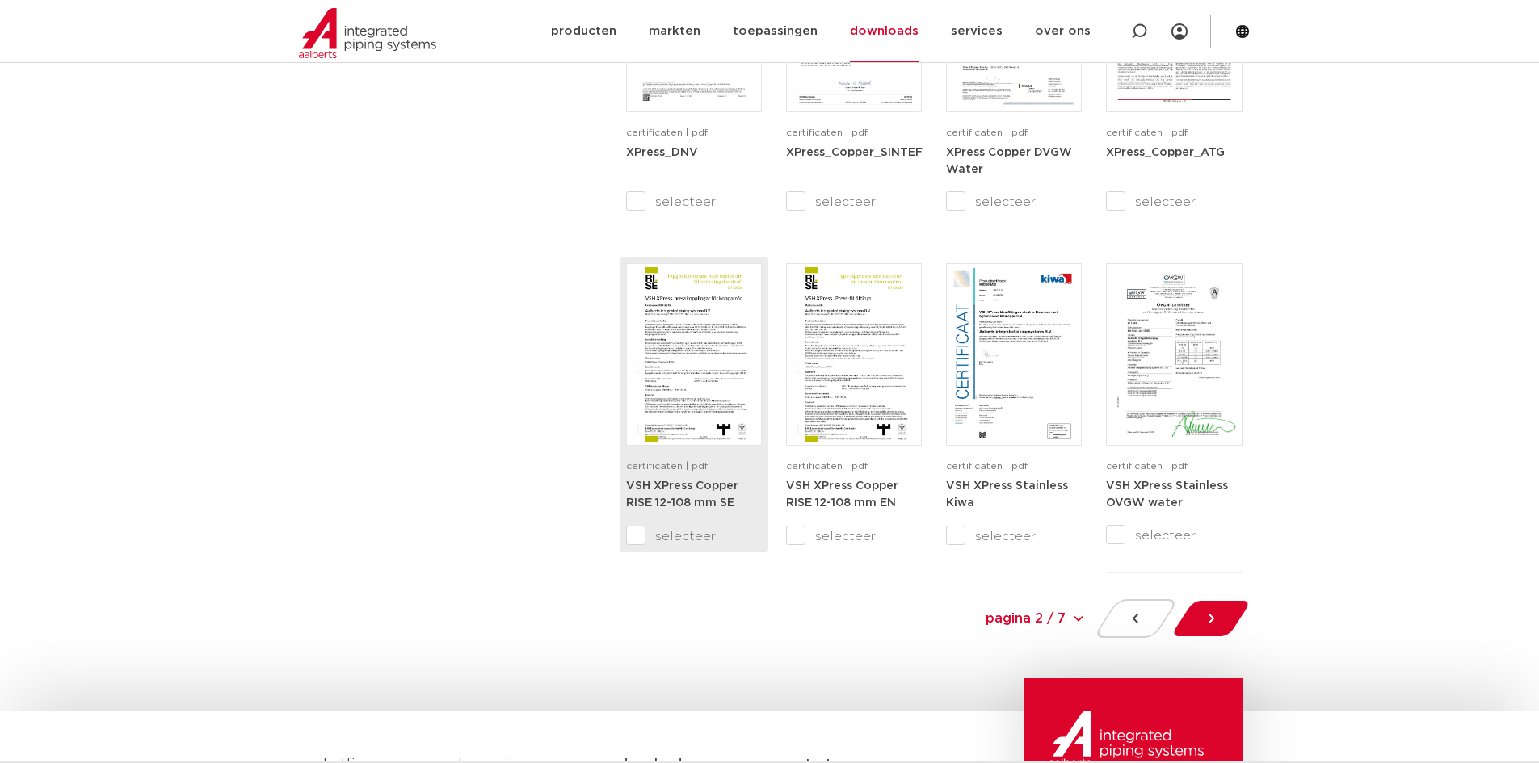
scroll to position [1454, 0]
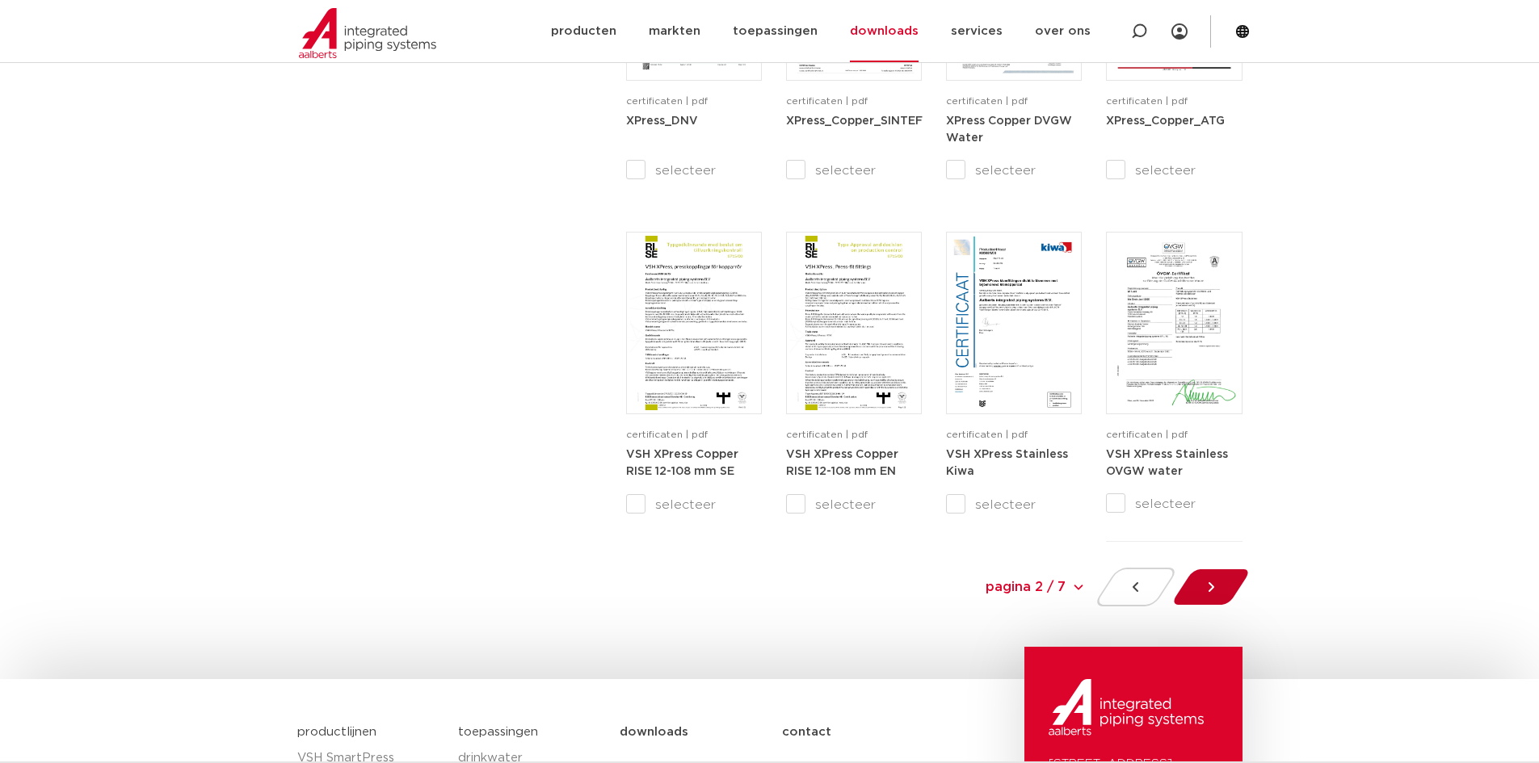
click at [1220, 585] on div at bounding box center [1210, 587] width 88 height 39
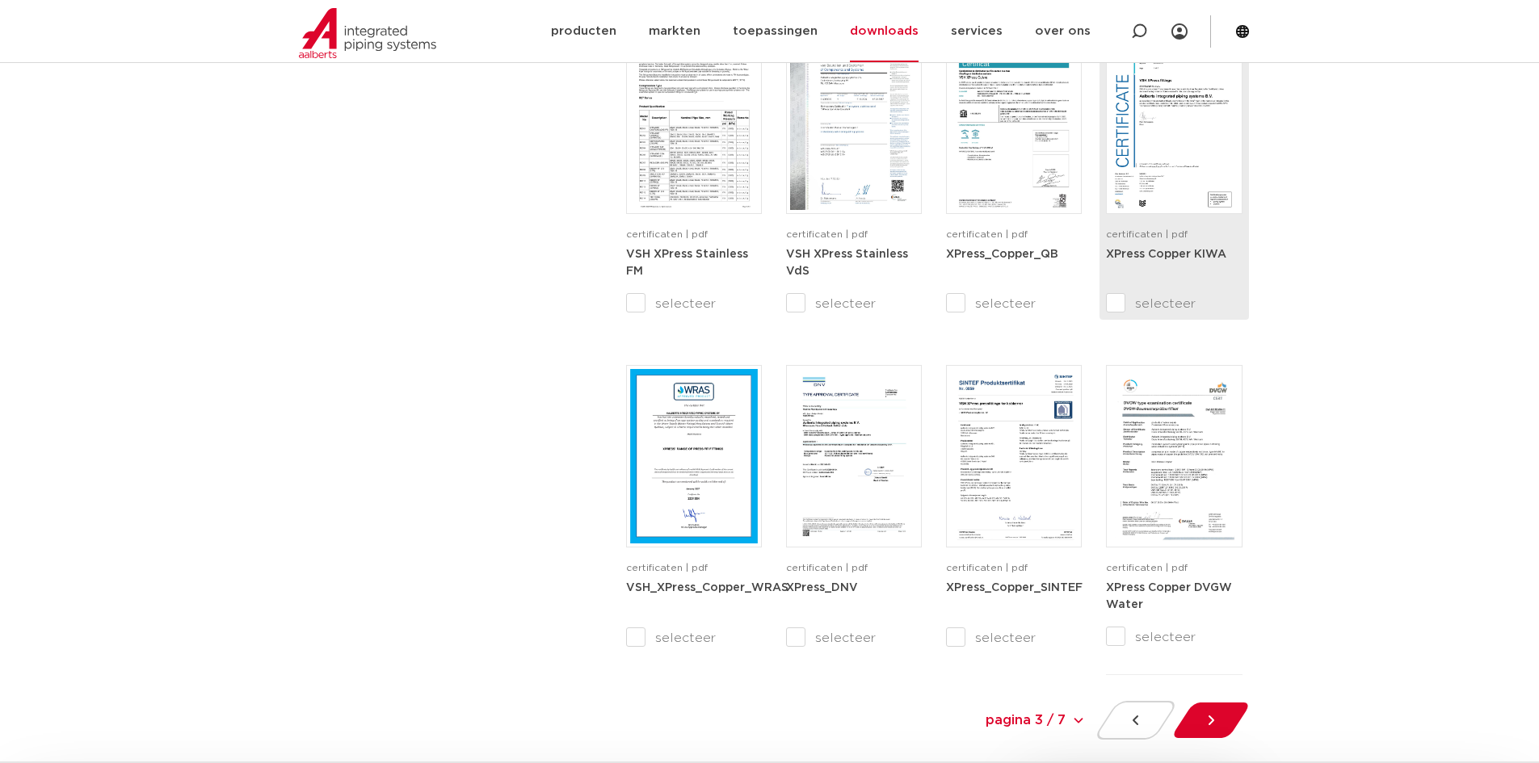
scroll to position [1401, 0]
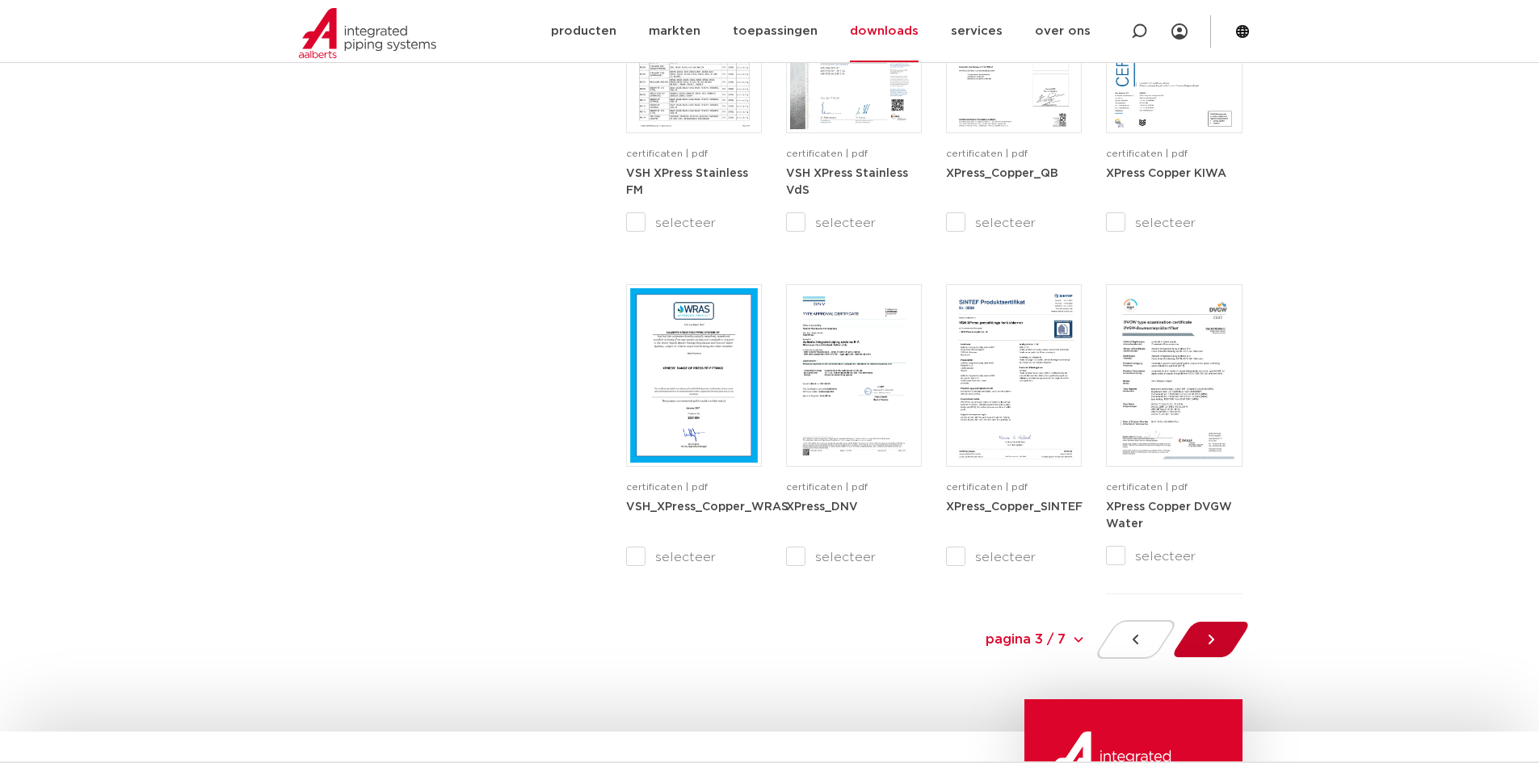
click at [1231, 627] on div at bounding box center [1210, 639] width 88 height 39
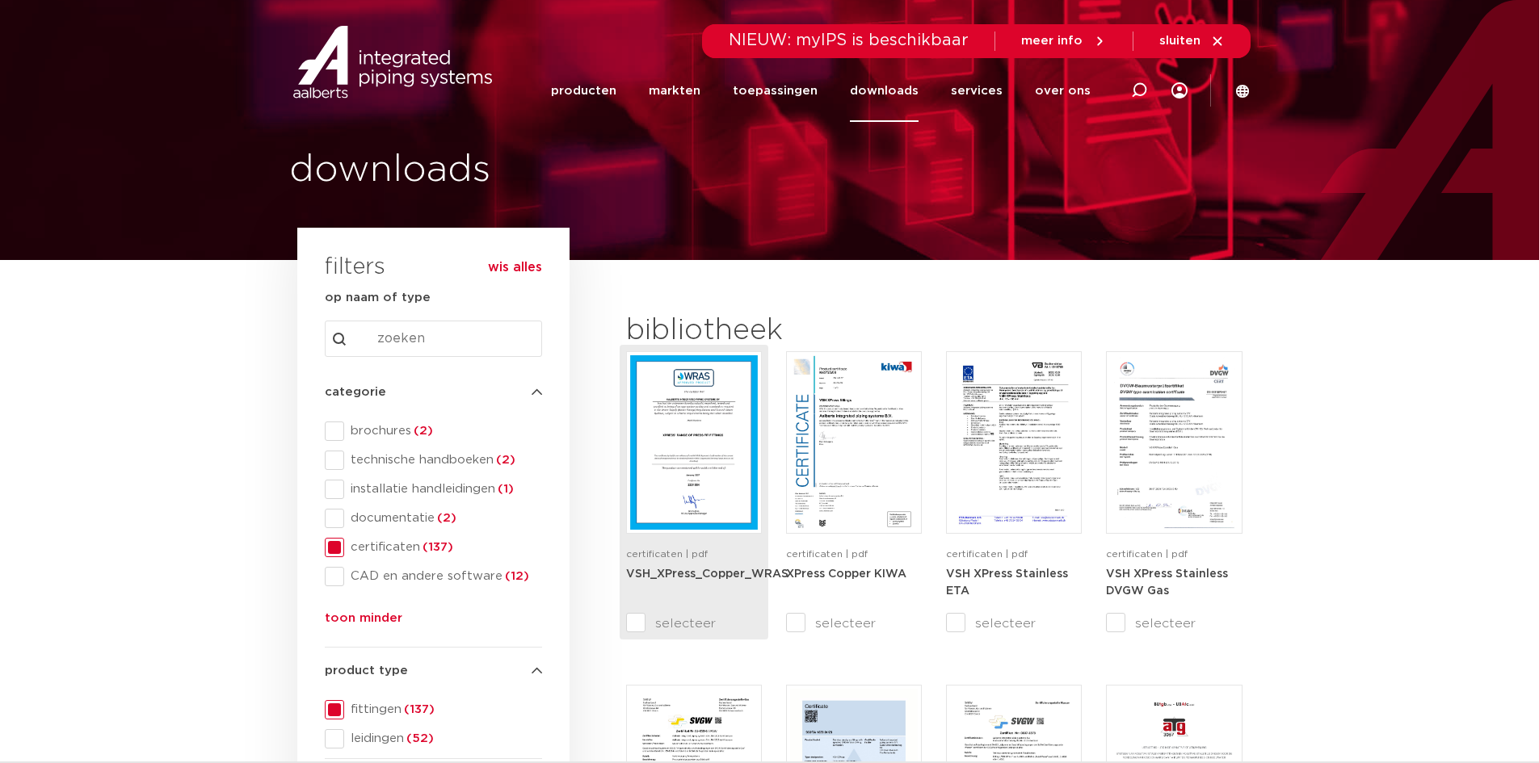
click at [701, 479] on img at bounding box center [694, 442] width 128 height 174
click at [426, 380] on div "categorie categorie brochures (2) technische handboeken (2) installatie handlei…" at bounding box center [433, 509] width 217 height 278
drag, startPoint x: 424, startPoint y: 363, endPoint x: 428, endPoint y: 356, distance: 8.3
click at [422, 363] on div "search Search content Clear" at bounding box center [433, 339] width 217 height 62
click at [431, 334] on input "Search content" at bounding box center [433, 339] width 217 height 36
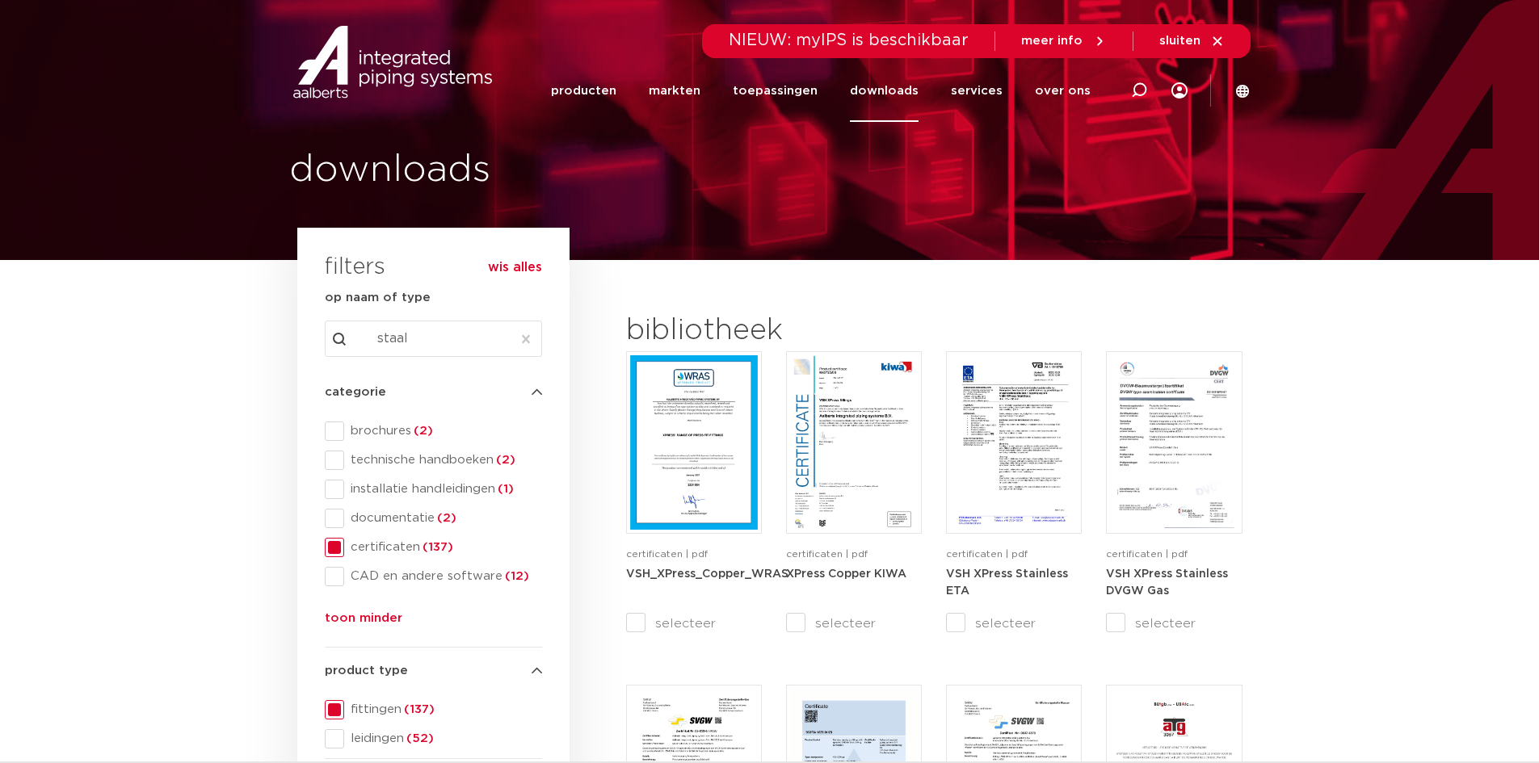
type input "staal"
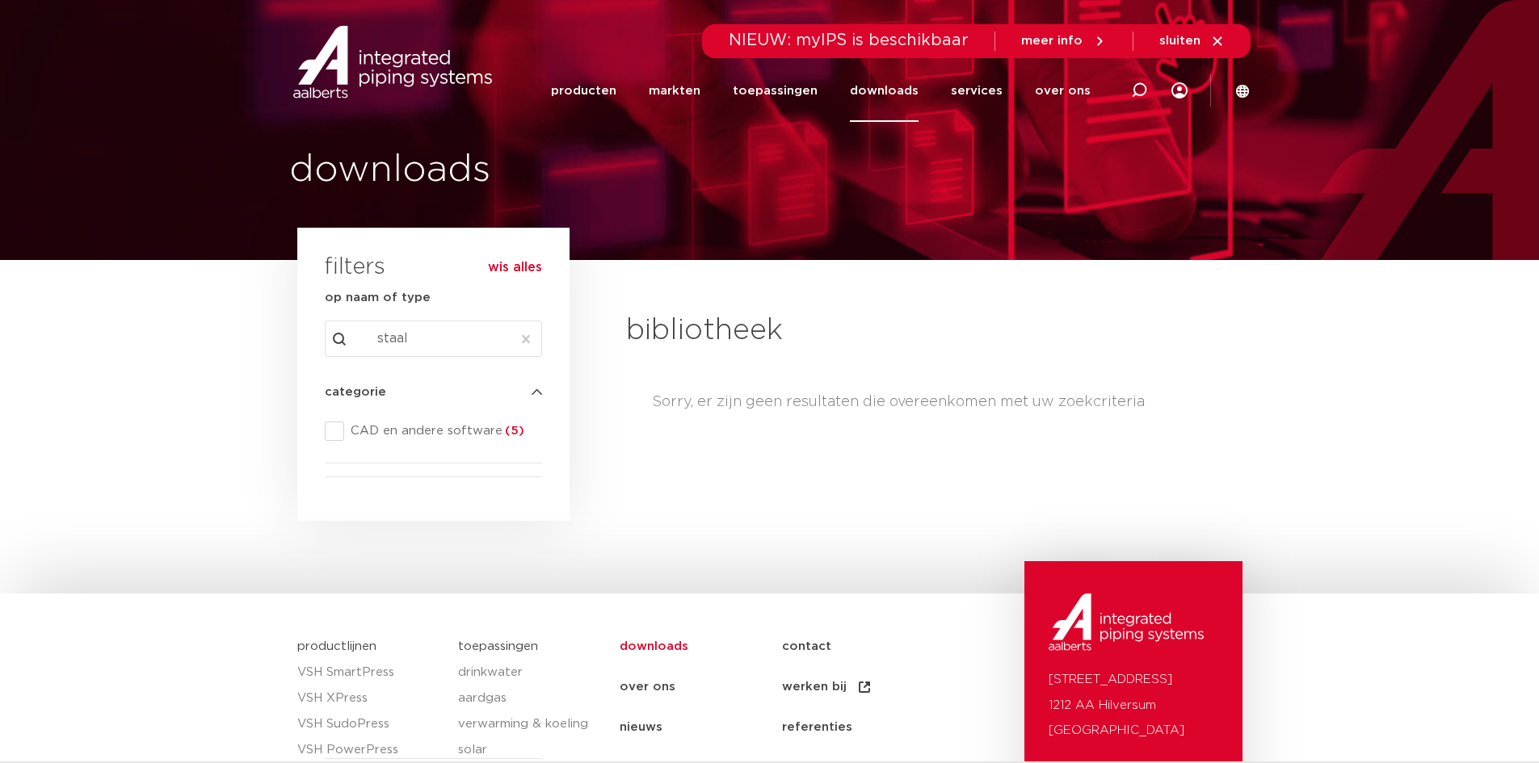
drag, startPoint x: 431, startPoint y: 334, endPoint x: 327, endPoint y: 320, distance: 104.4
click at [327, 320] on div "search Search content staal Clear" at bounding box center [433, 339] width 217 height 62
type input "verz"
drag, startPoint x: 431, startPoint y: 335, endPoint x: 361, endPoint y: 338, distance: 69.5
click at [361, 338] on input "verz" at bounding box center [433, 339] width 217 height 36
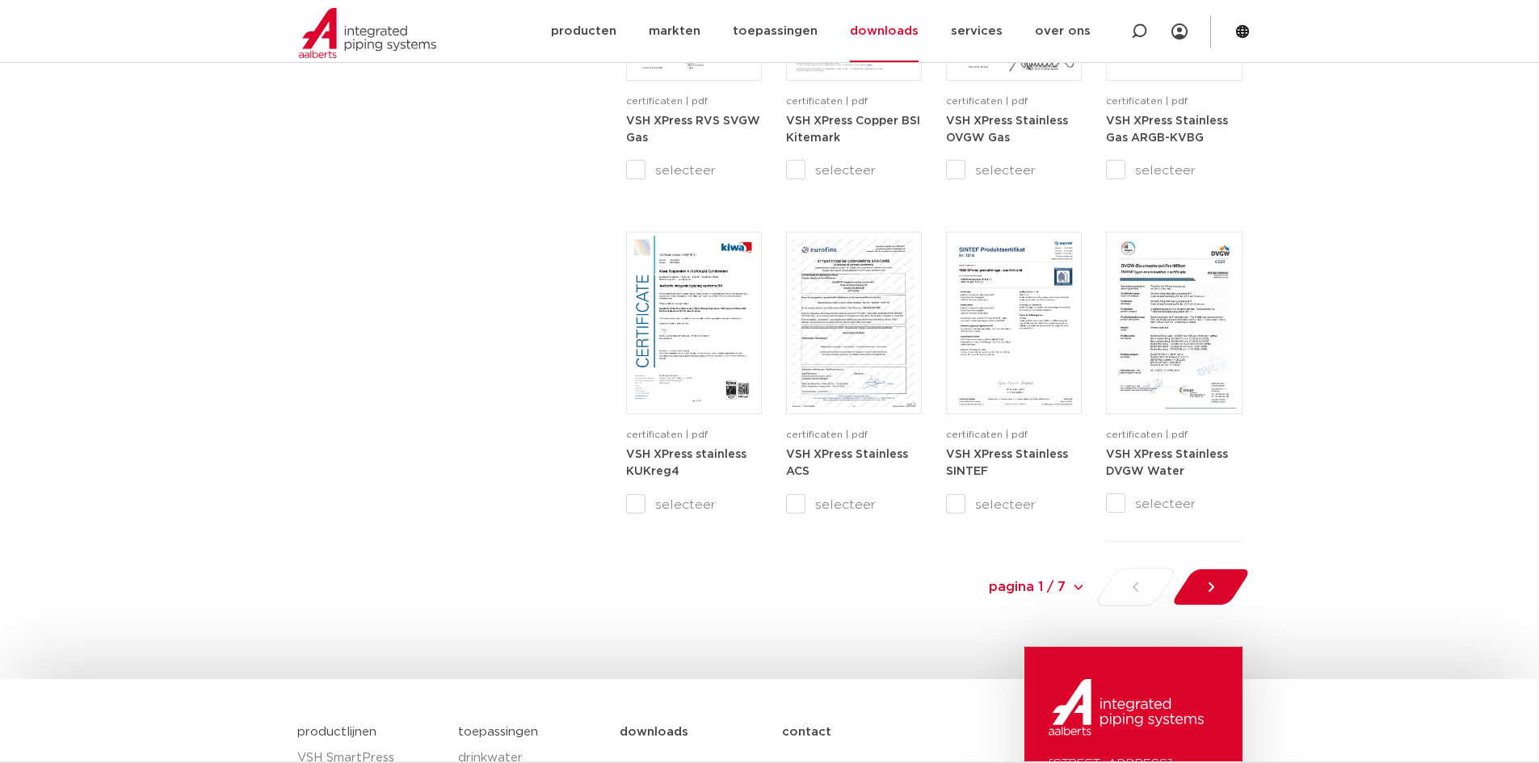
scroll to position [1615, 0]
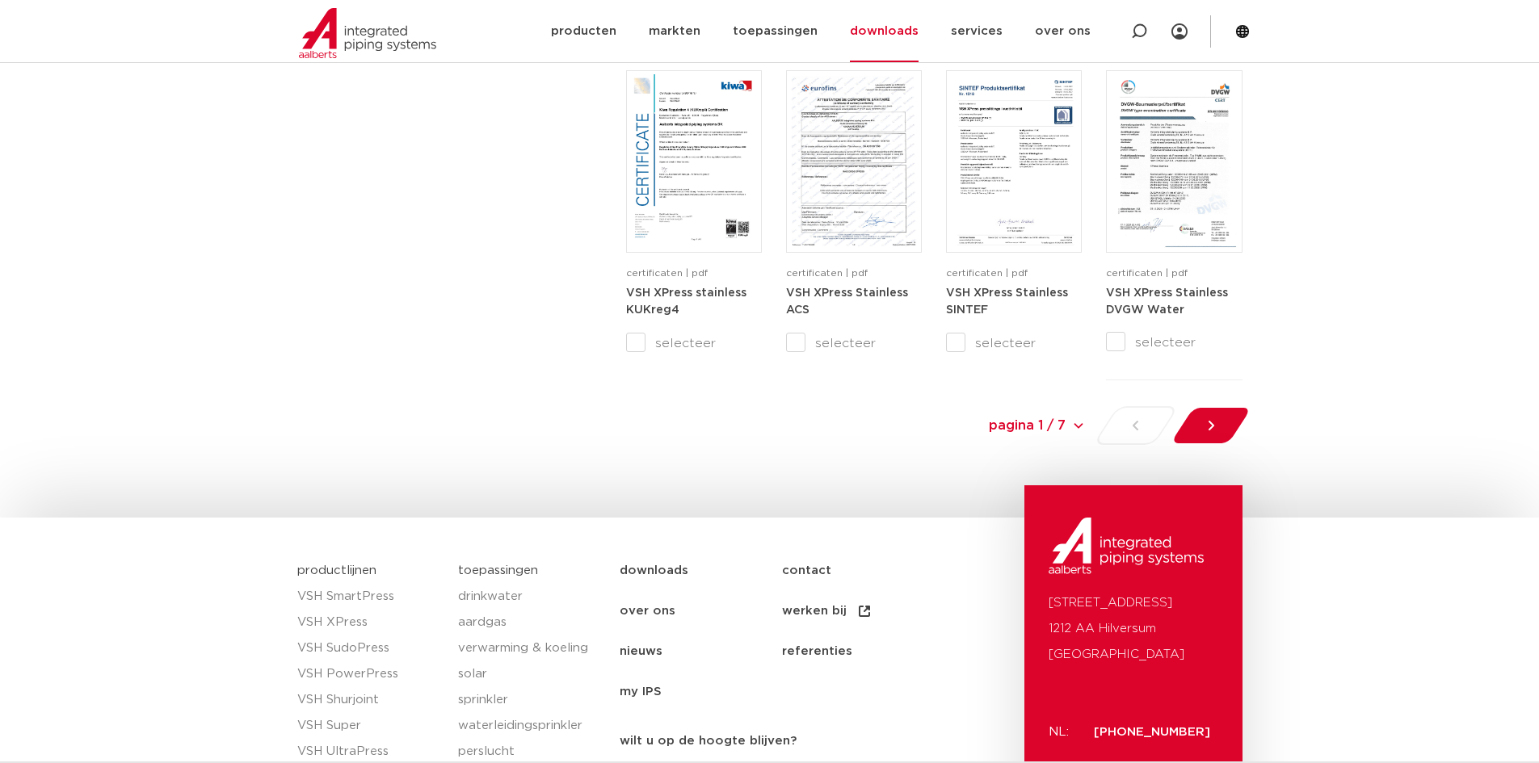
click at [1073, 426] on select "pagina 1 / 7 pagina 1 / 7 1 2 3 4 5 6 7" at bounding box center [964, 425] width 242 height 36
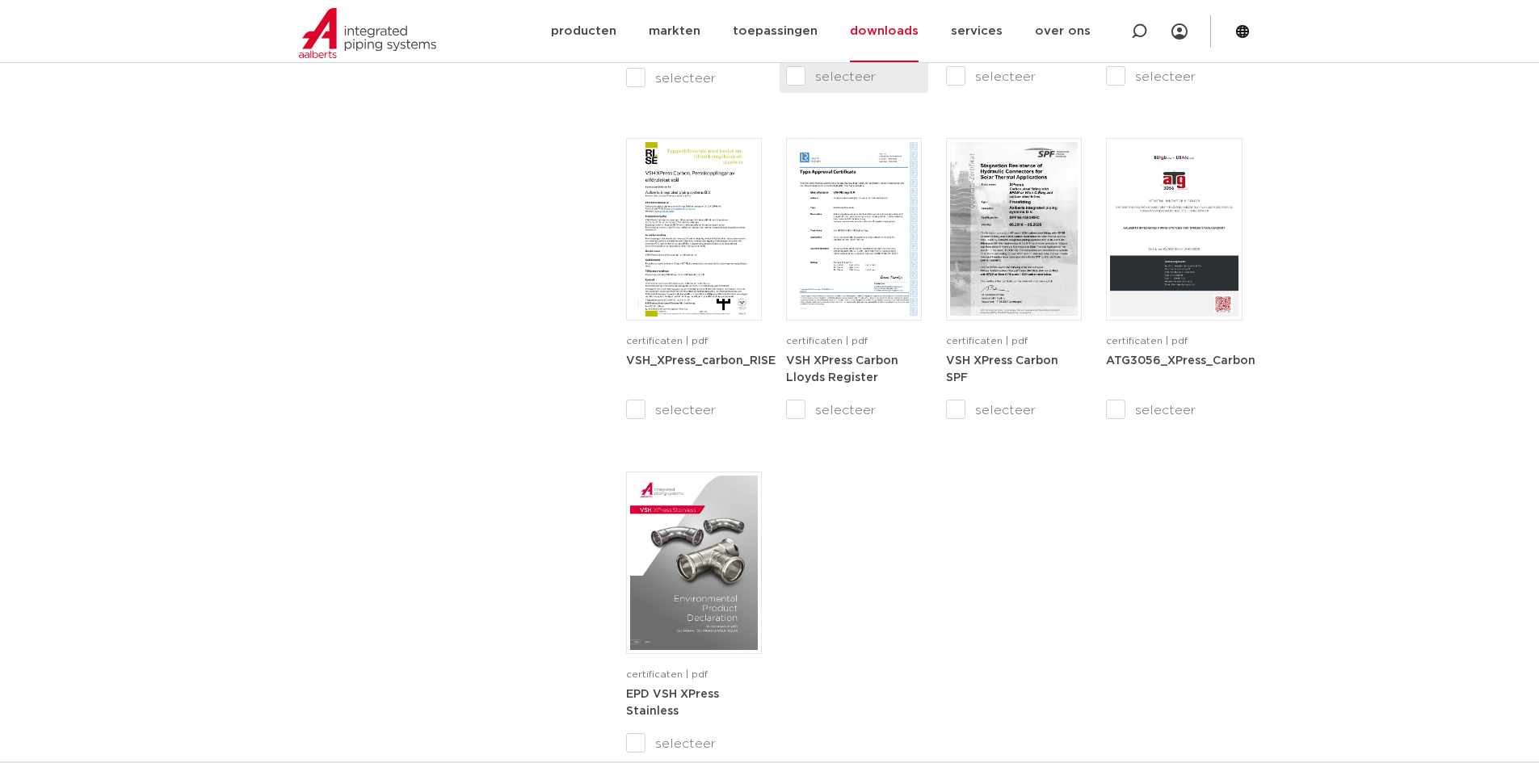
scroll to position [1373, 0]
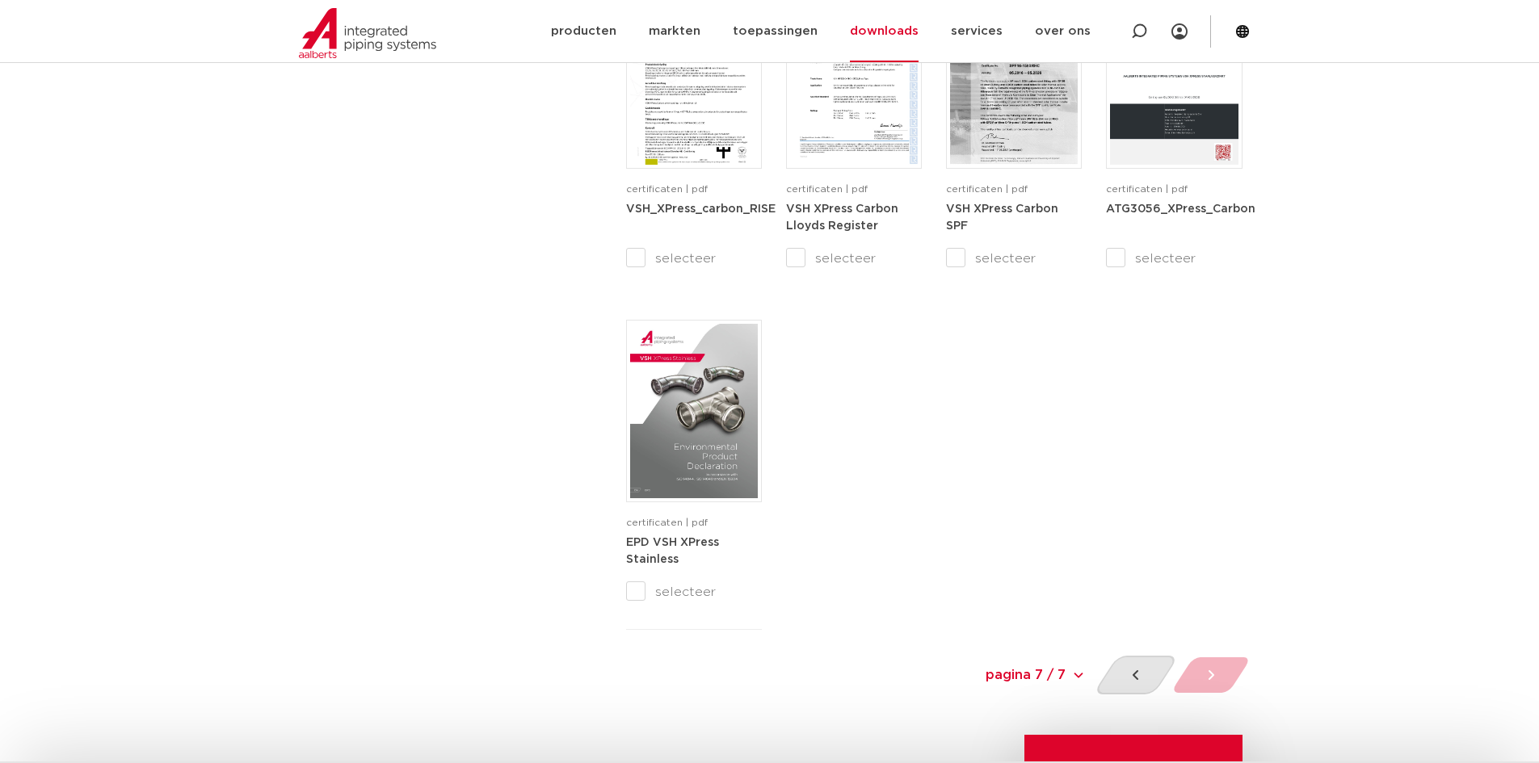
click at [1155, 676] on div at bounding box center [1135, 675] width 86 height 39
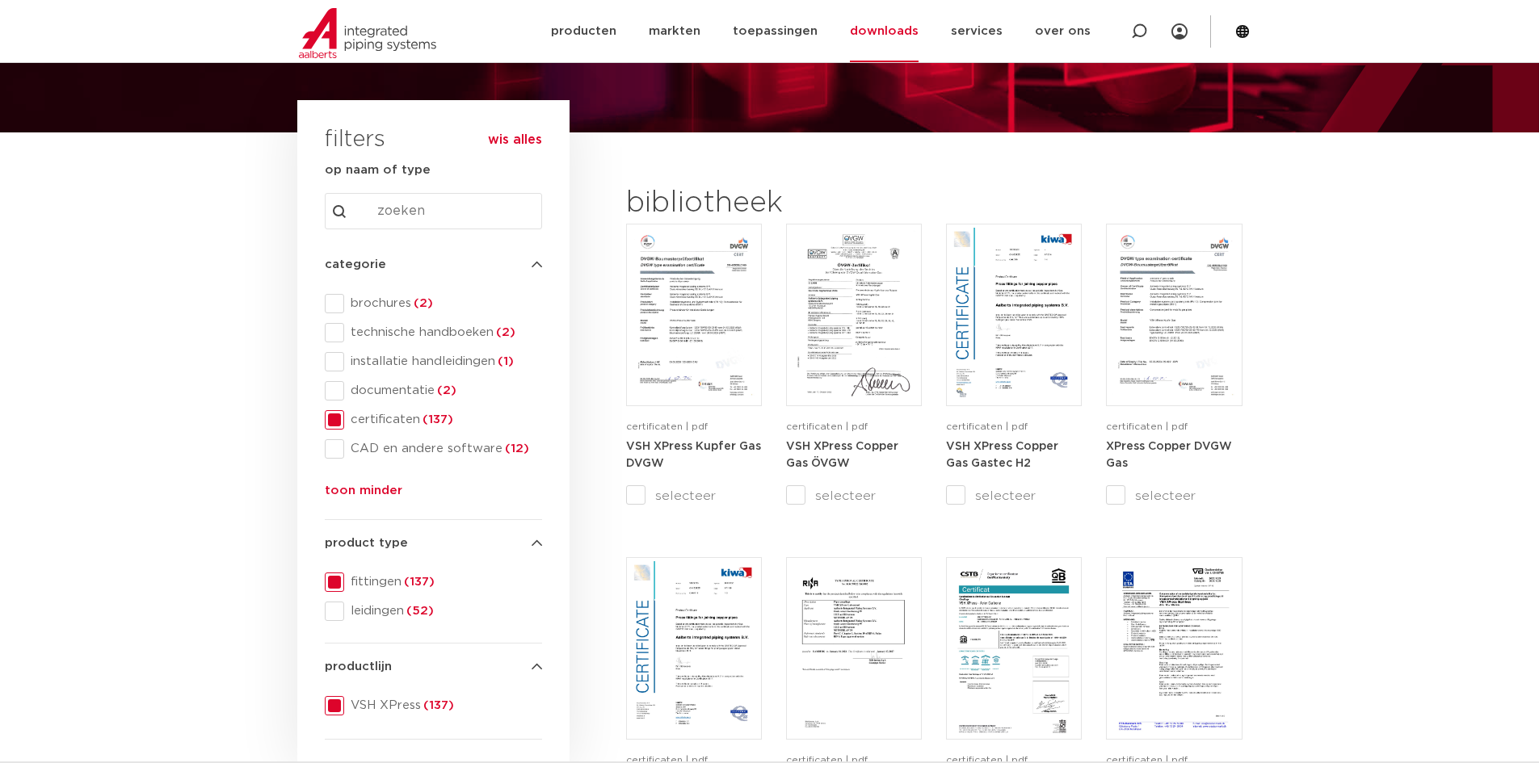
scroll to position [109, 0]
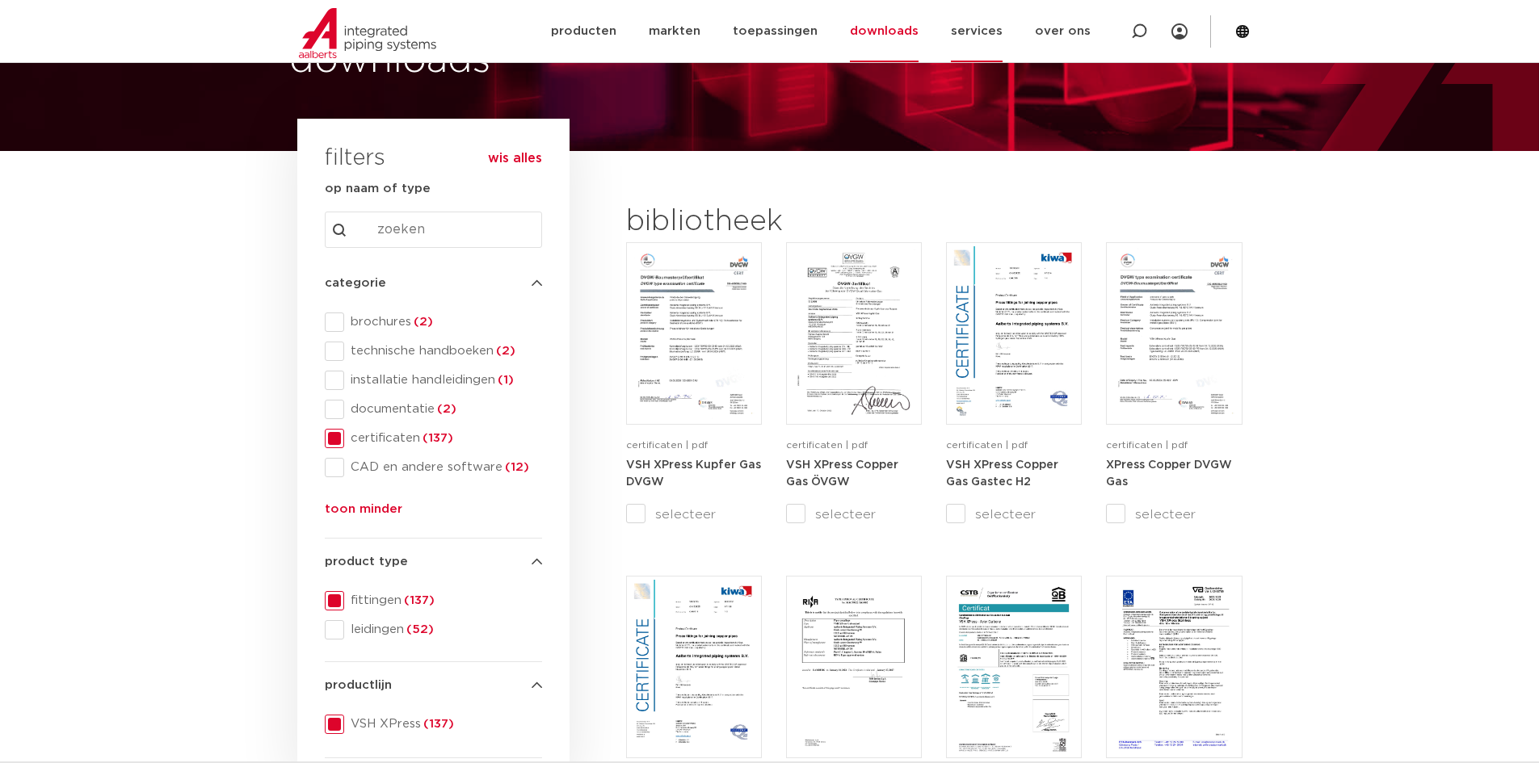
click at [979, 28] on link "services" at bounding box center [977, 31] width 52 height 62
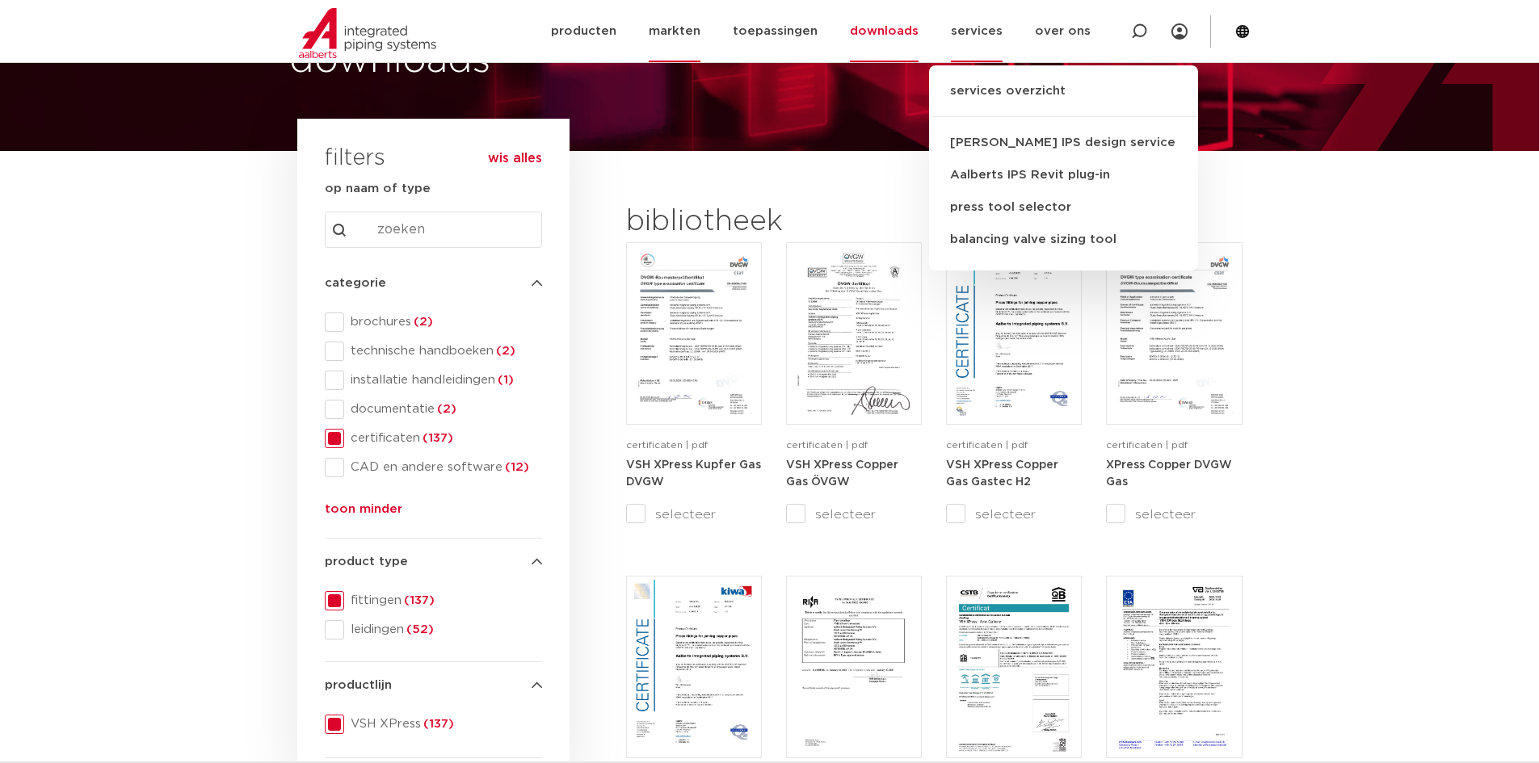
click at [694, 47] on link "markten" at bounding box center [675, 31] width 52 height 62
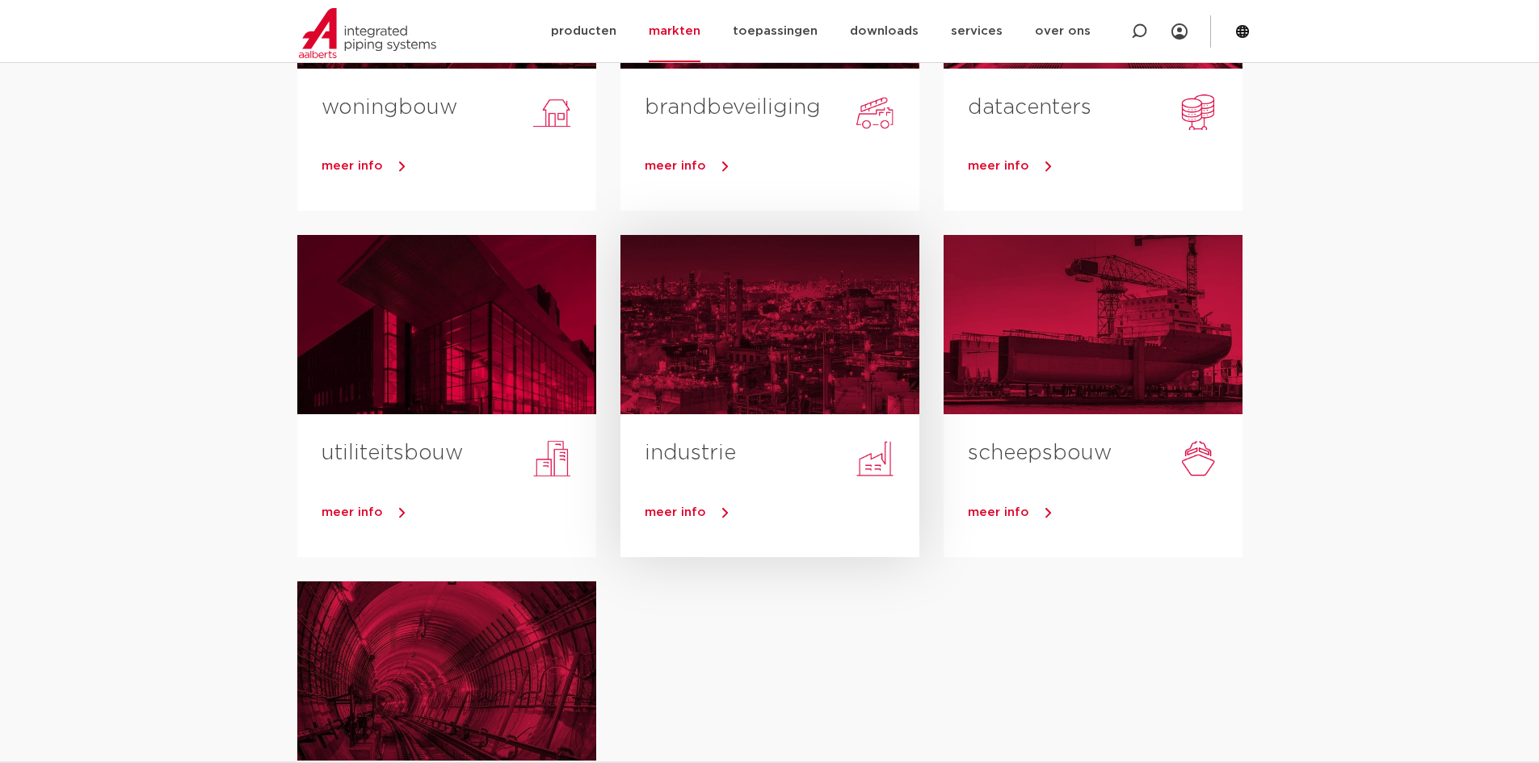
scroll to position [565, 0]
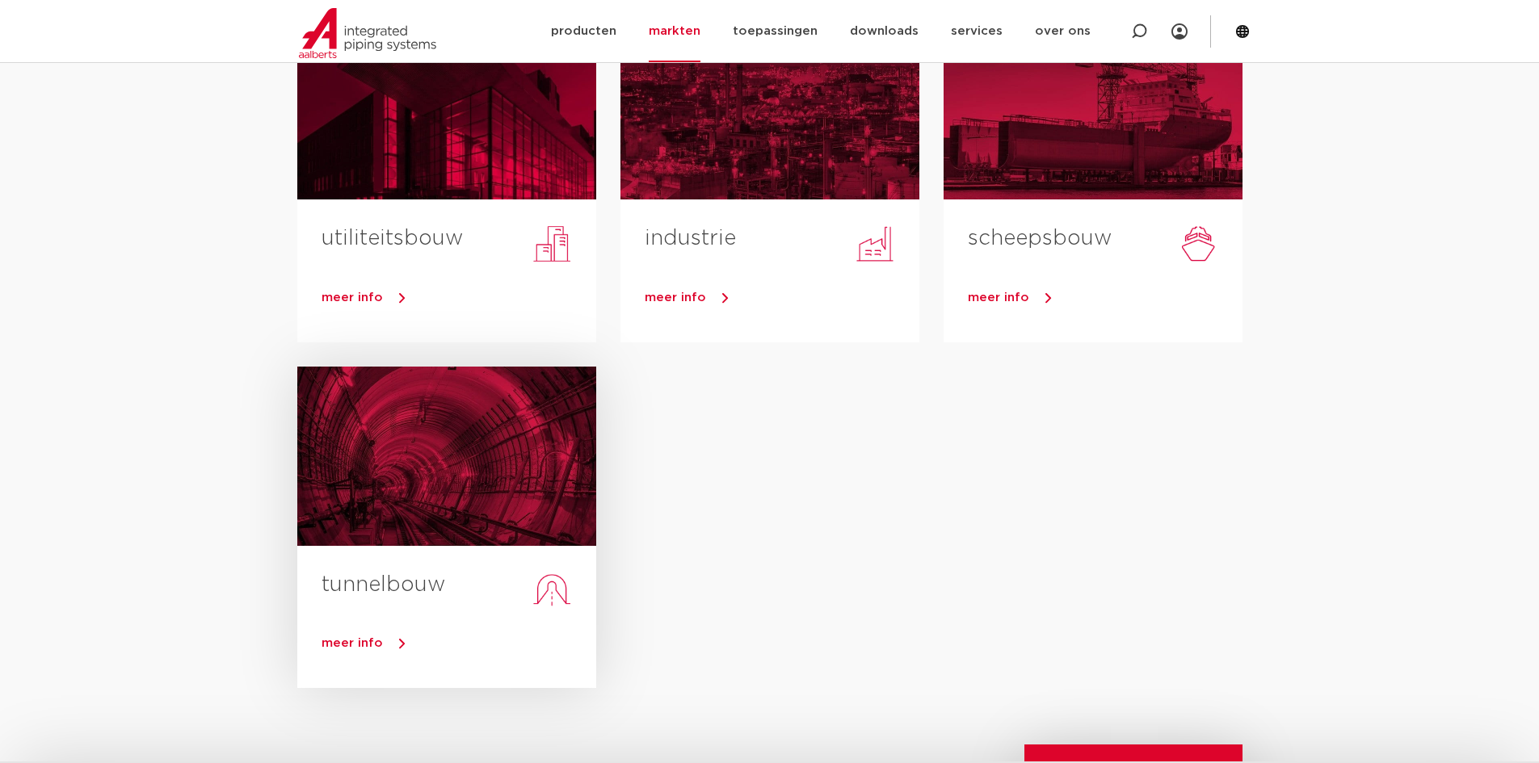
click at [458, 460] on div at bounding box center [446, 456] width 299 height 179
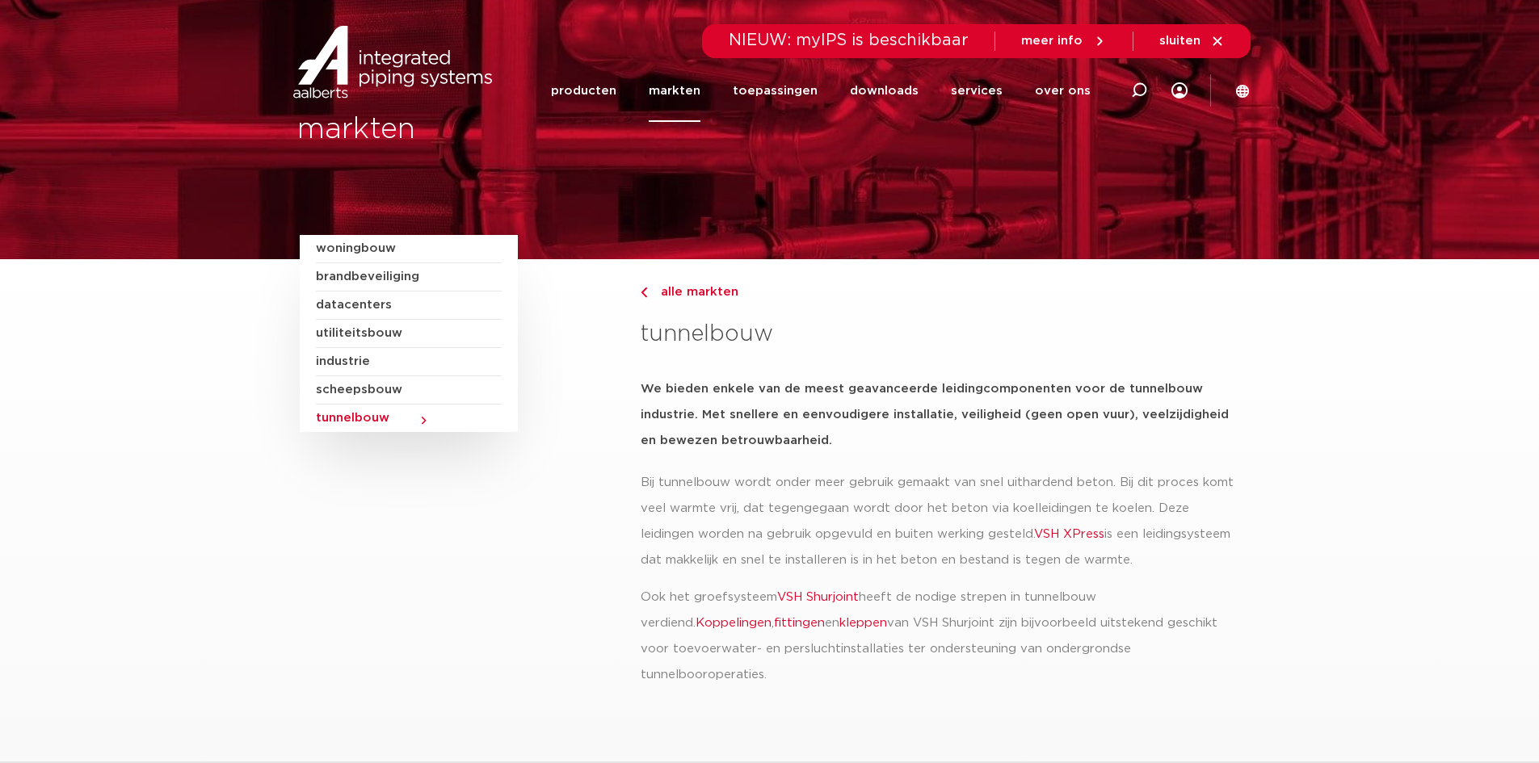
scroll to position [404, 0]
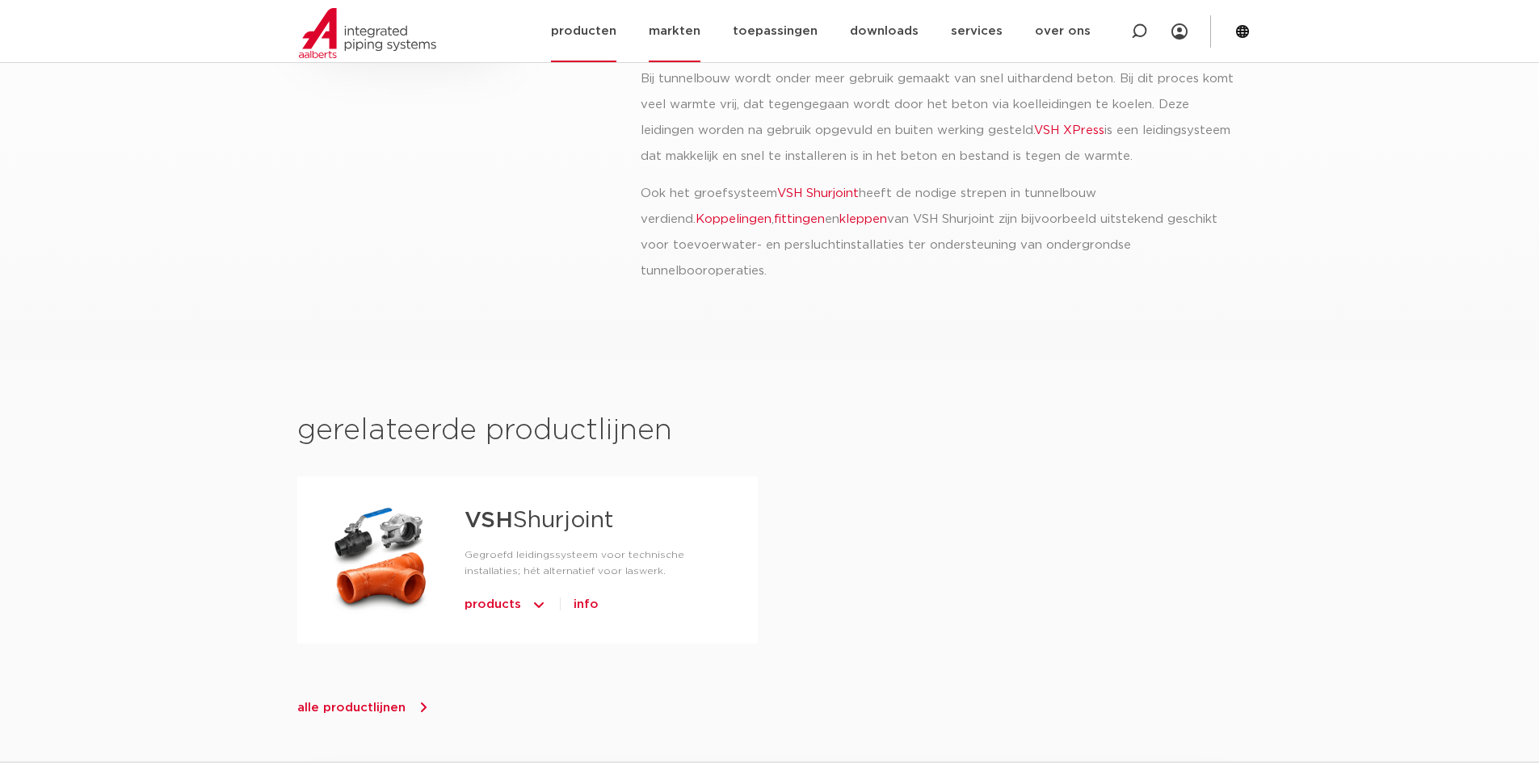
click at [578, 39] on link "producten" at bounding box center [583, 31] width 65 height 62
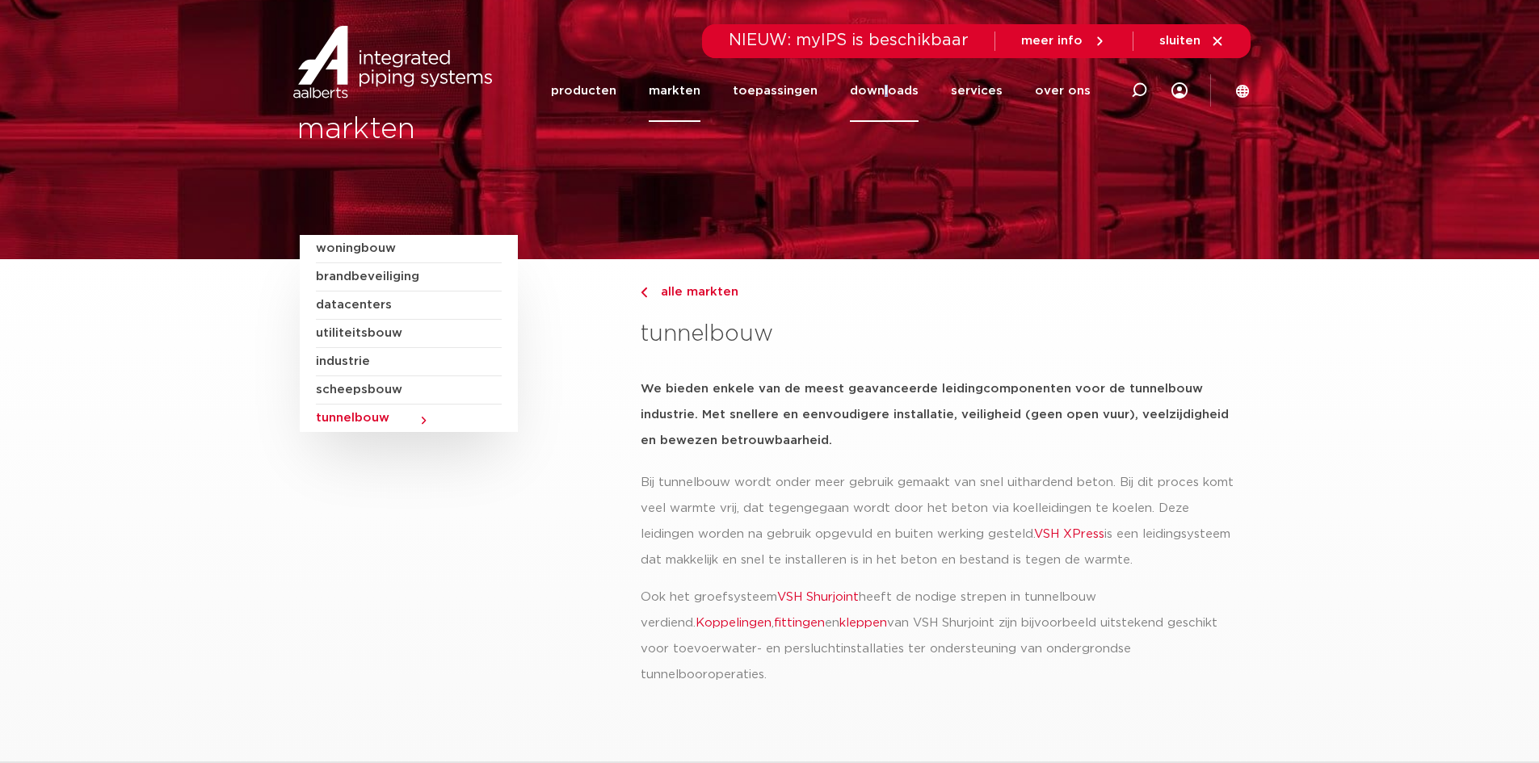
click at [894, 107] on link "downloads" at bounding box center [884, 91] width 69 height 62
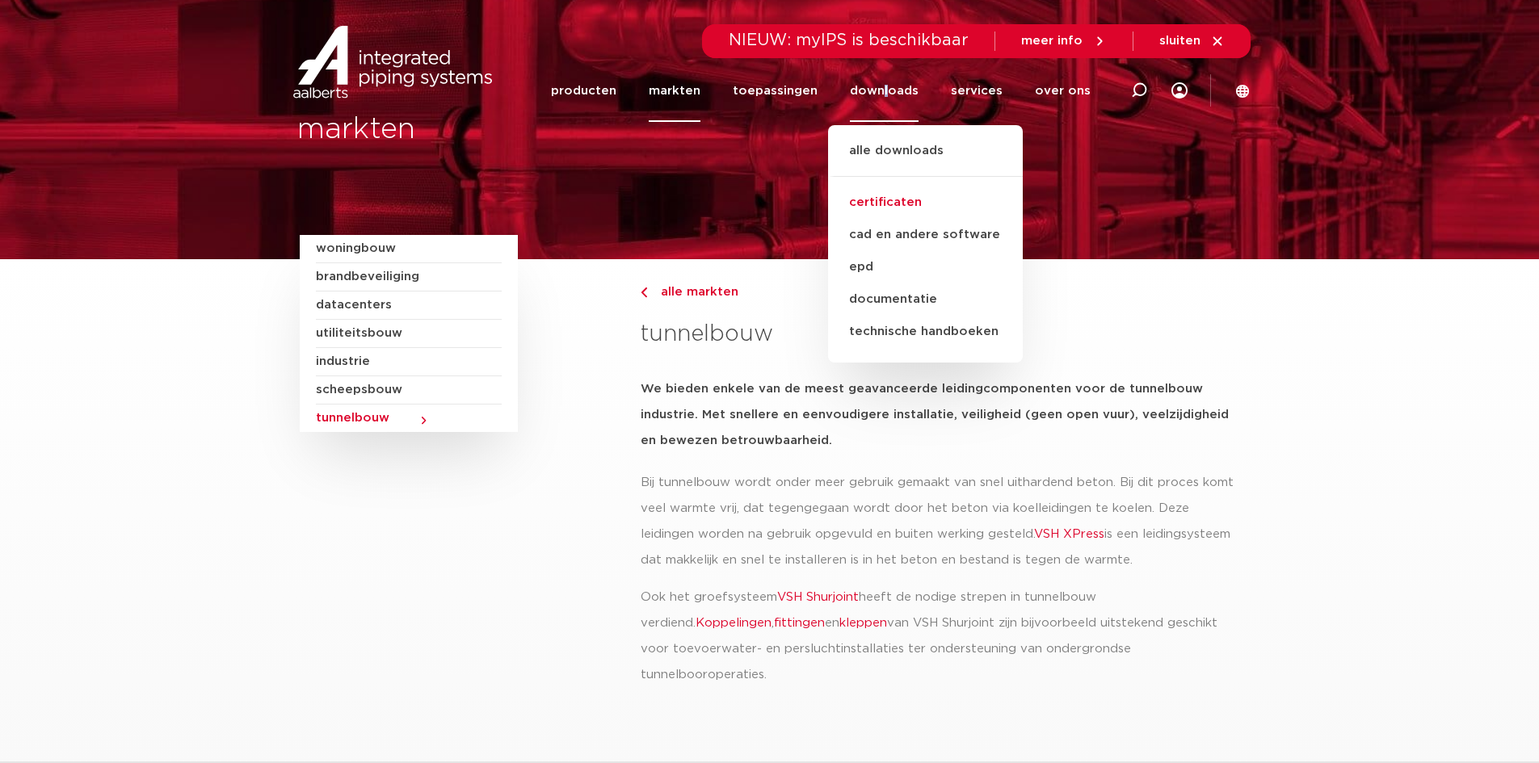
click at [931, 204] on link "certificaten" at bounding box center [925, 203] width 195 height 32
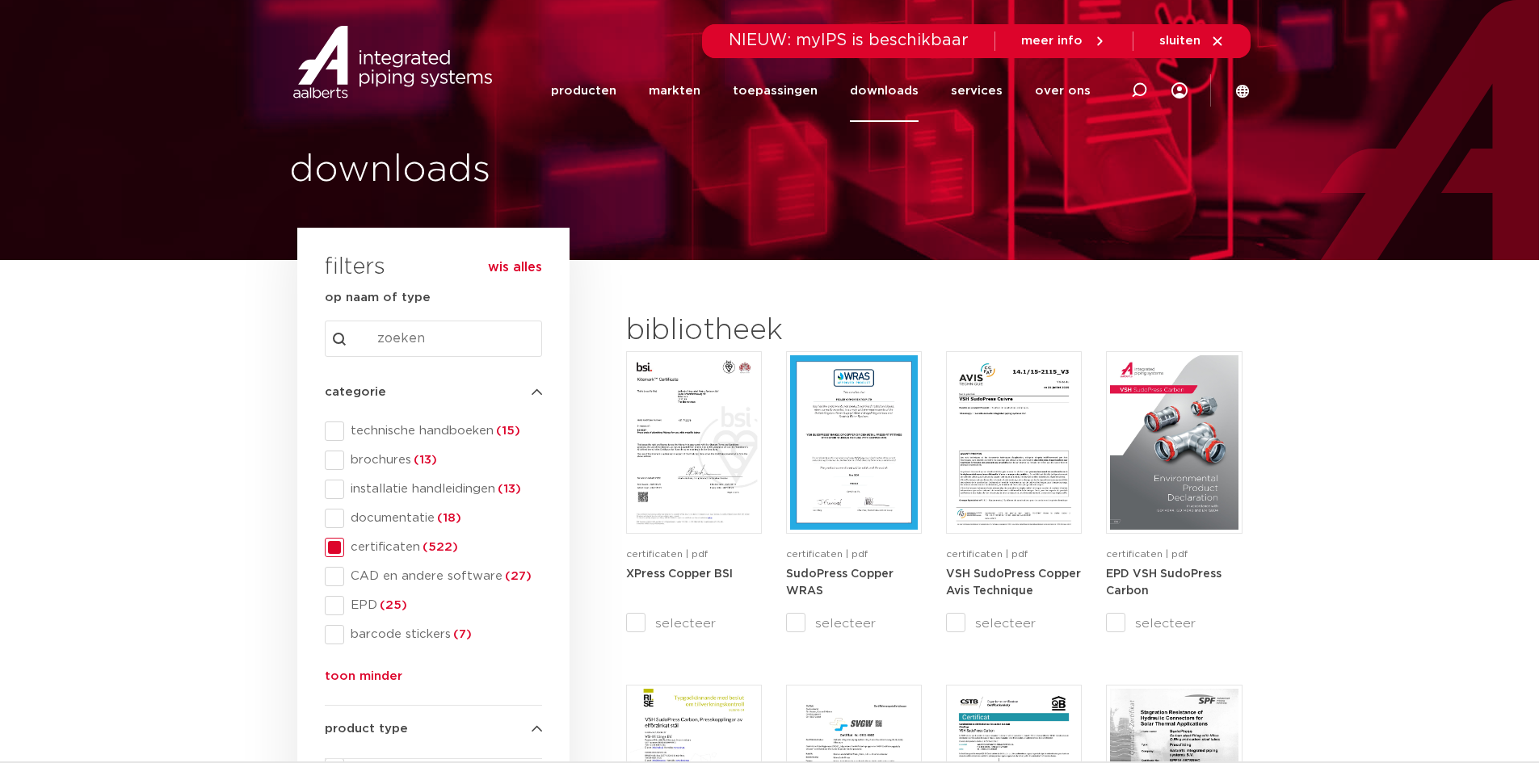
click at [389, 356] on input "Search content" at bounding box center [433, 339] width 217 height 36
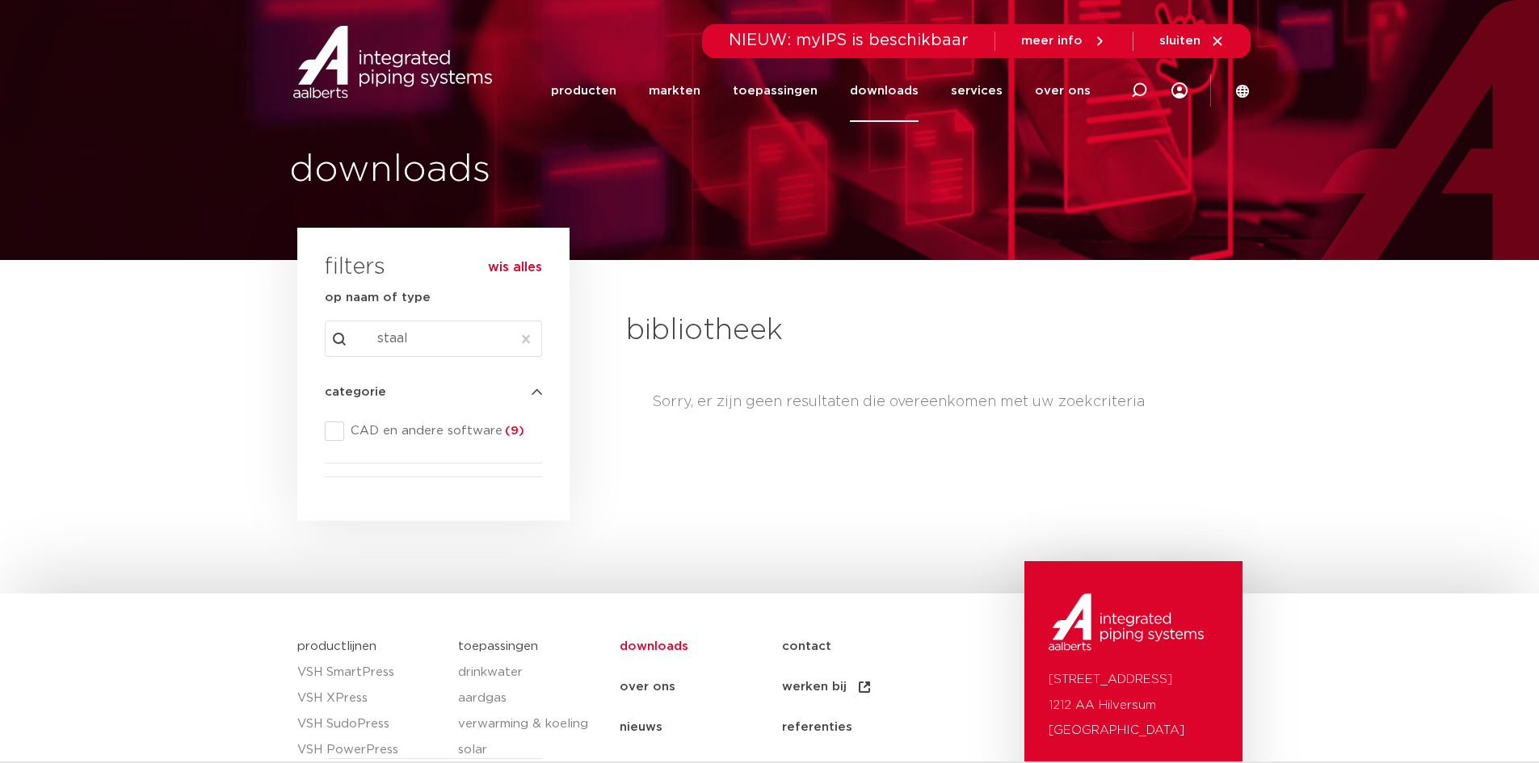
type input "staal"
click at [998, 111] on link "services" at bounding box center [977, 91] width 52 height 62
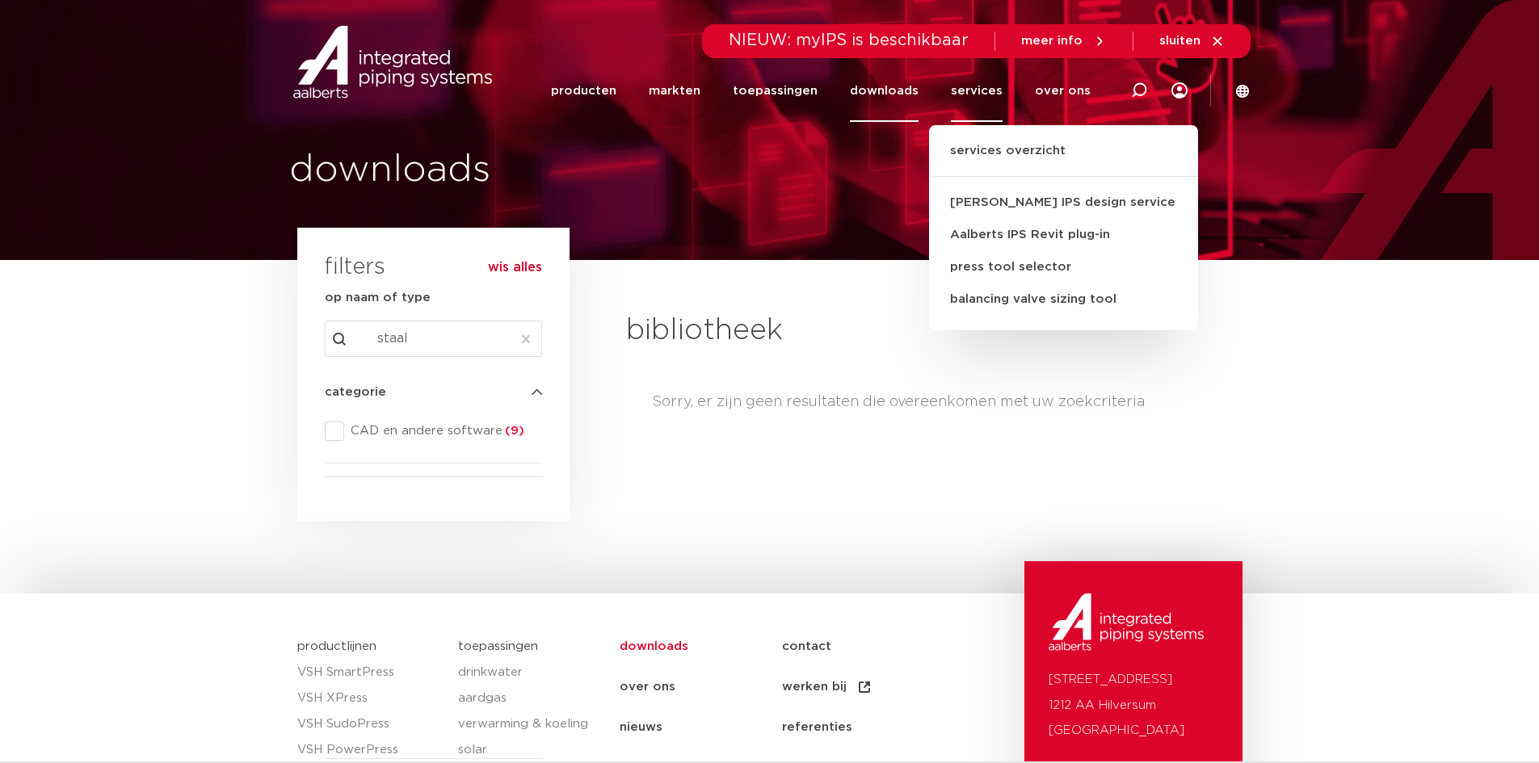
click at [716, 93] on li "markten" at bounding box center [674, 91] width 84 height 62
click at [700, 96] on link "markten" at bounding box center [675, 91] width 52 height 62
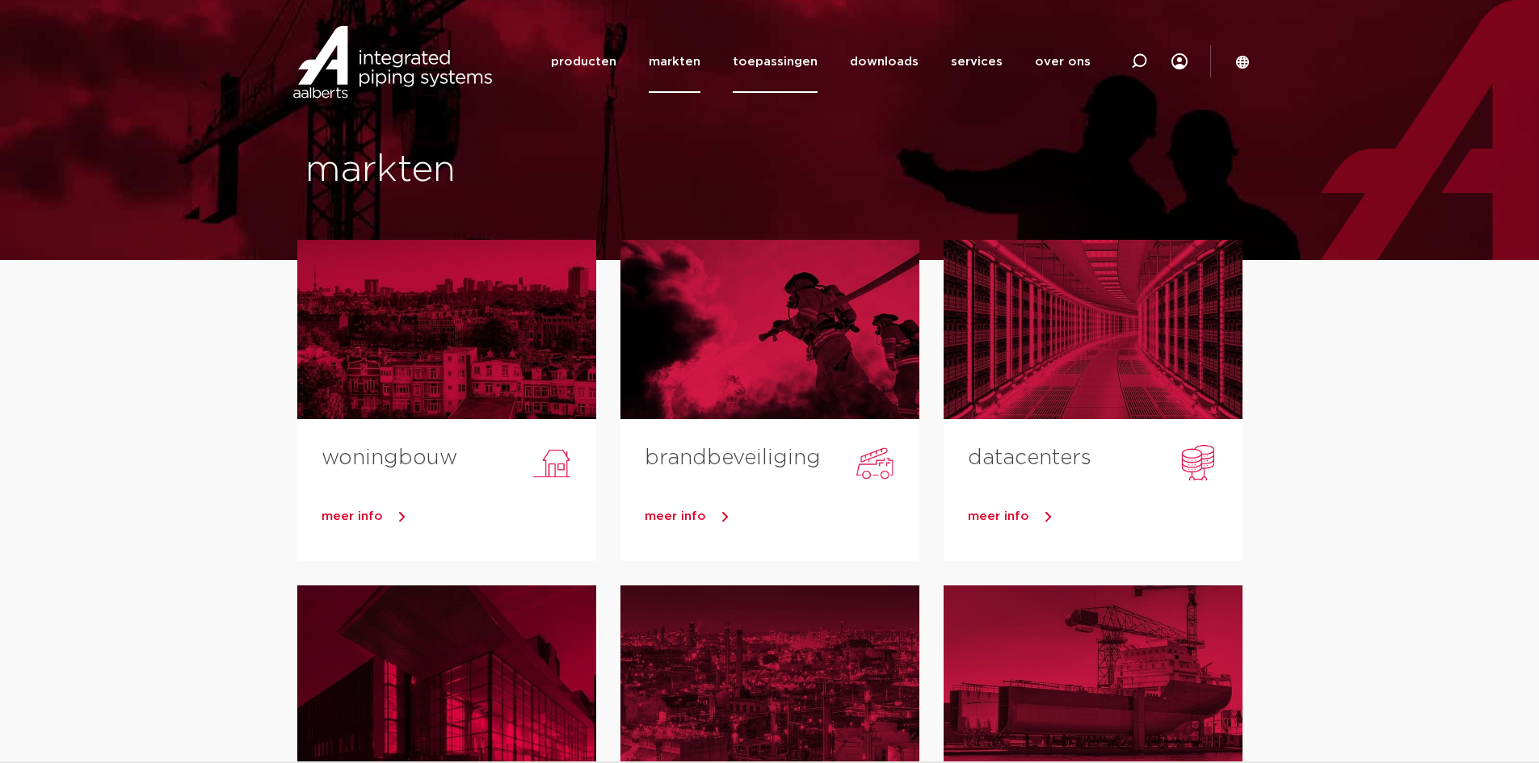
click at [781, 70] on link "toepassingen" at bounding box center [775, 62] width 85 height 62
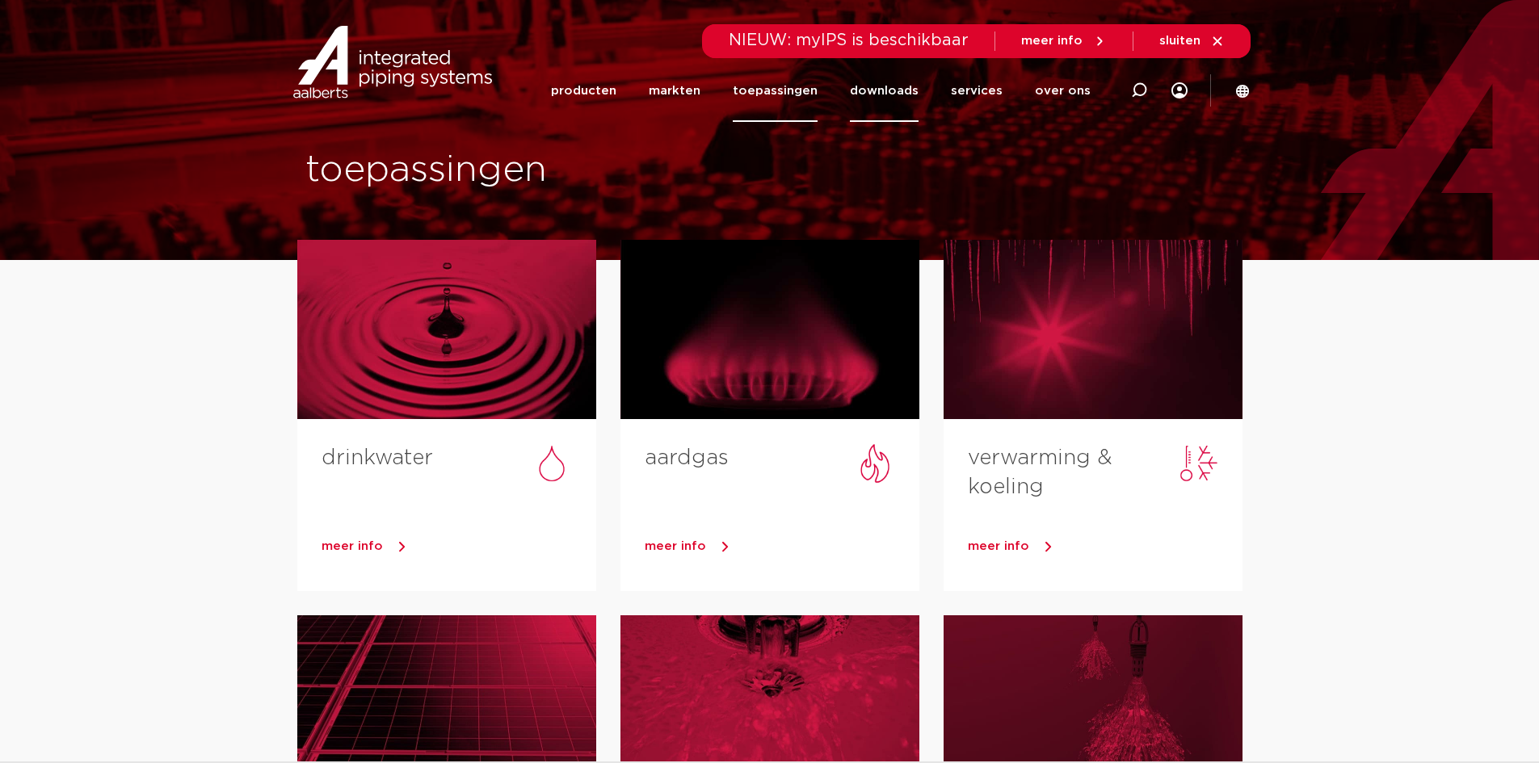
click at [894, 90] on link "downloads" at bounding box center [884, 91] width 69 height 62
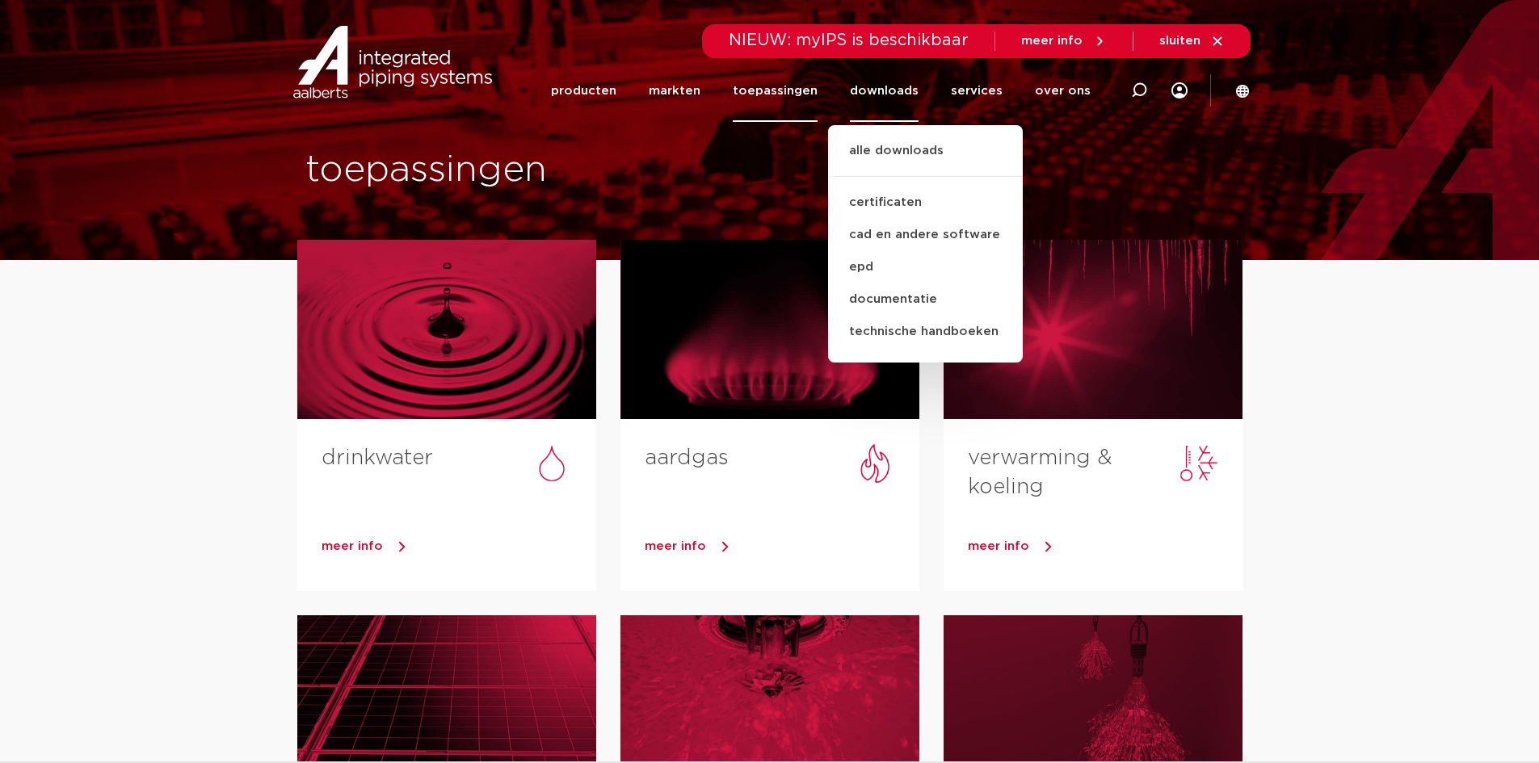
drag, startPoint x: 959, startPoint y: 179, endPoint x: 932, endPoint y: 193, distance: 30.4
click at [960, 179] on ul "alle downloads certificaten cad en andere software epd documentatie technische …" at bounding box center [925, 243] width 195 height 237
click at [927, 193] on link "certificaten" at bounding box center [925, 203] width 195 height 32
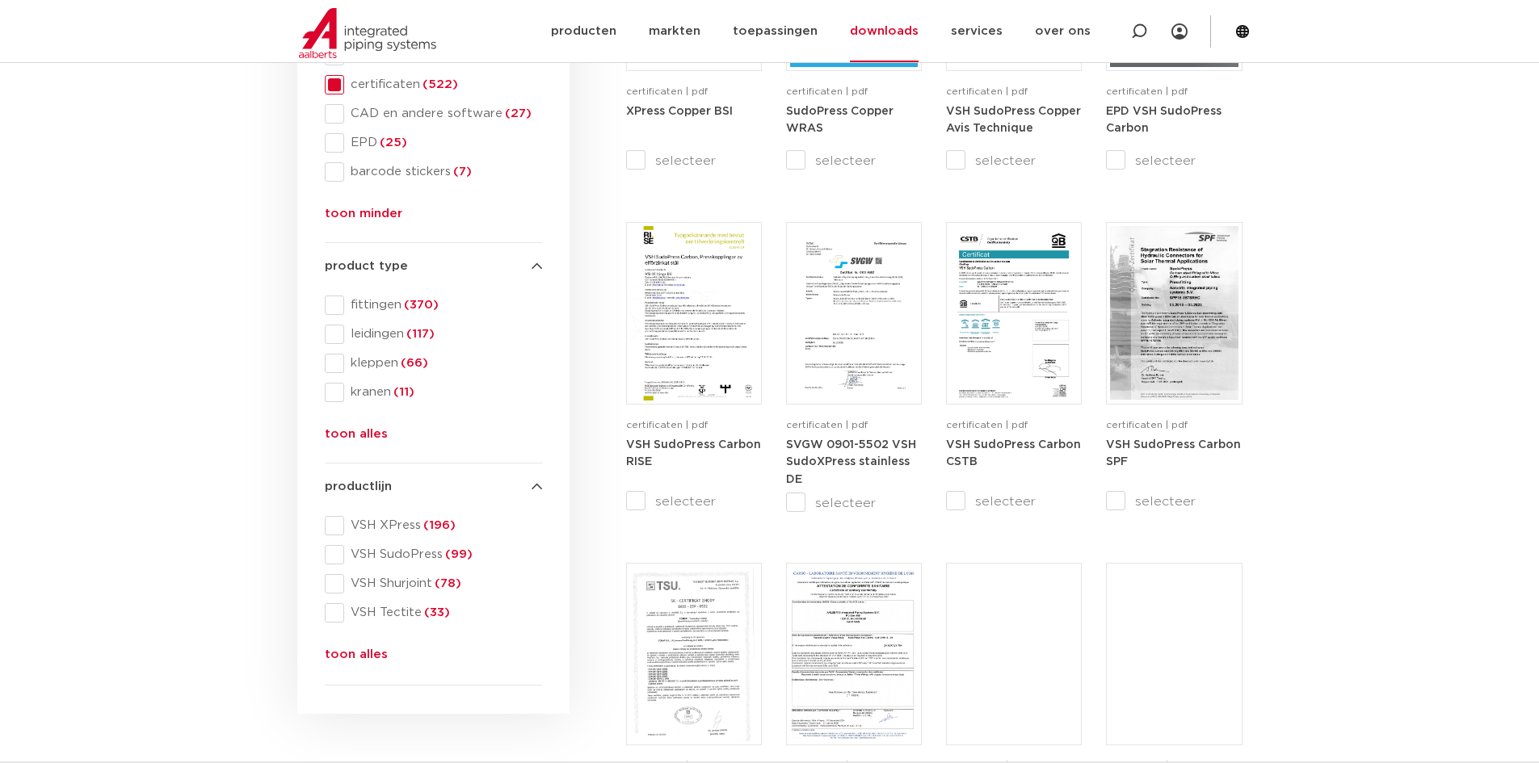
scroll to position [485, 0]
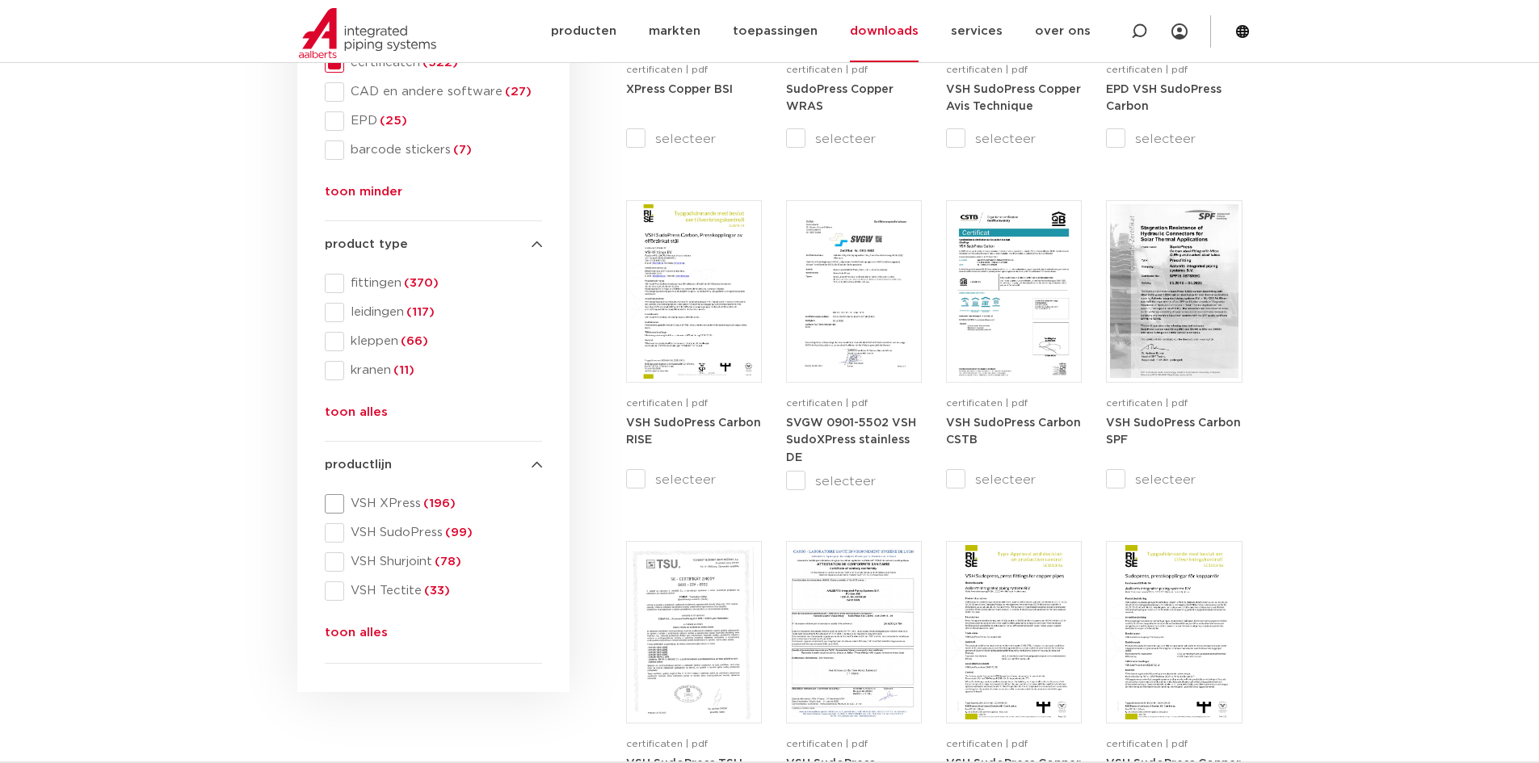
click at [399, 505] on span "VSH XPress (196)" at bounding box center [443, 504] width 198 height 16
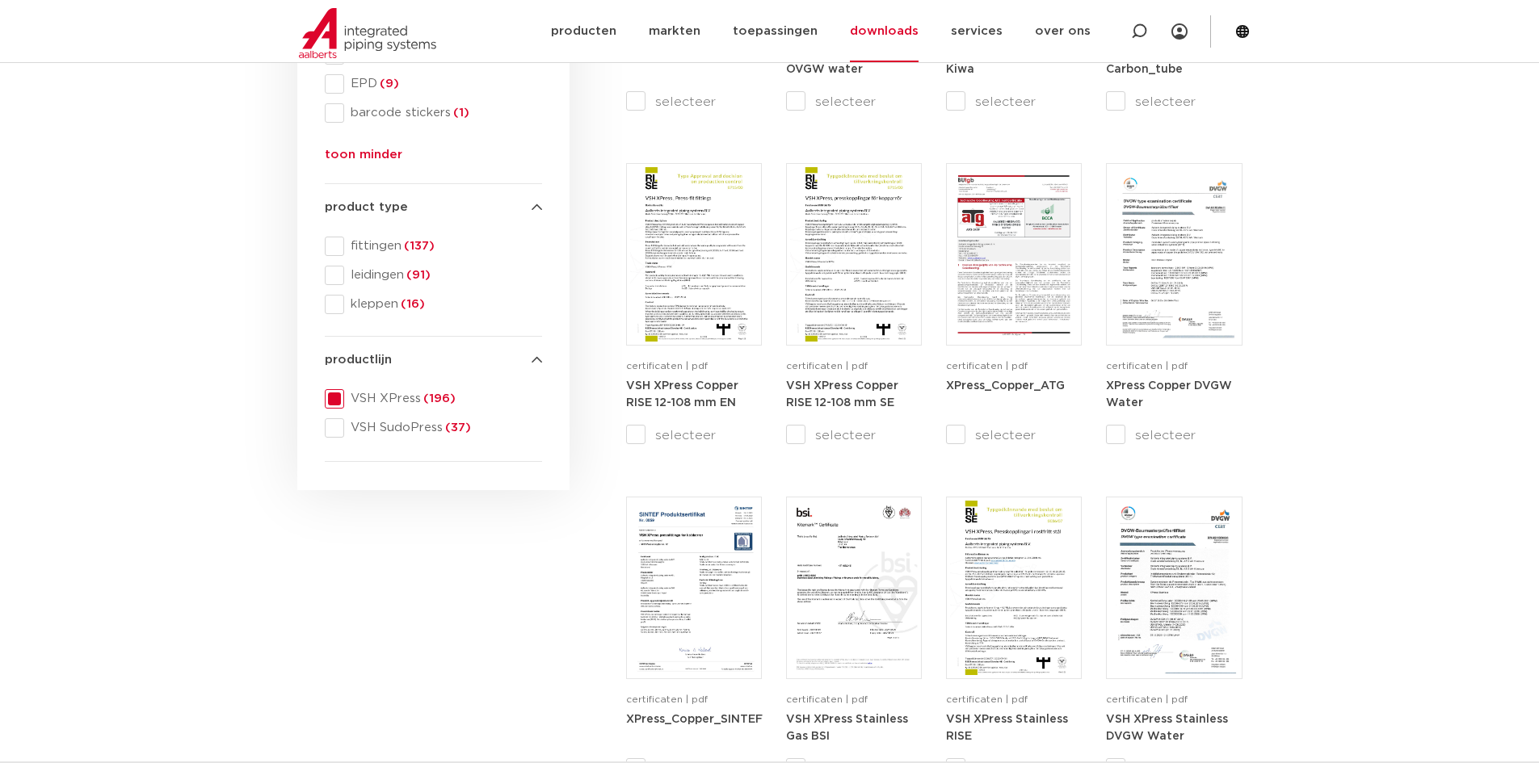
scroll to position [162, 0]
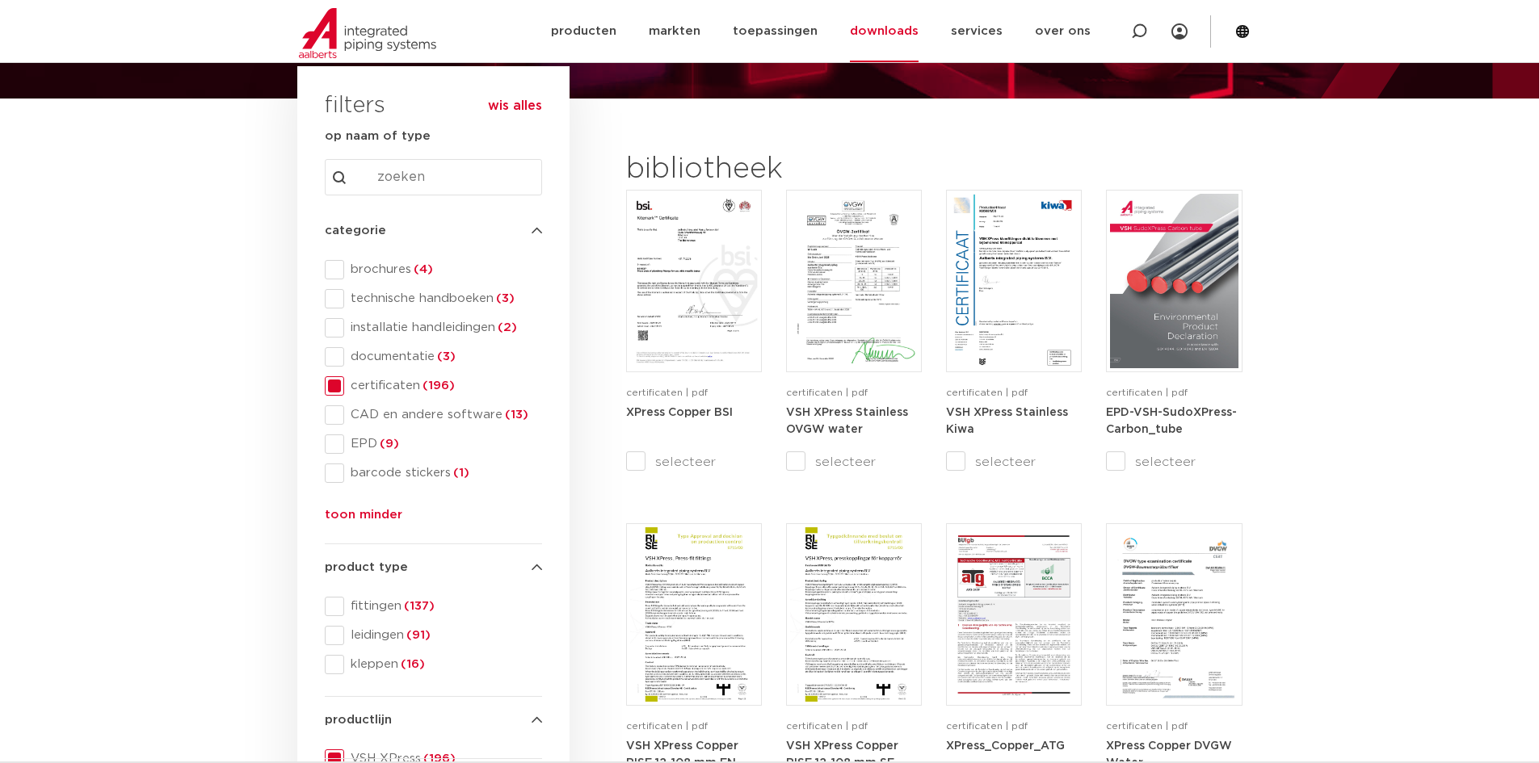
click at [439, 179] on input "Search content" at bounding box center [433, 177] width 217 height 36
paste input "galvanized steel"
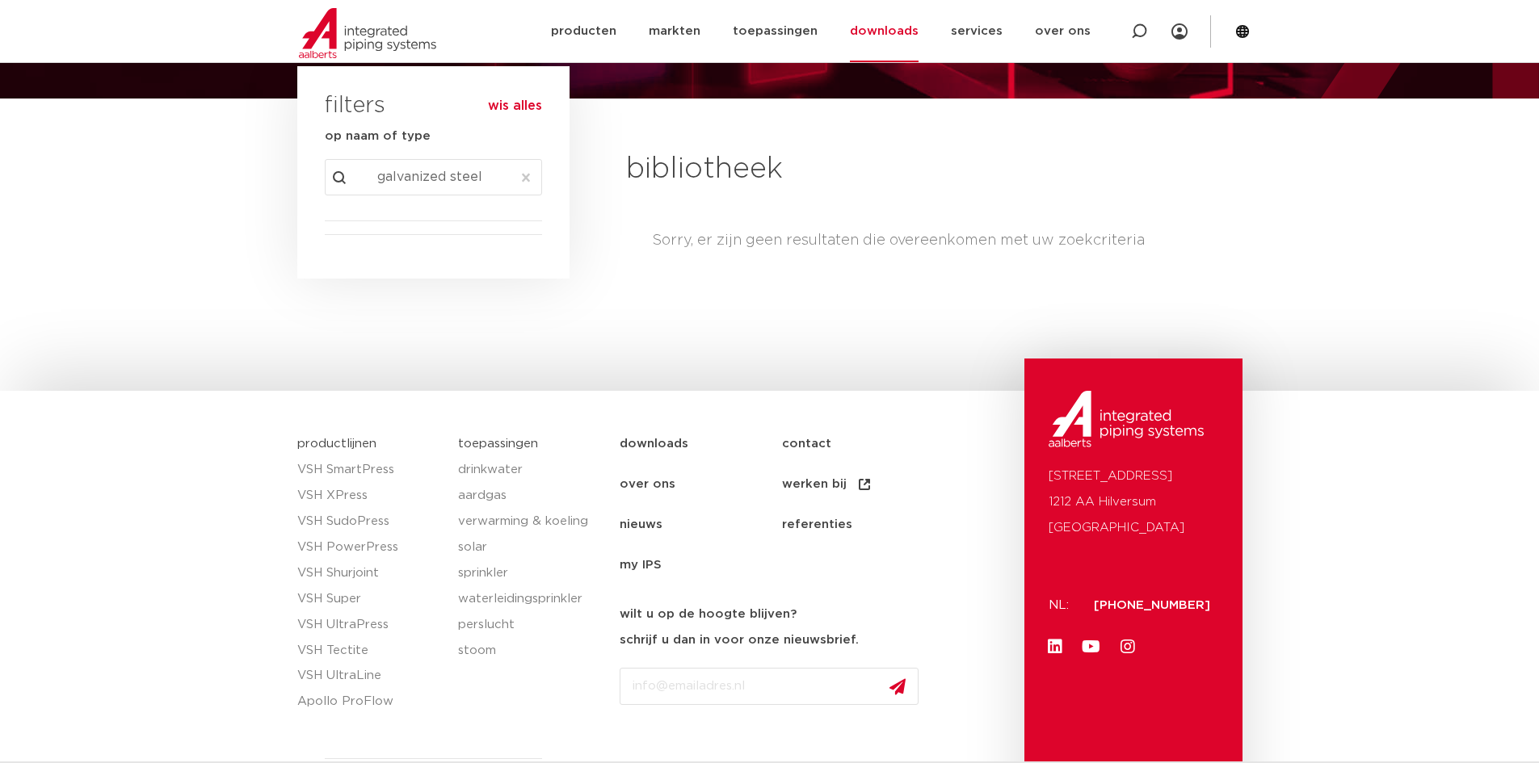
drag, startPoint x: 504, startPoint y: 179, endPoint x: 278, endPoint y: 176, distance: 226.2
click at [281, 176] on section "search downloads by name or type search Search content galvanized steel Clear f…" at bounding box center [769, 213] width 1539 height 228
type input "steel"
